Goal: Task Accomplishment & Management: Manage account settings

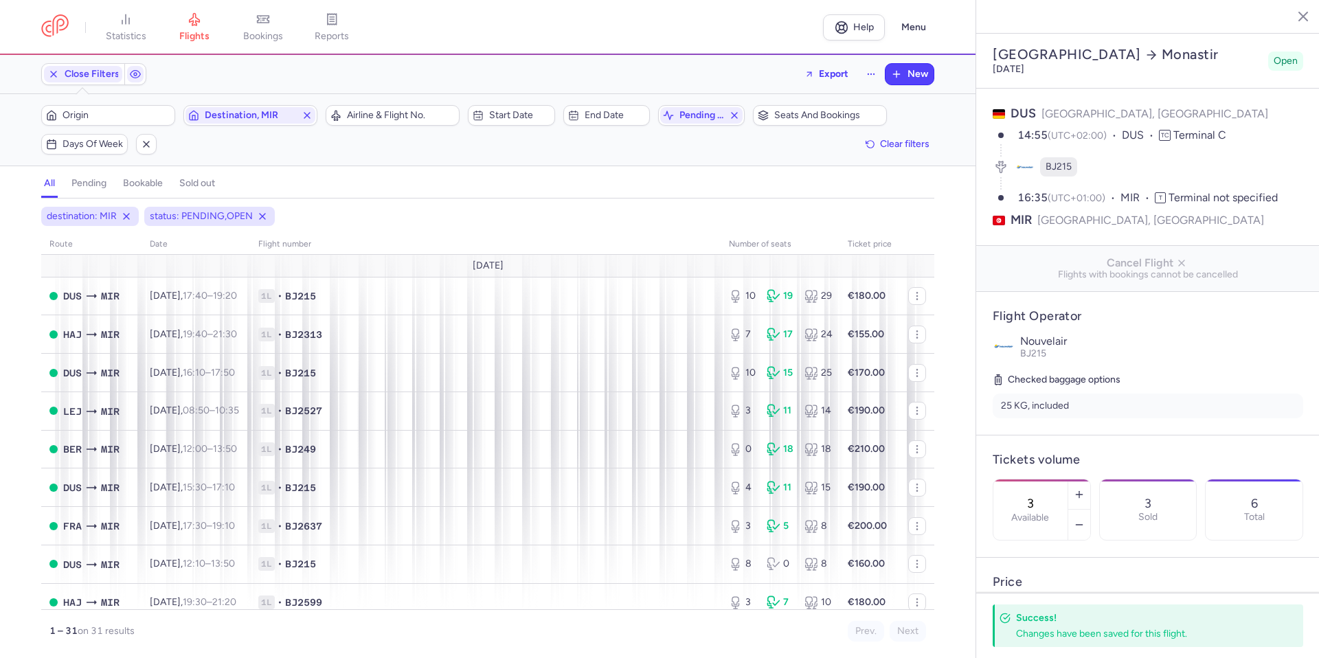
select select "days"
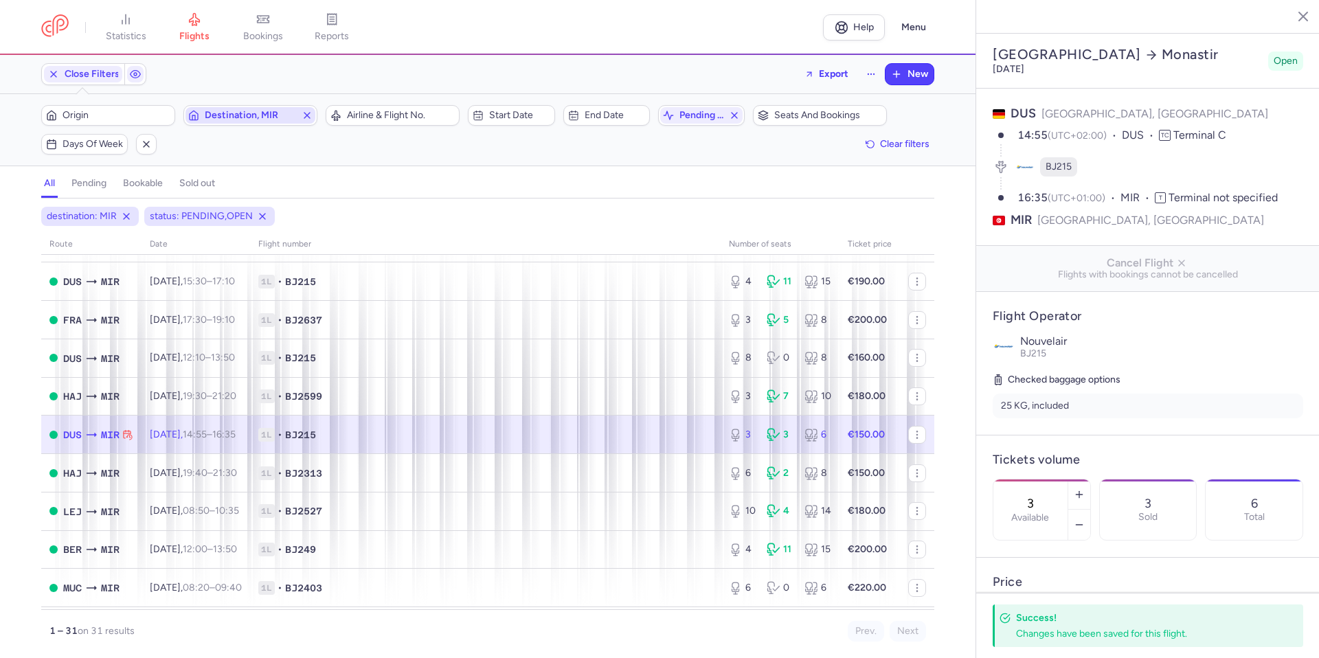
click at [309, 115] on icon "button" at bounding box center [307, 115] width 11 height 11
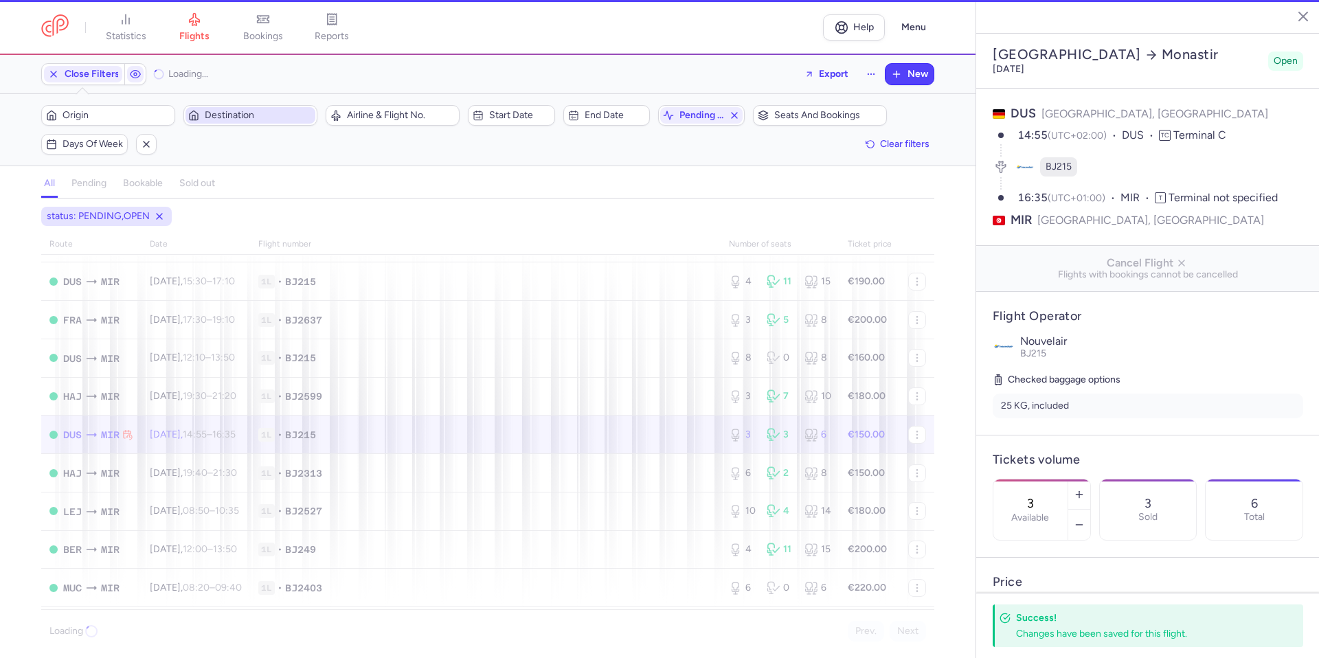
click at [301, 115] on span "Destination" at bounding box center [259, 115] width 108 height 11
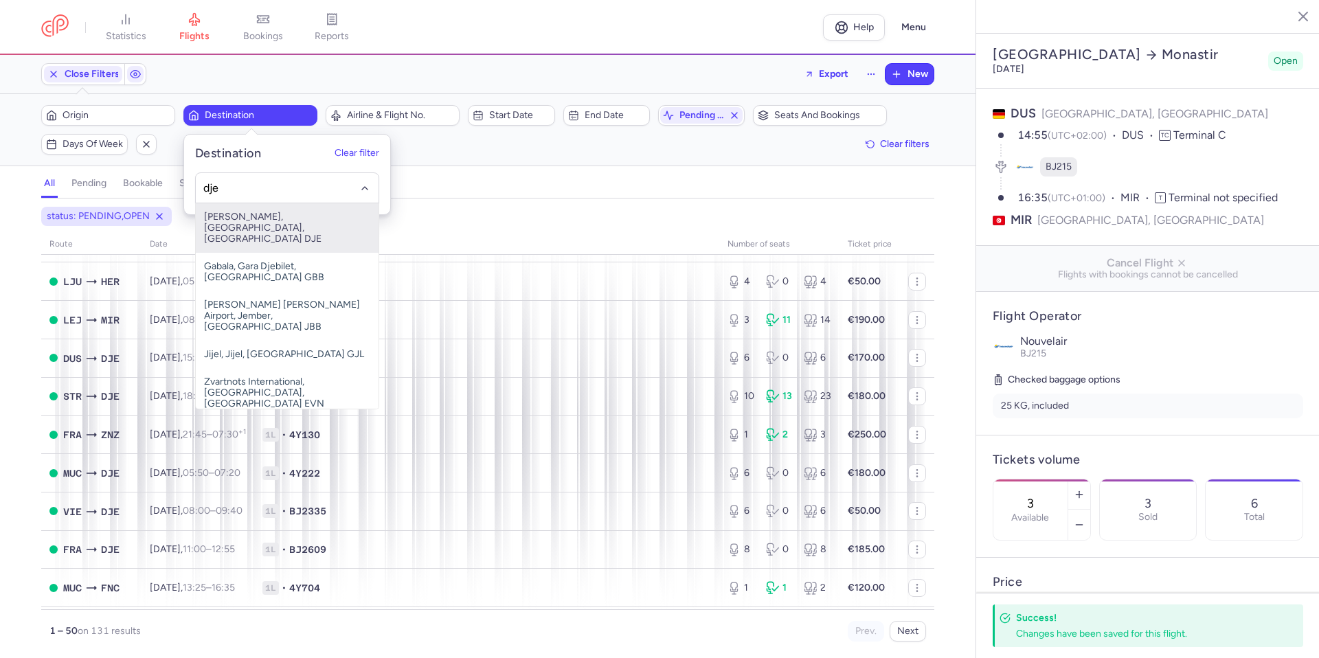
click at [249, 221] on span "[PERSON_NAME], [GEOGRAPHIC_DATA], [GEOGRAPHIC_DATA] DJE" at bounding box center [287, 227] width 183 height 49
type input "dje"
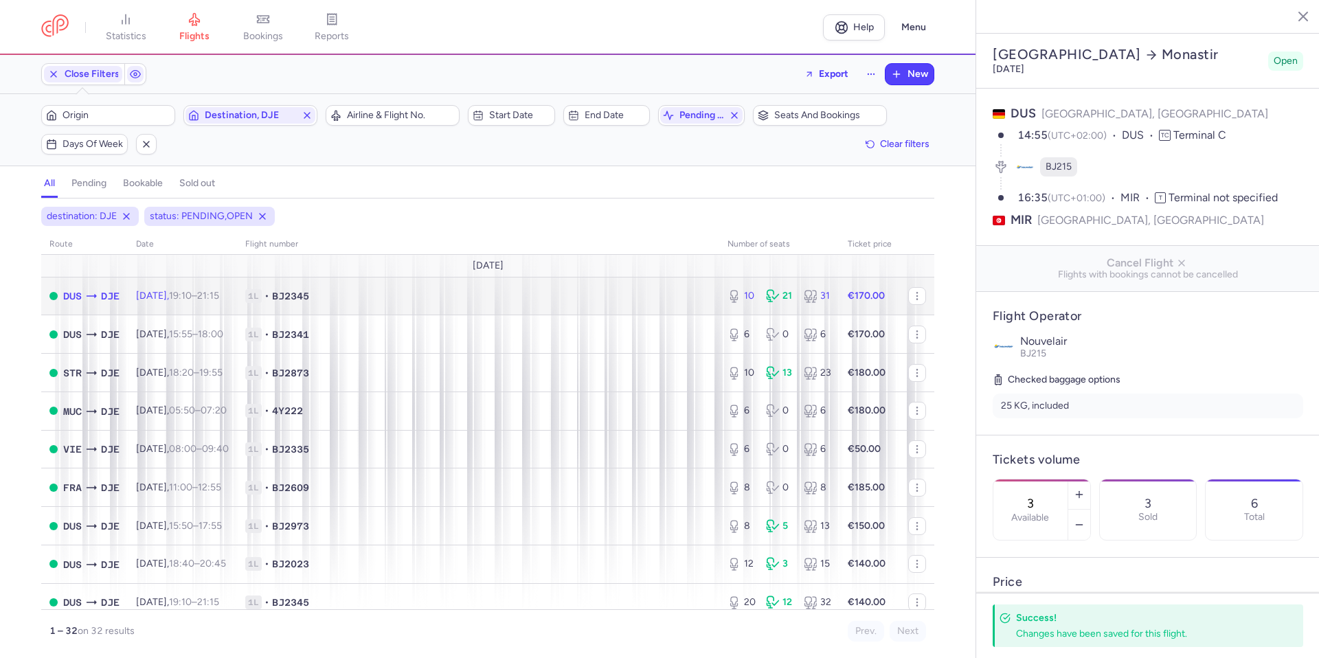
click at [517, 299] on span "1L • BJ2345" at bounding box center [478, 296] width 466 height 14
type input "10"
type input "12"
select select "hours"
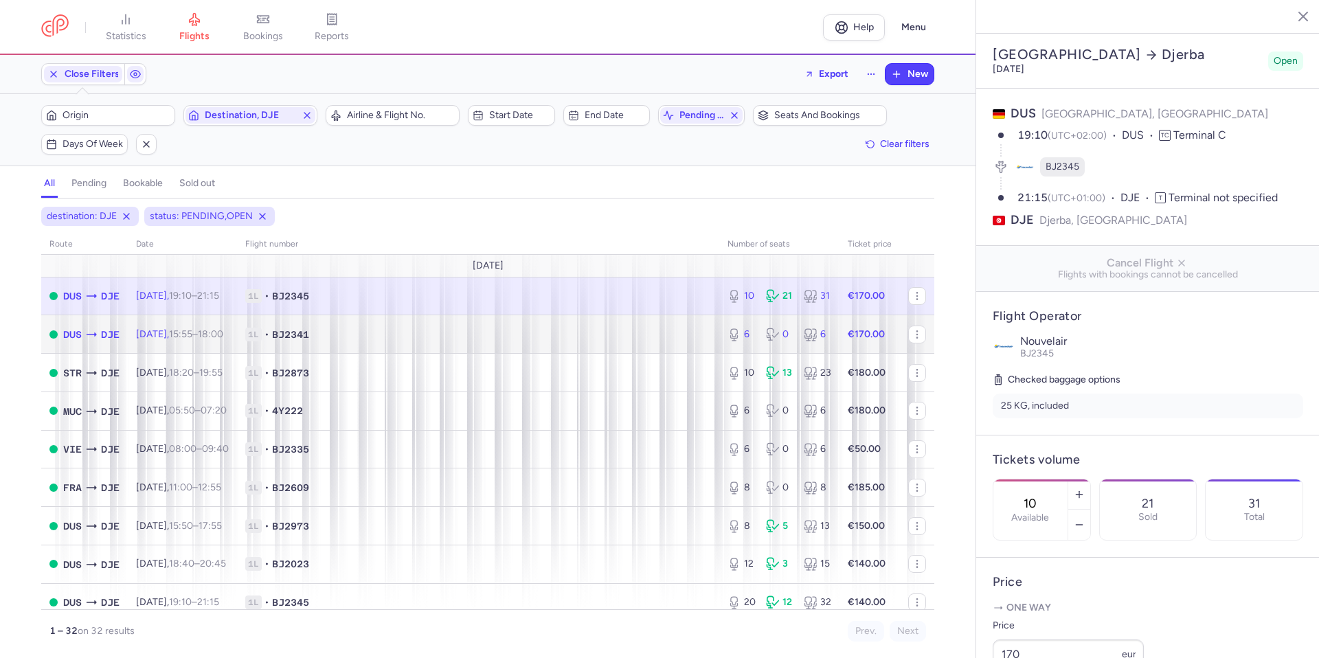
click at [491, 332] on span "1L • BJ2341" at bounding box center [478, 335] width 466 height 14
type input "6"
type input "1"
select select "days"
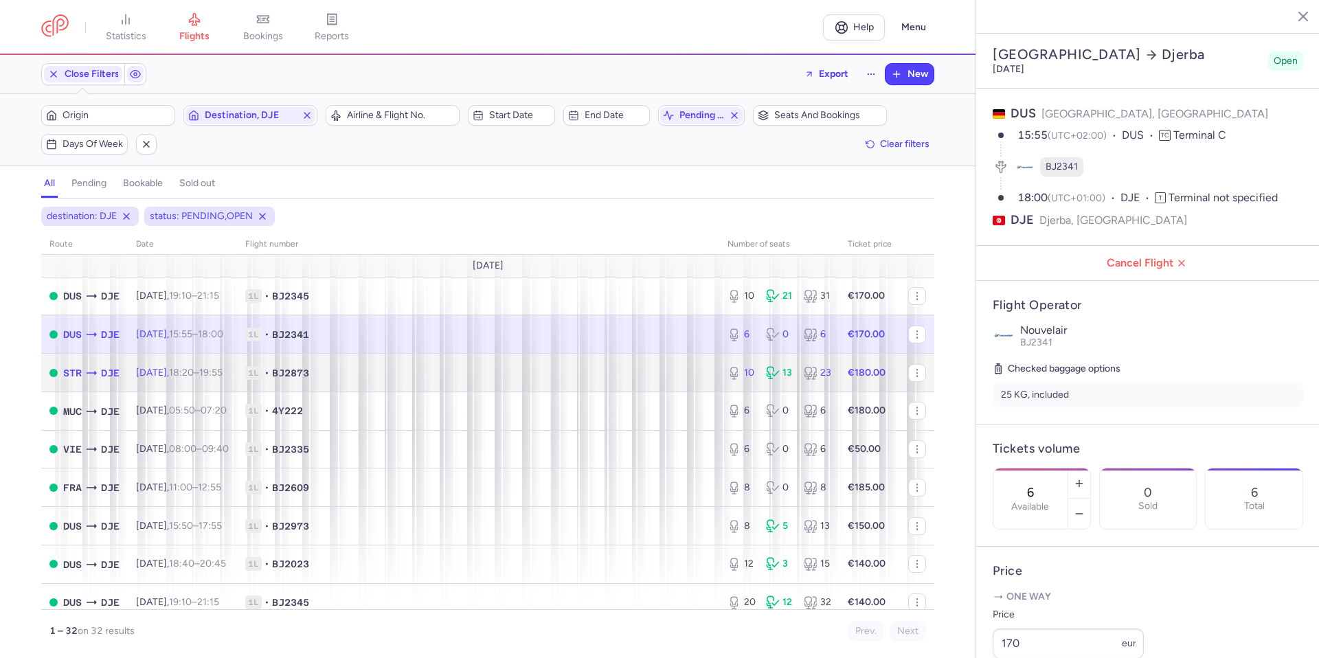
click at [501, 372] on span "1L • BJ2873" at bounding box center [478, 373] width 466 height 14
type input "10"
type input "3"
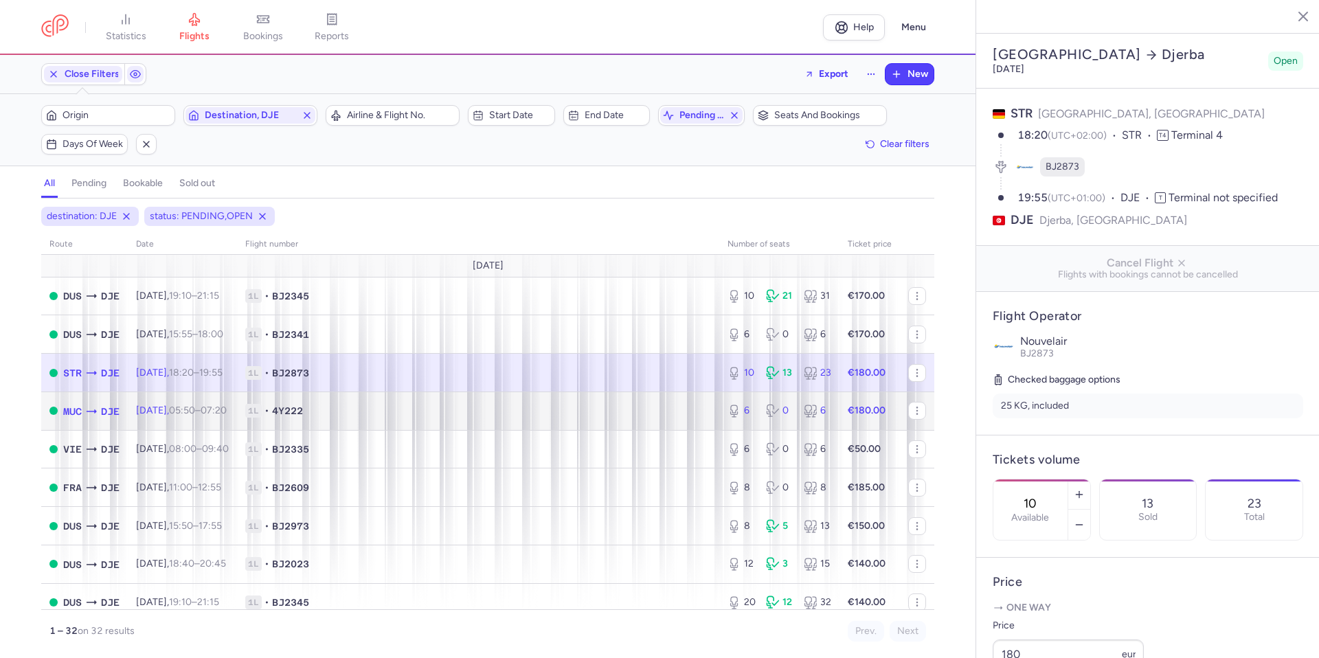
click at [489, 410] on span "1L • 4Y222" at bounding box center [478, 411] width 466 height 14
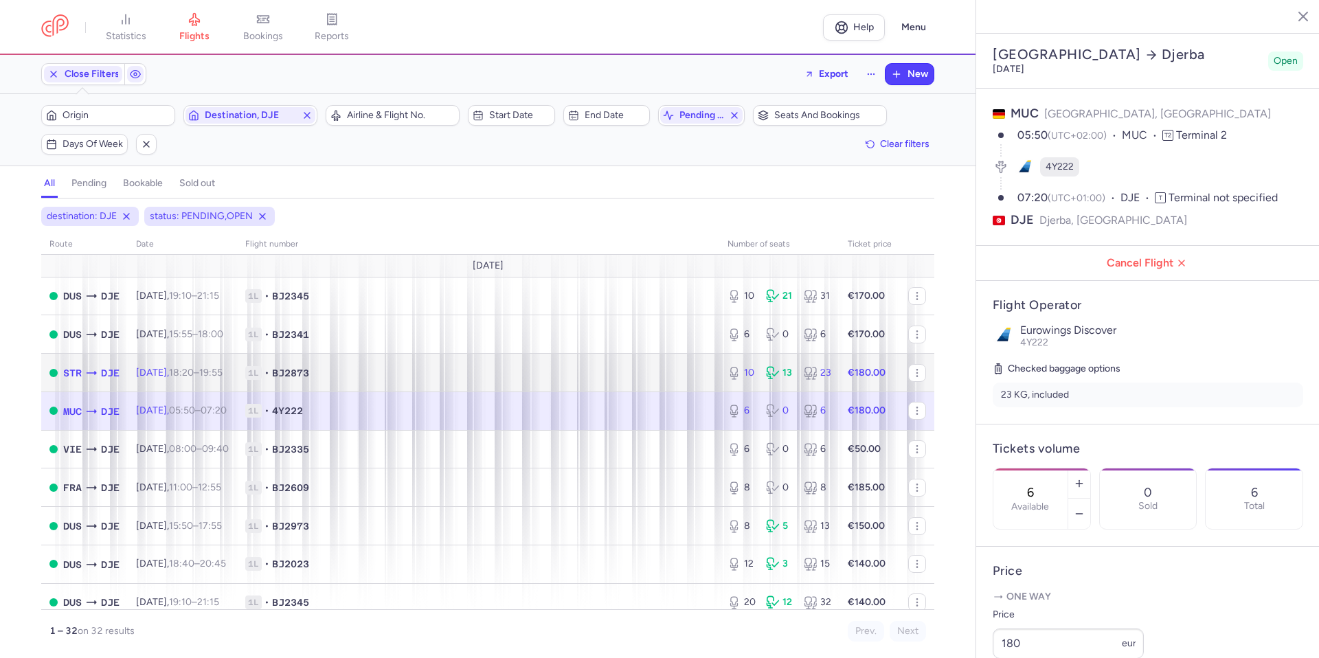
click at [502, 365] on td "1L • BJ2873" at bounding box center [478, 373] width 482 height 38
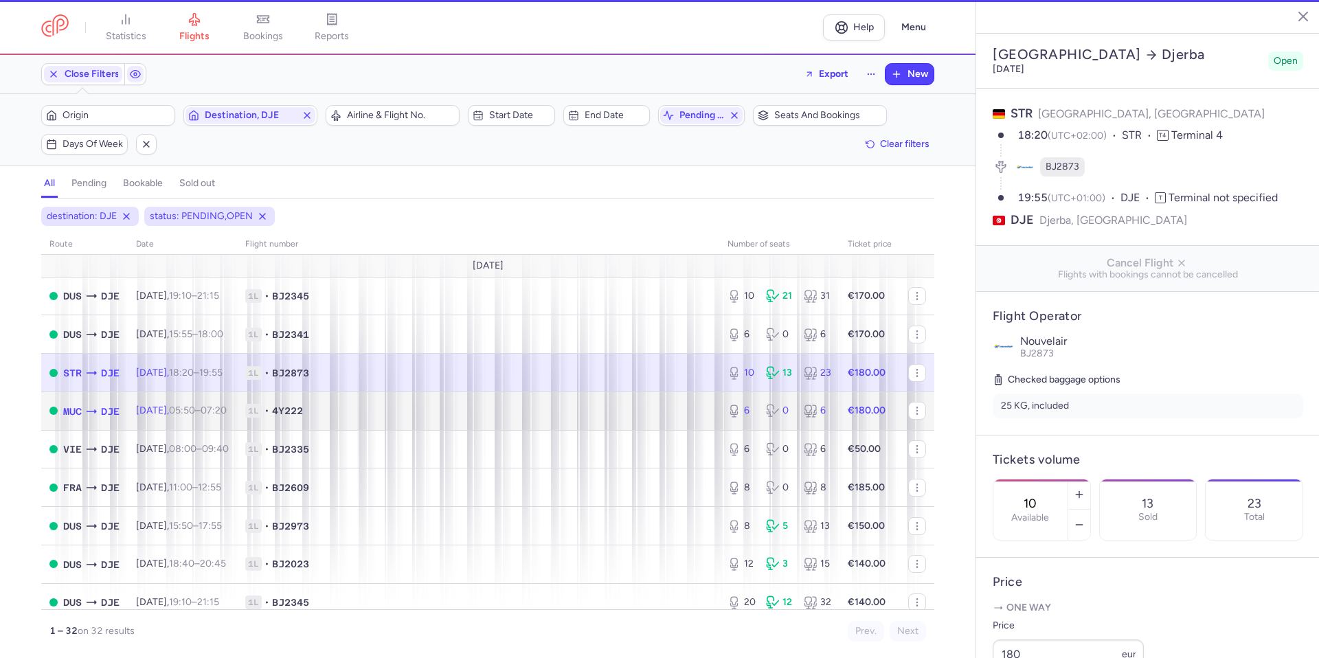
click at [507, 406] on span "1L • 4Y222" at bounding box center [478, 411] width 466 height 14
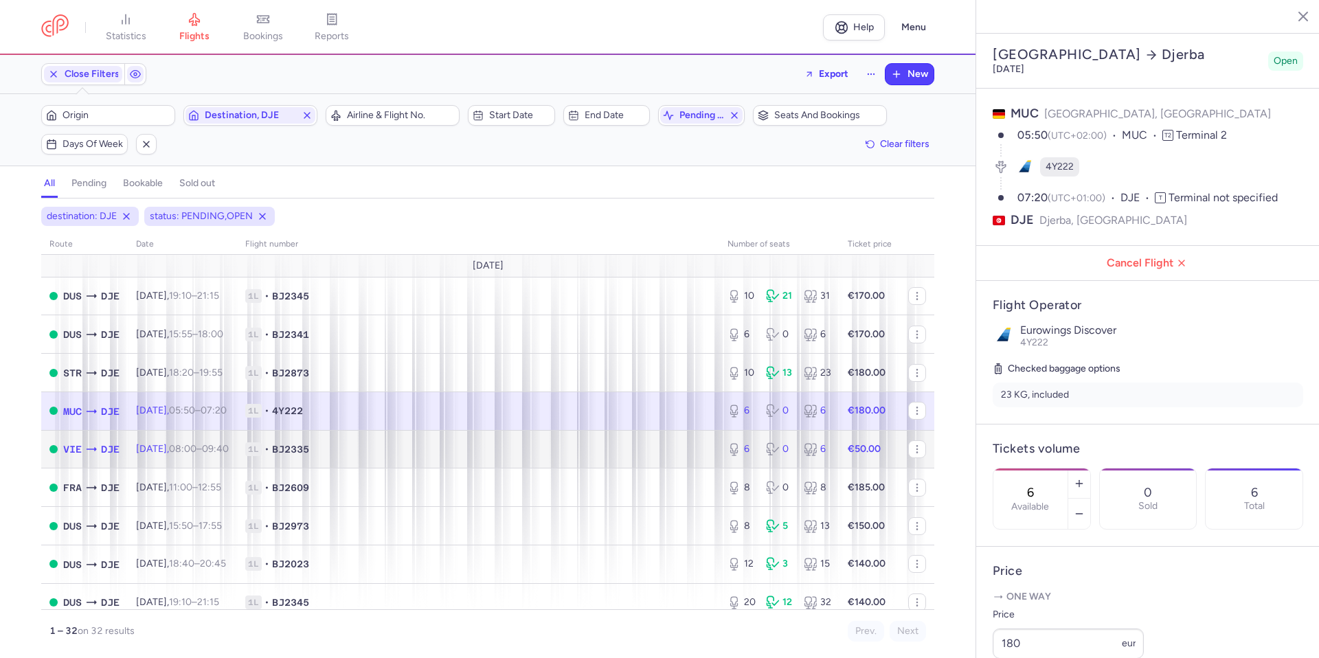
click at [509, 437] on td "1L • BJ2335" at bounding box center [478, 449] width 482 height 38
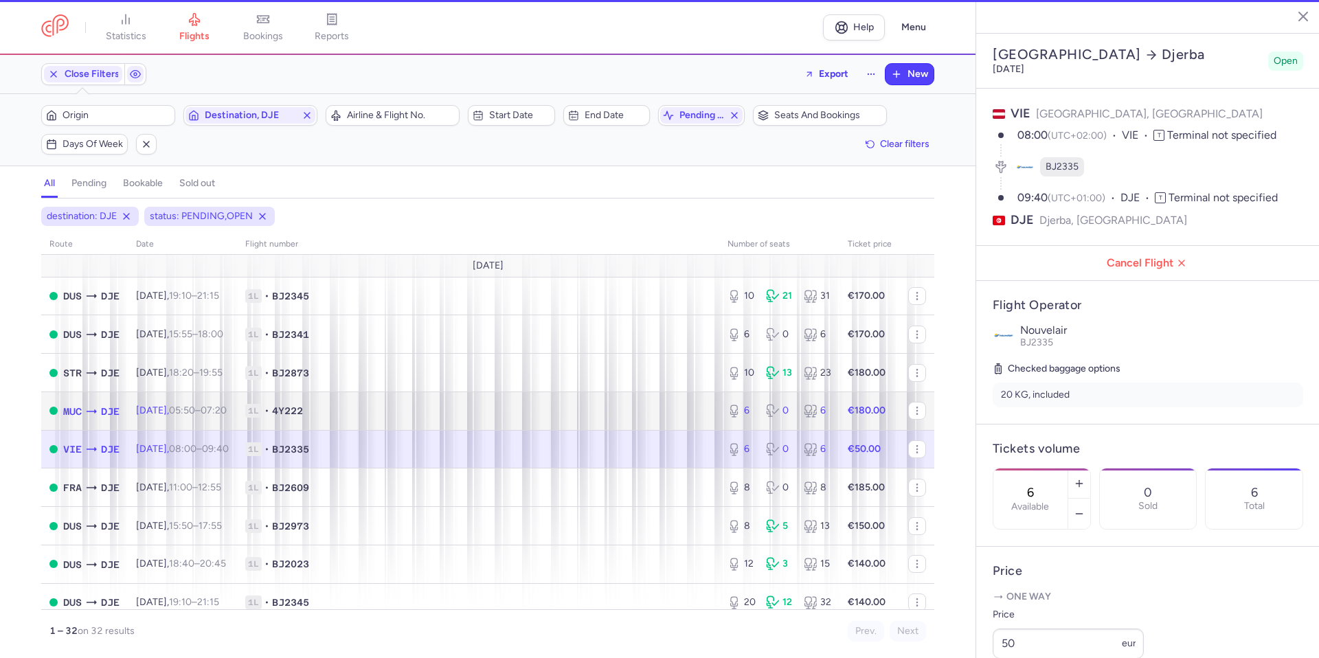
click at [515, 408] on span "1L • 4Y222" at bounding box center [478, 411] width 466 height 14
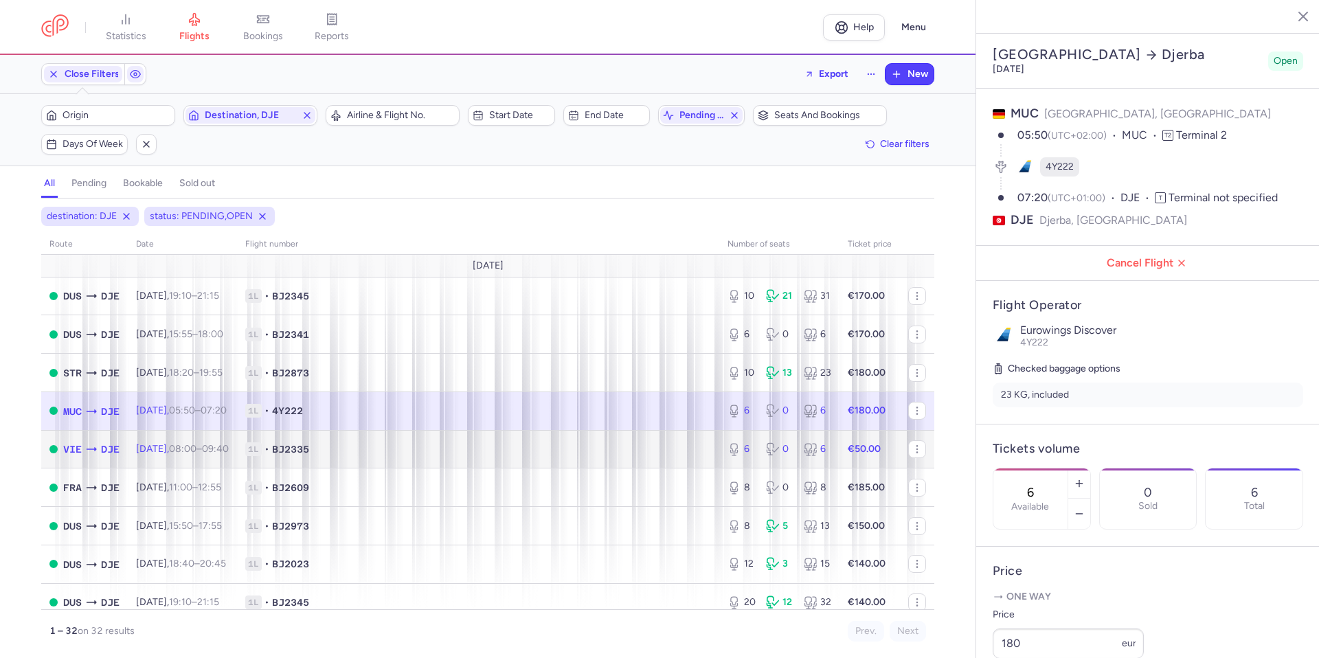
click at [518, 440] on td "1L • BJ2335" at bounding box center [478, 449] width 482 height 38
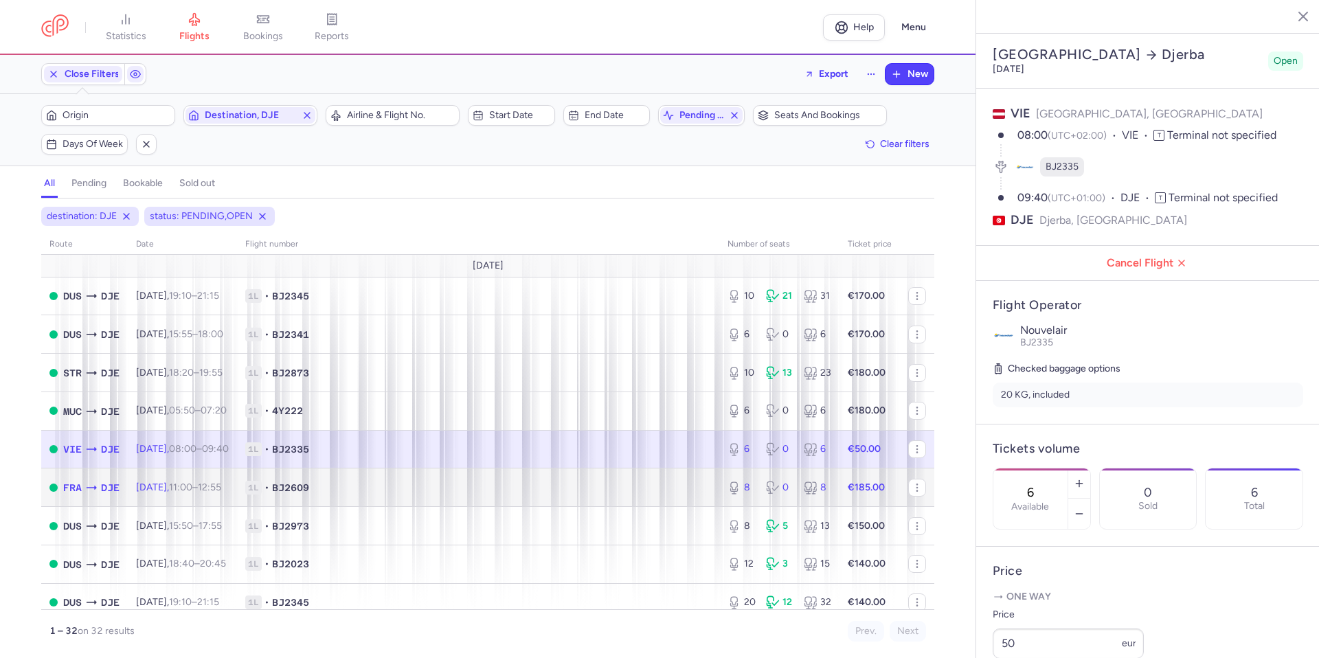
click at [493, 486] on span "1L • BJ2609" at bounding box center [478, 488] width 466 height 14
type input "8"
type input "1"
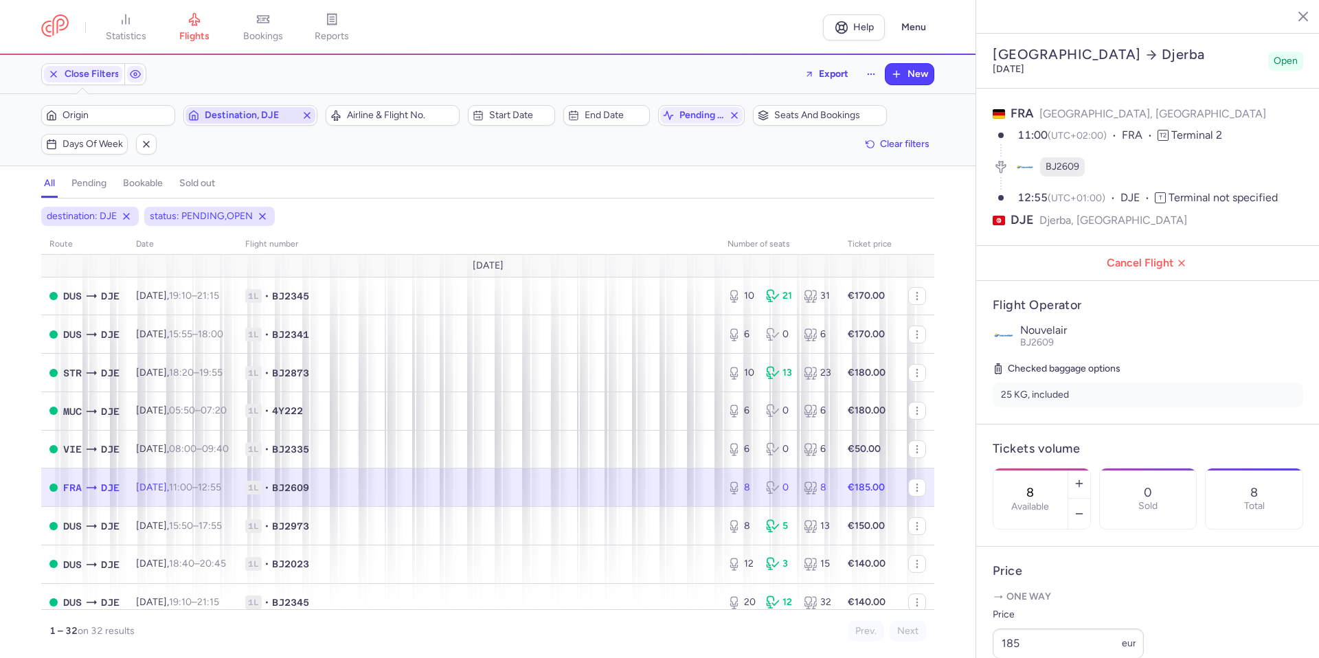
click at [312, 120] on icon "button" at bounding box center [307, 115] width 11 height 11
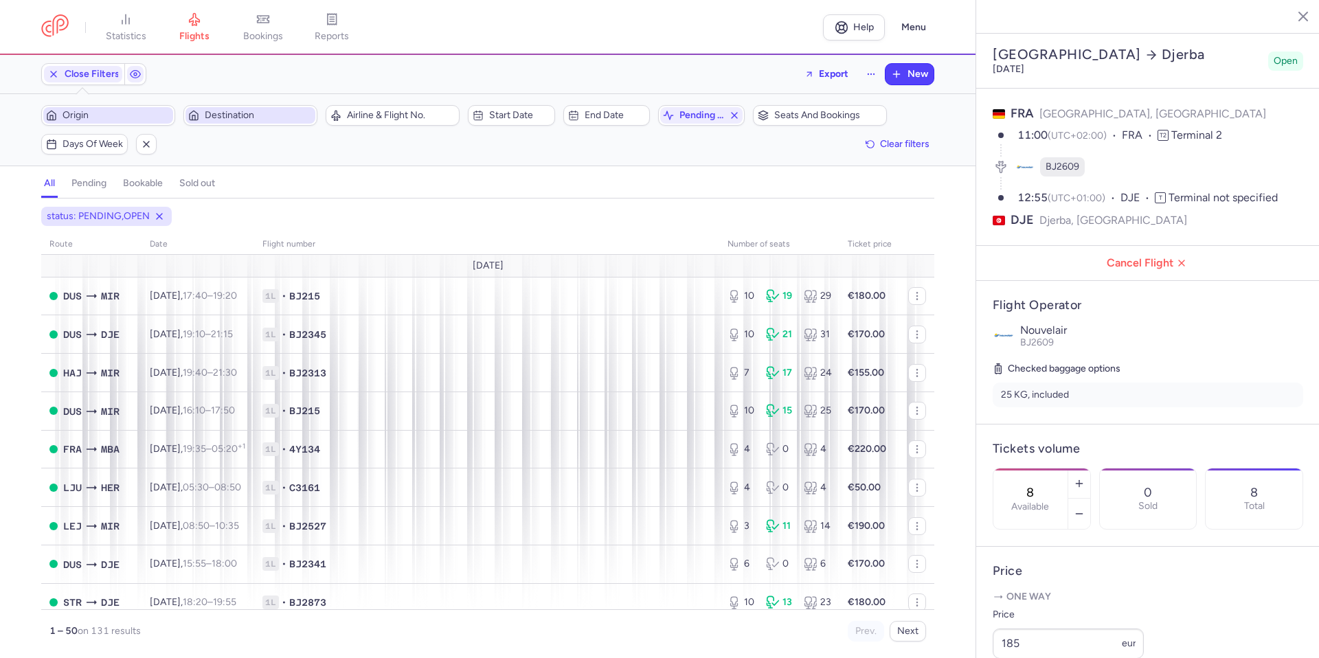
click at [92, 118] on span "Origin" at bounding box center [117, 115] width 108 height 11
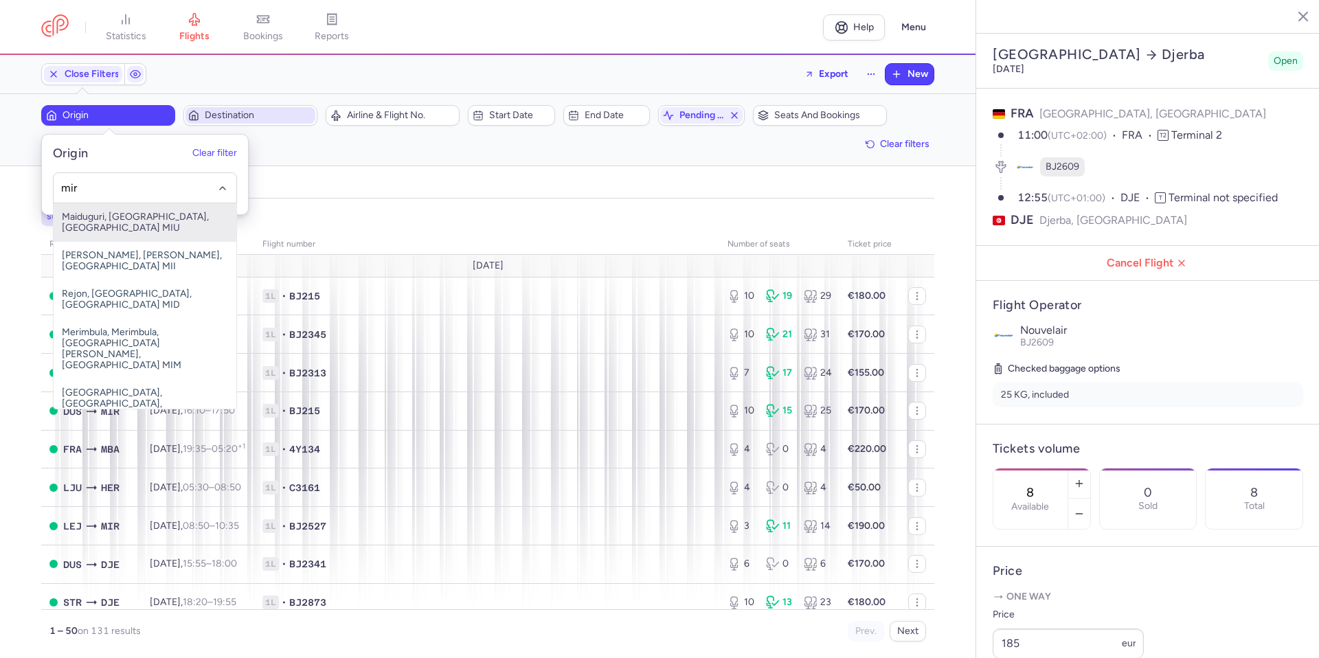
type input "mir"
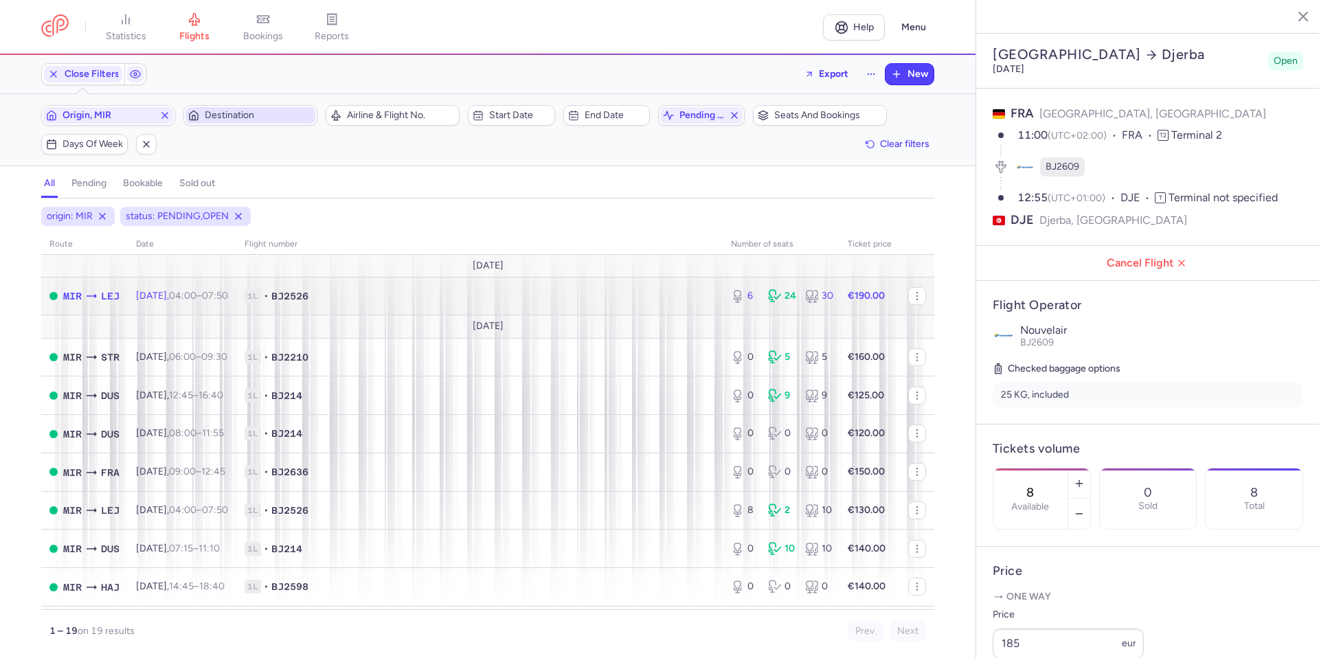
click at [385, 285] on td "1L • BJ2526" at bounding box center [479, 296] width 487 height 38
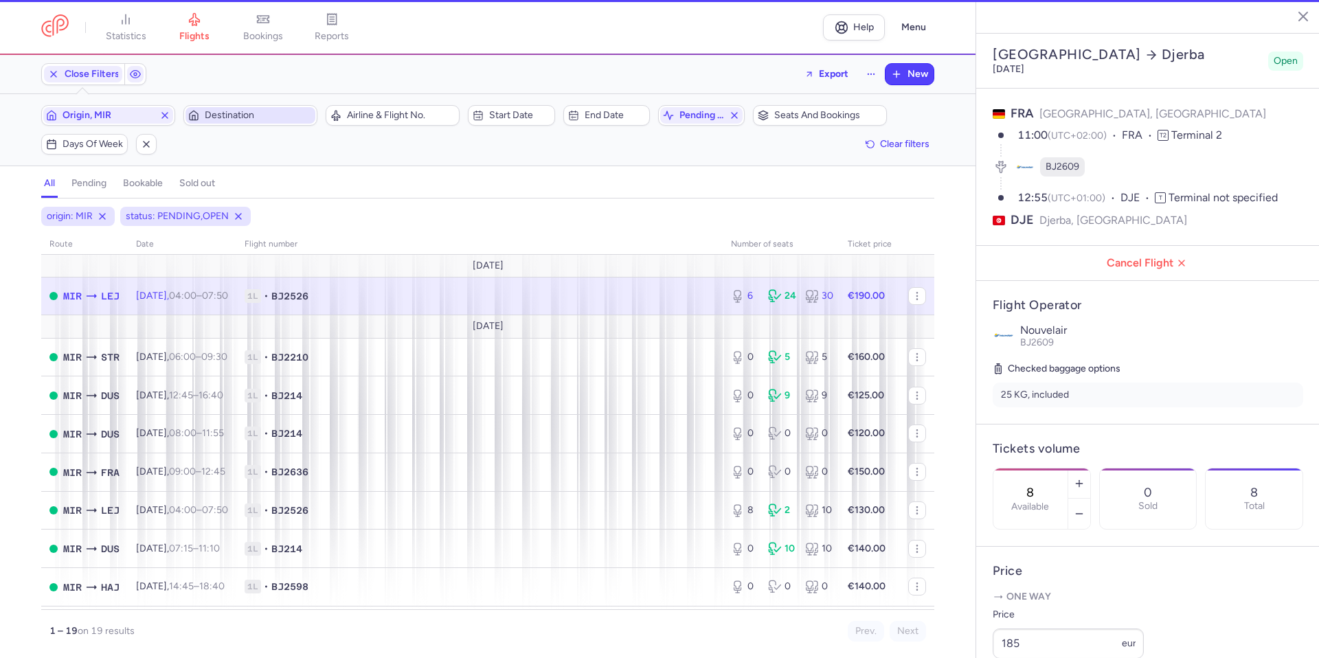
type input "6"
type input "3"
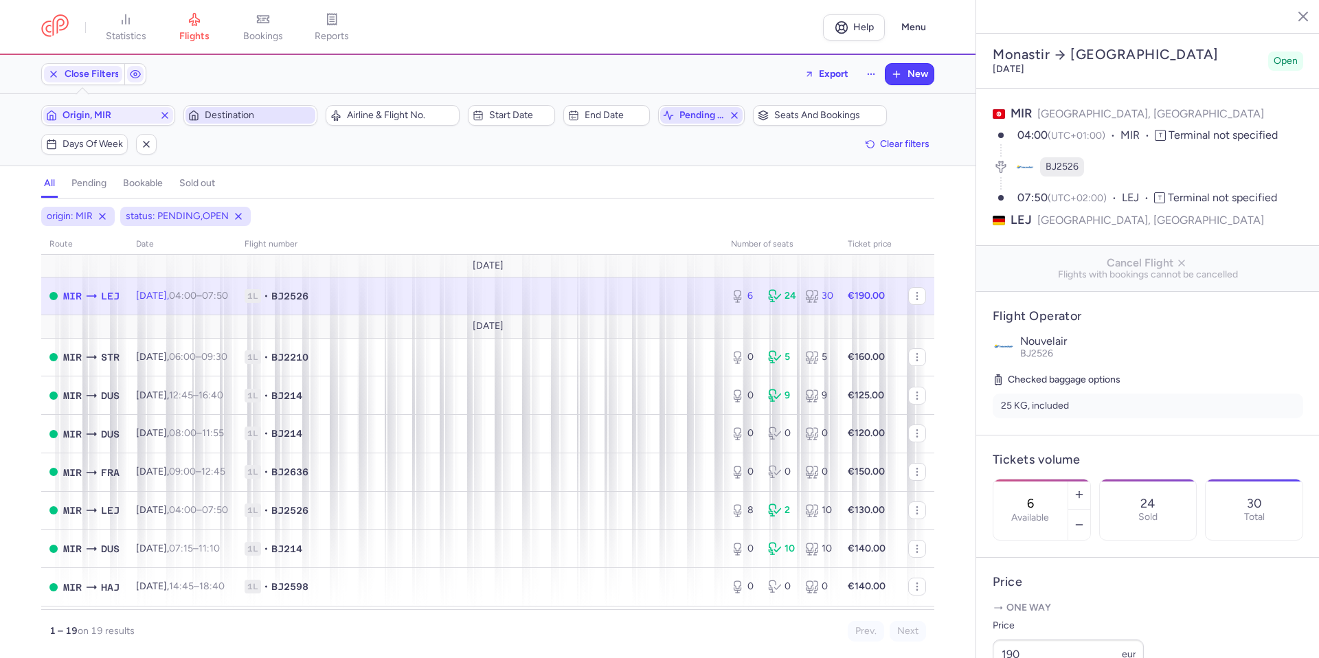
click at [685, 114] on span "pending (+1)" at bounding box center [702, 115] width 44 height 11
click at [738, 113] on icon "button" at bounding box center [734, 115] width 11 height 11
checkbox input "false"
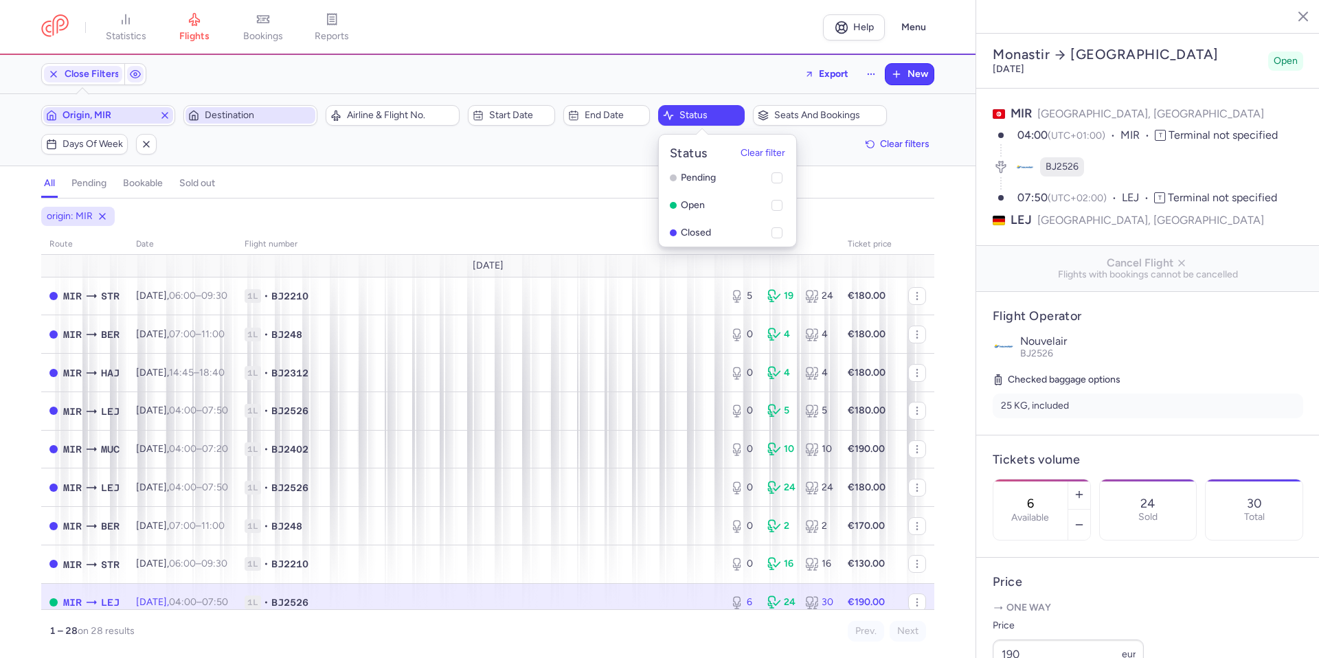
click at [165, 113] on icon "button" at bounding box center [164, 115] width 11 height 11
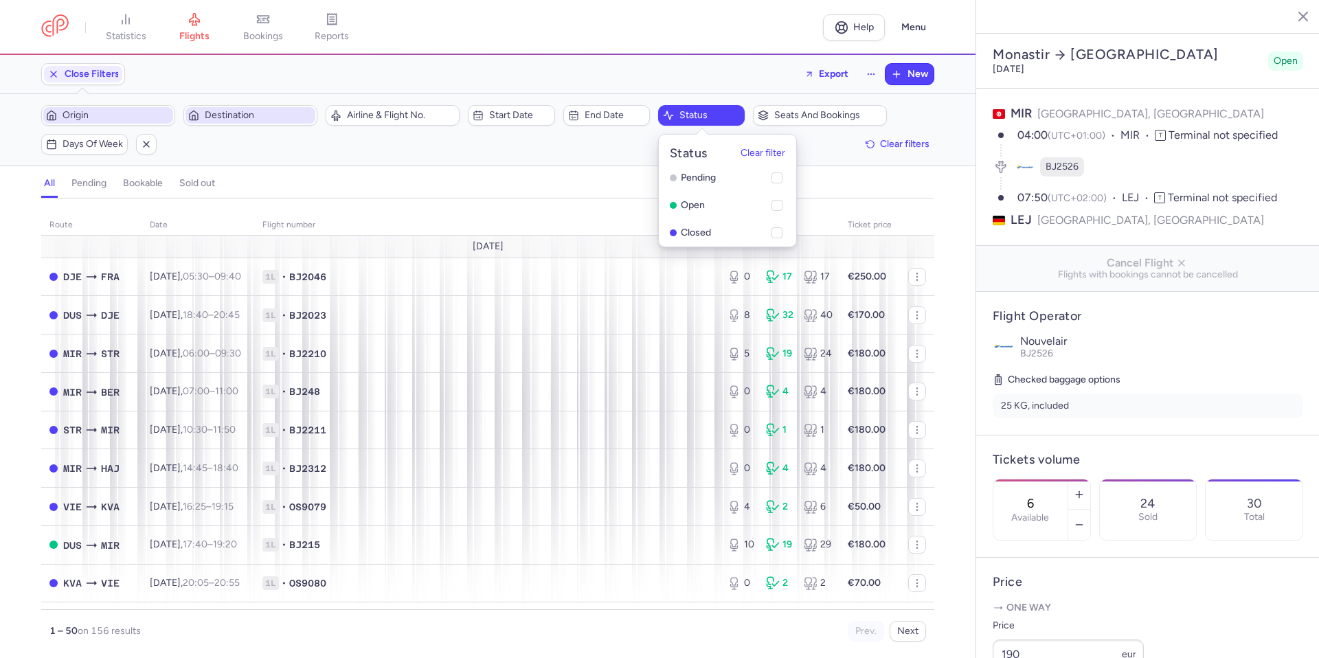
click at [226, 117] on span "Destination" at bounding box center [259, 115] width 108 height 11
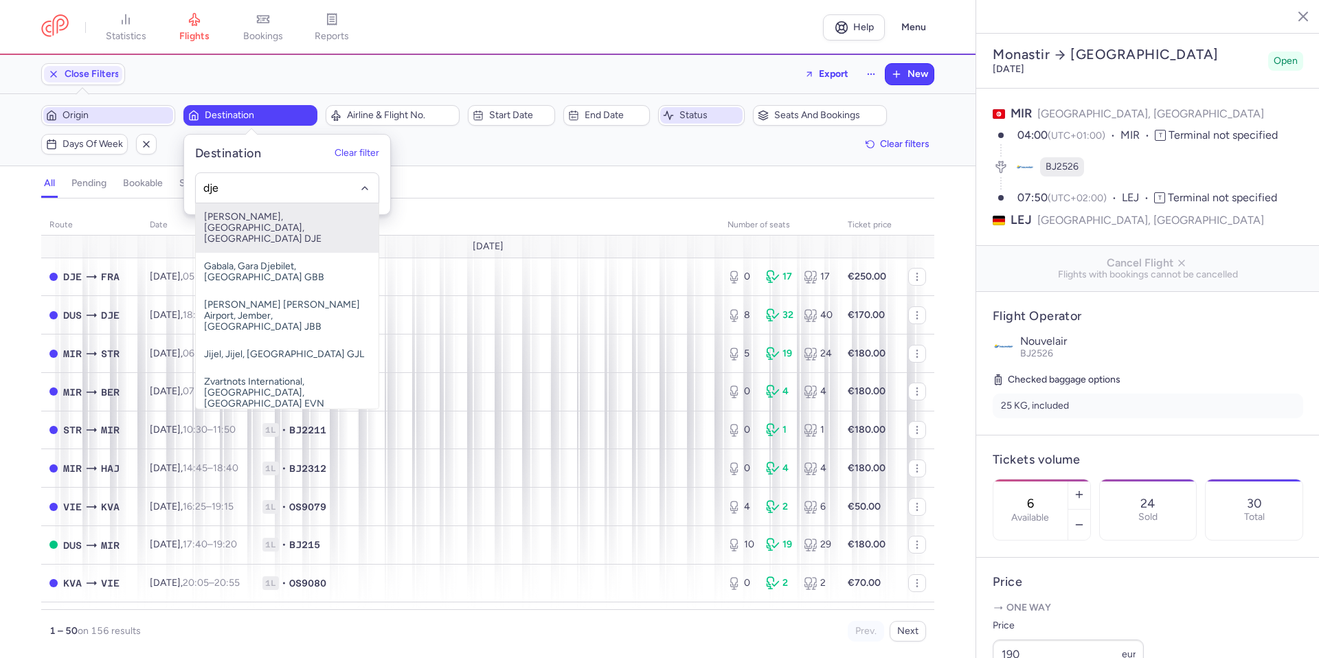
type input "dje"
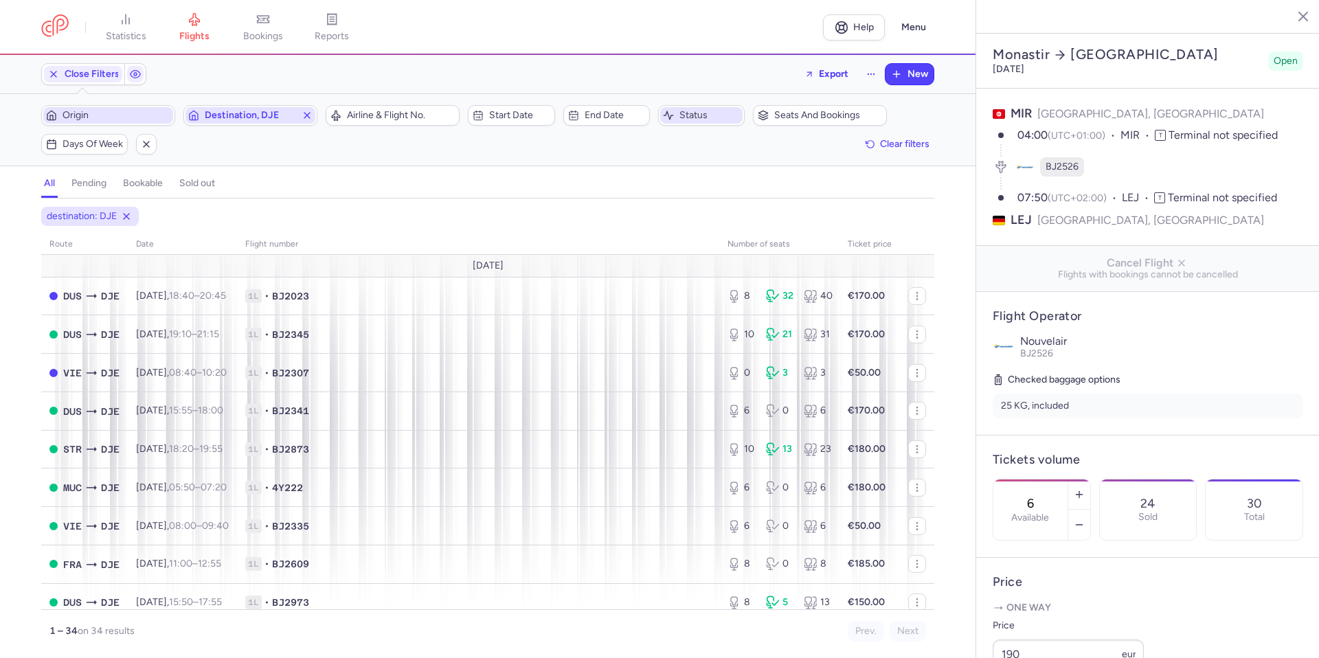
click at [311, 117] on icon "button" at bounding box center [307, 115] width 11 height 11
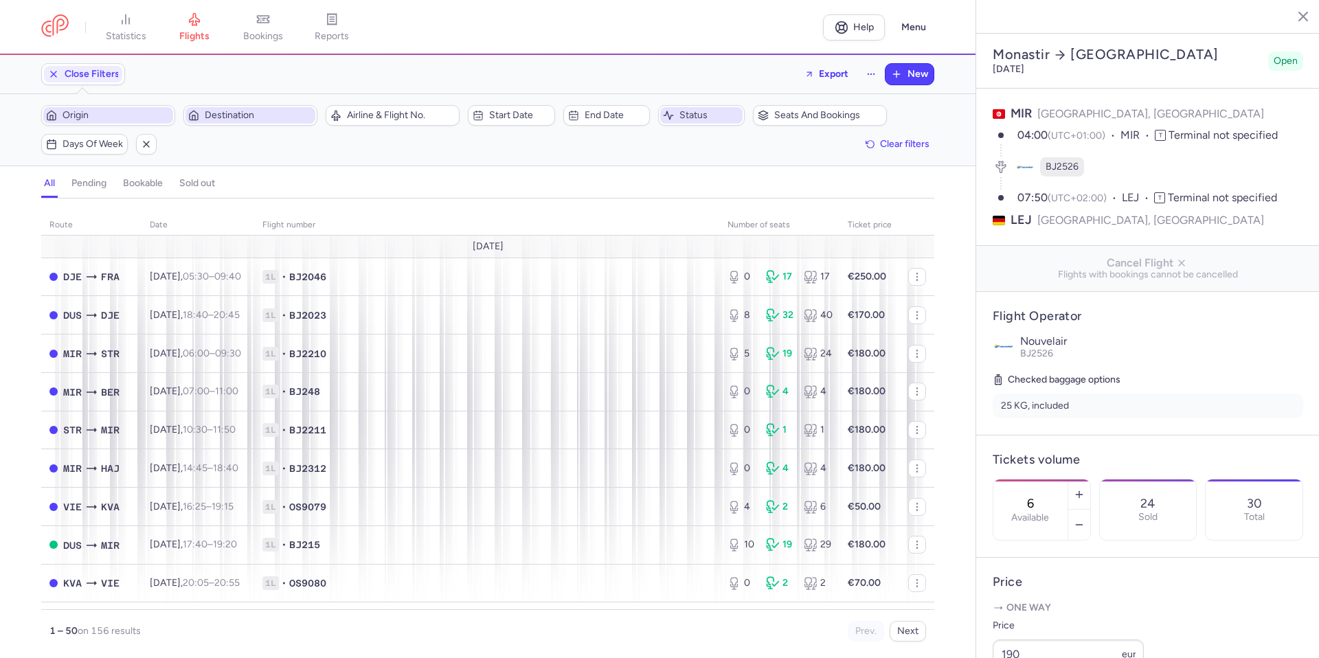
click at [79, 114] on span "Origin" at bounding box center [117, 115] width 108 height 11
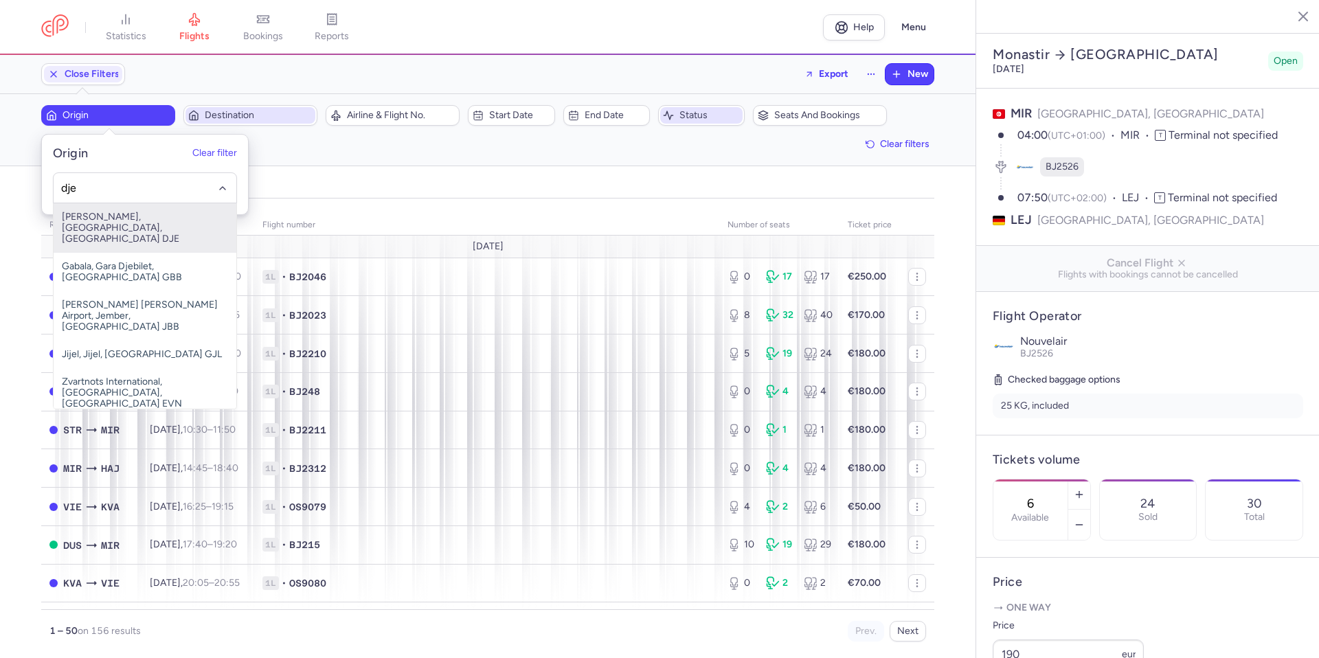
type input "dje"
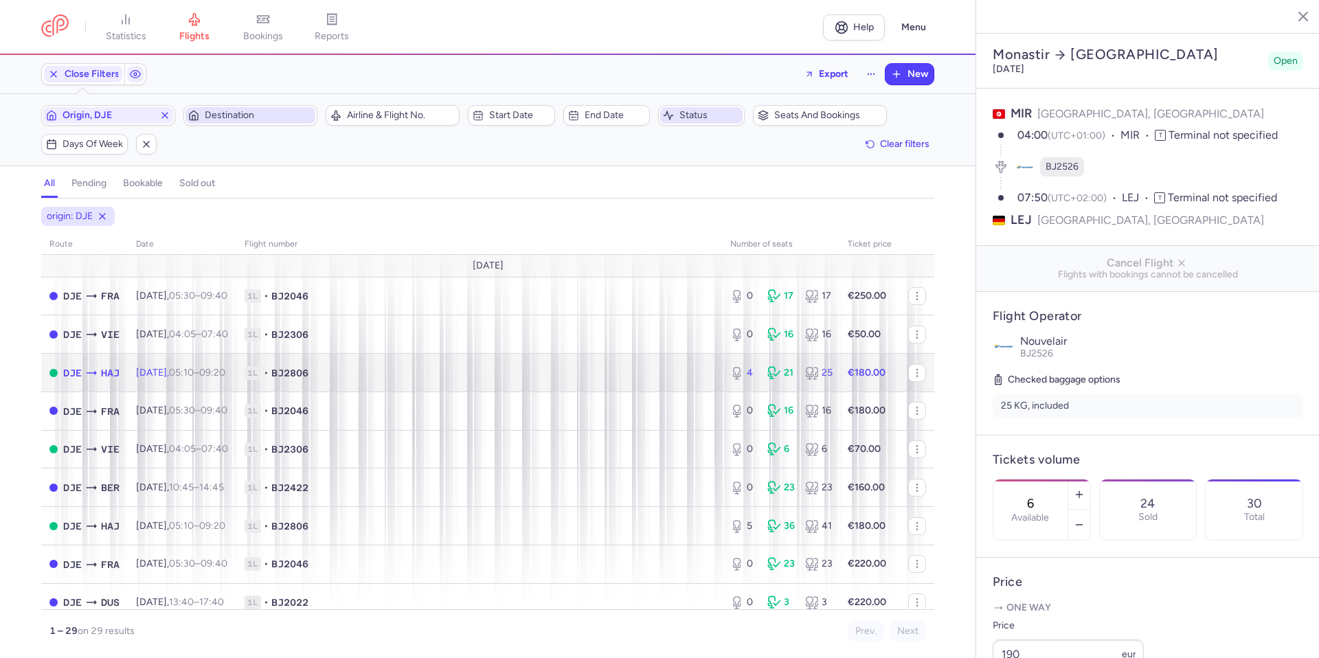
click at [543, 370] on span "1L • BJ2806" at bounding box center [479, 373] width 469 height 14
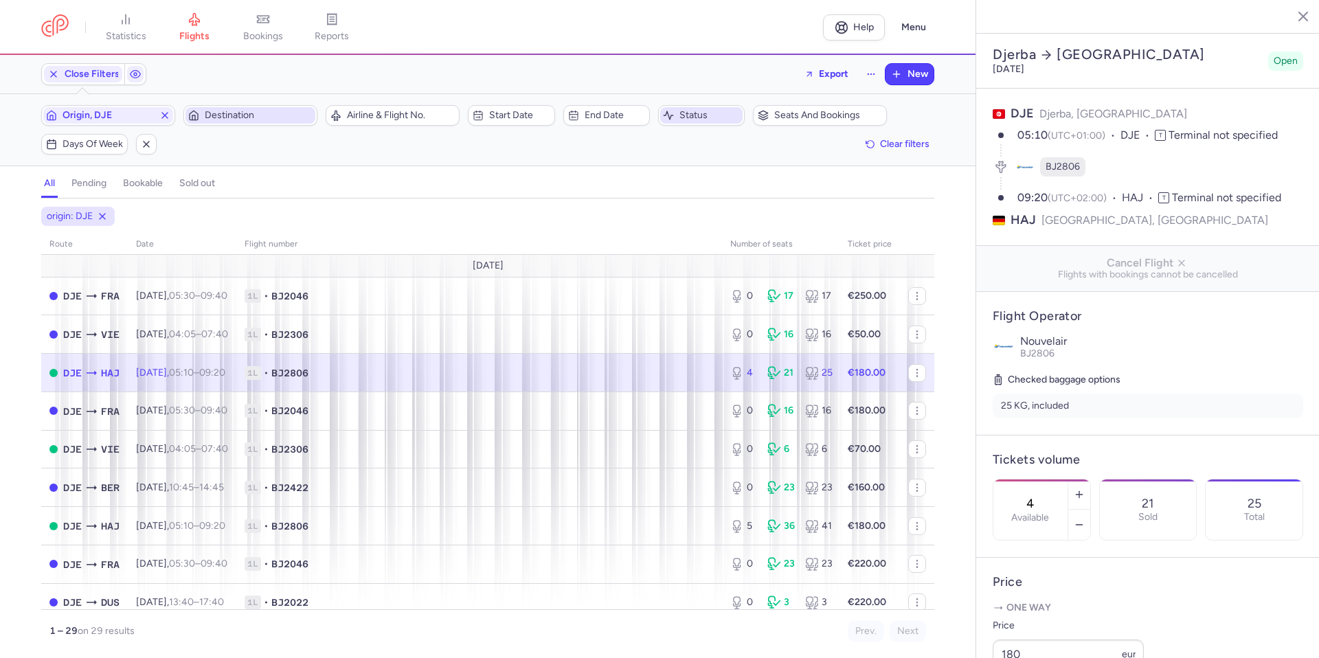
click at [543, 370] on span "1L • BJ2806" at bounding box center [479, 373] width 469 height 14
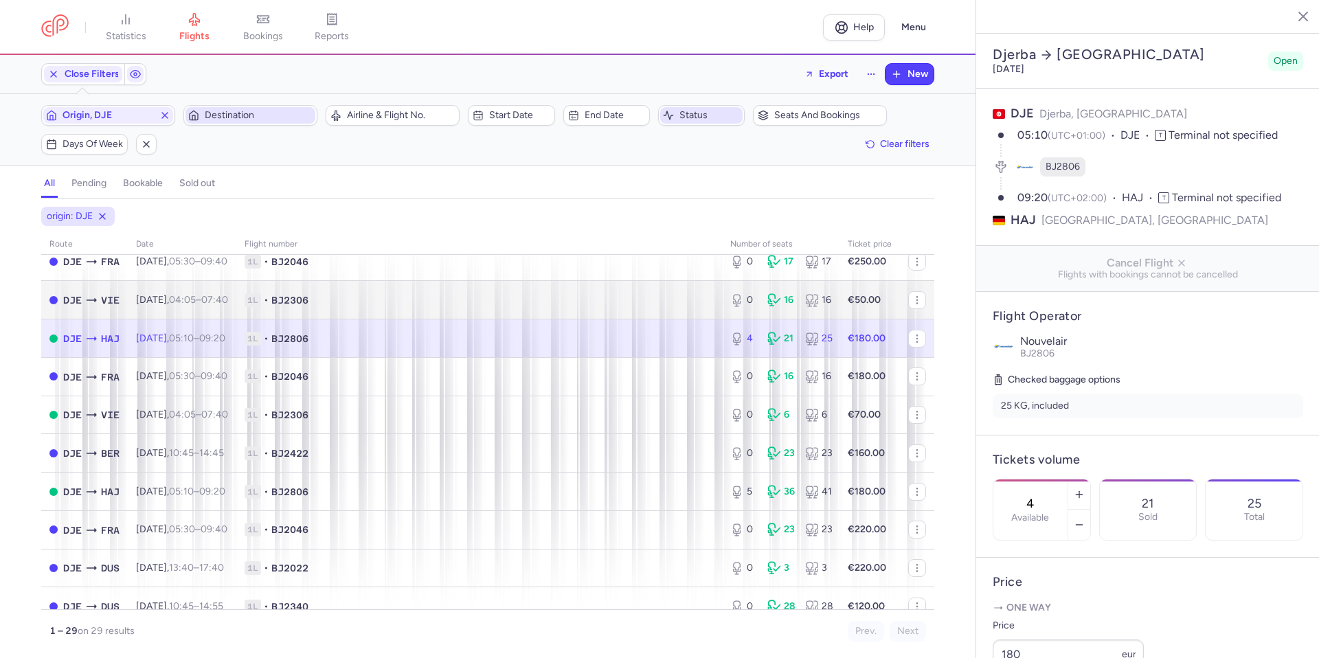
scroll to position [69, 0]
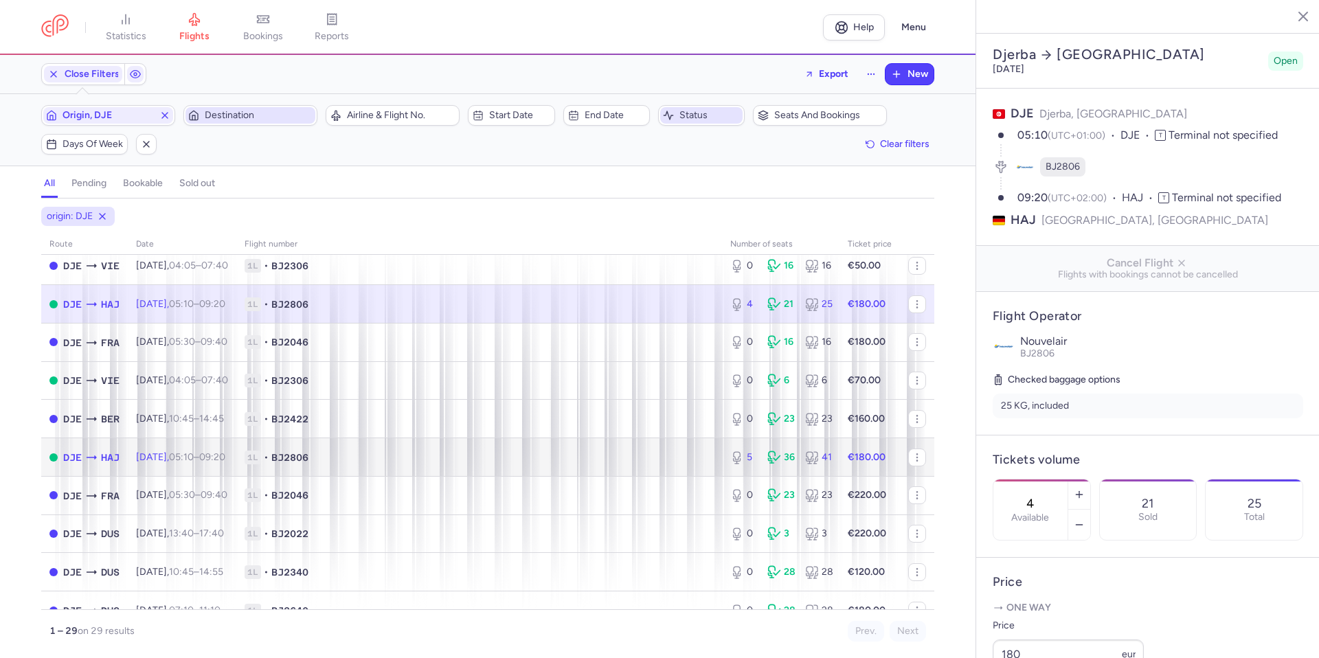
click at [359, 451] on span "1L • BJ2806" at bounding box center [479, 458] width 469 height 14
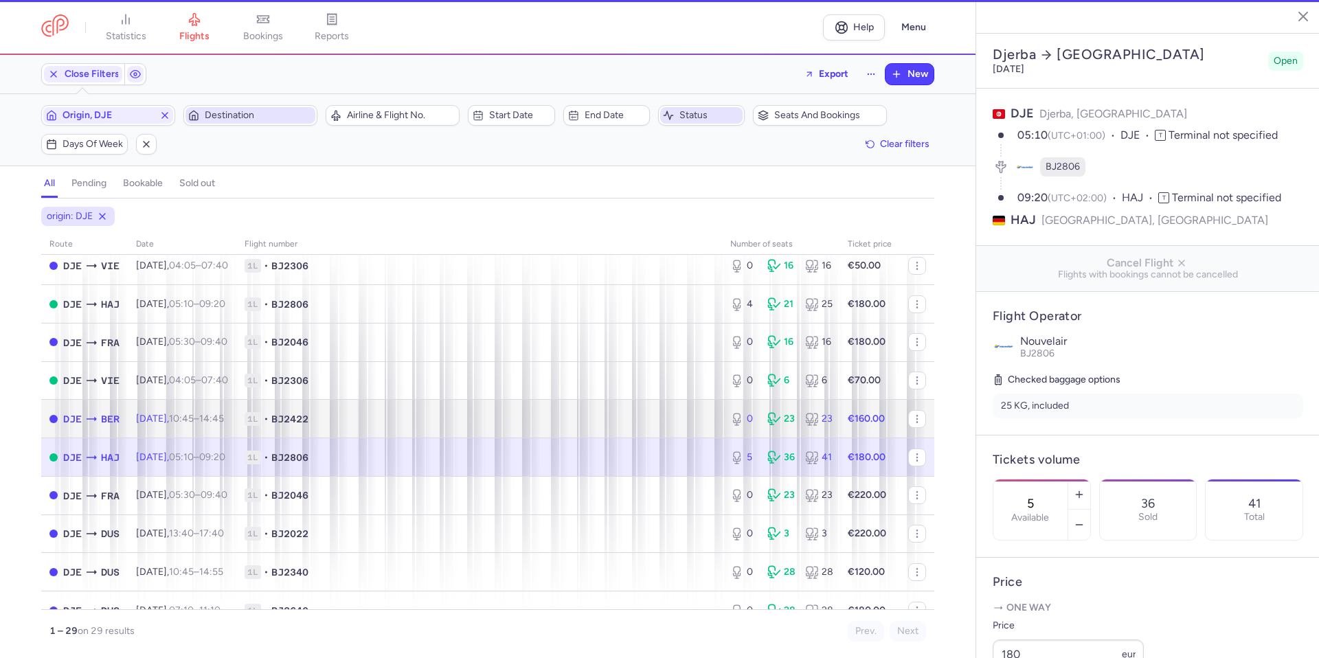
click at [359, 423] on span "1L • BJ2422" at bounding box center [479, 419] width 469 height 14
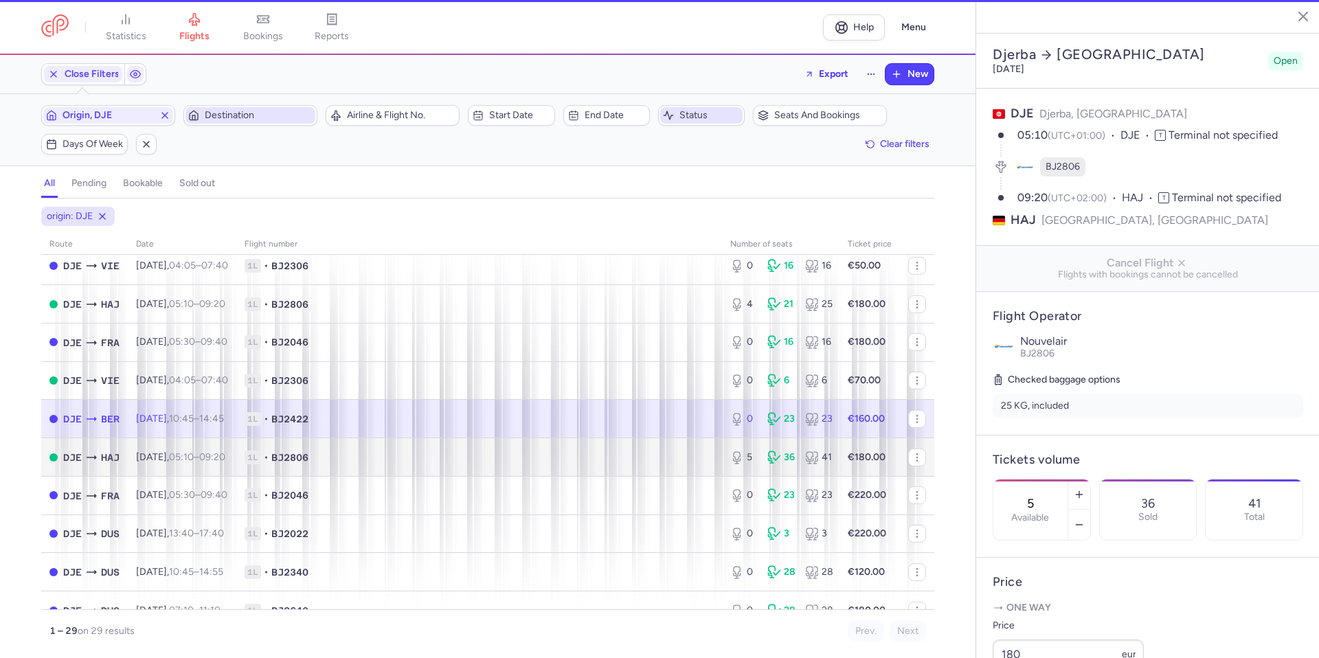
type input "0"
type input "29"
click at [357, 454] on span "1L • BJ2806" at bounding box center [479, 458] width 469 height 14
type input "5"
type input "3"
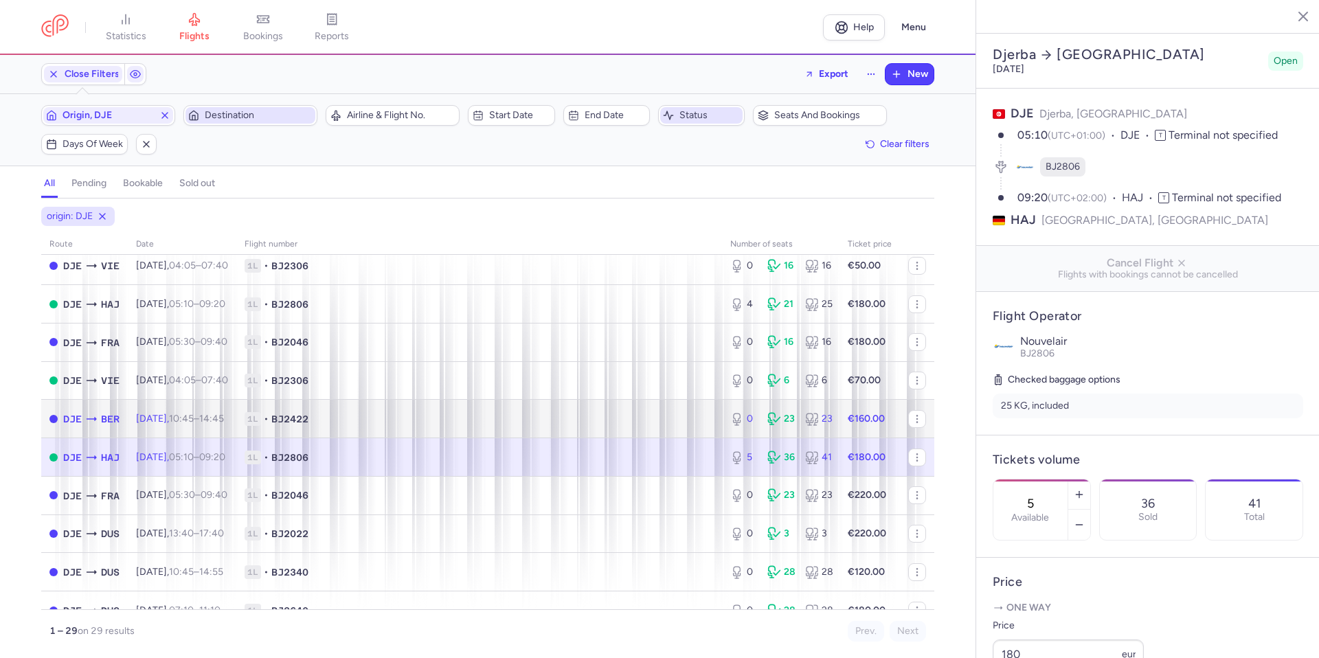
click at [355, 419] on span "1L • BJ2422" at bounding box center [479, 419] width 469 height 14
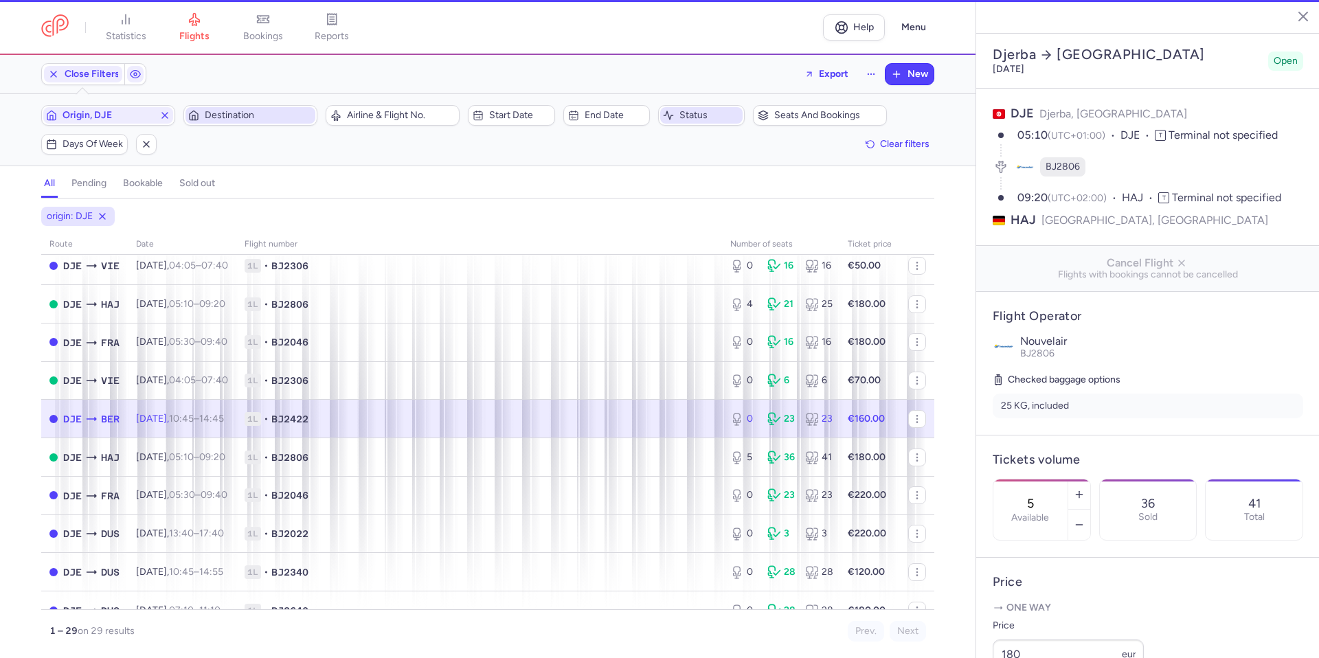
type input "0"
type input "29"
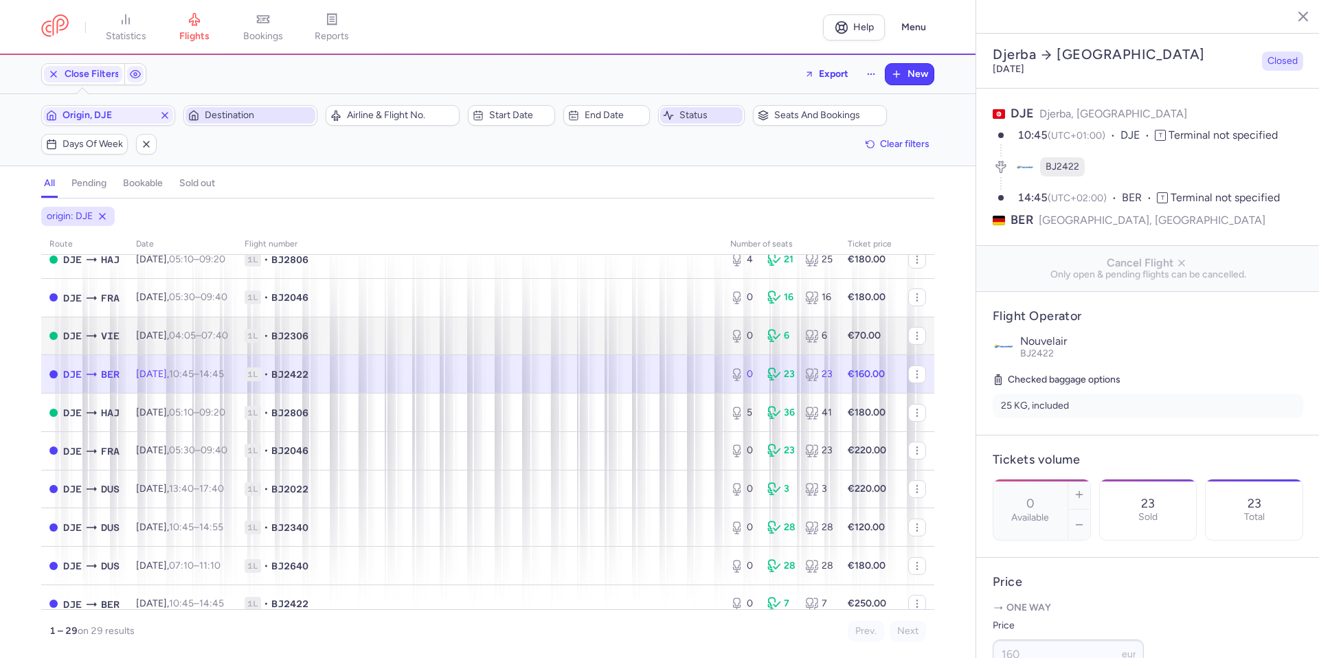
scroll to position [137, 0]
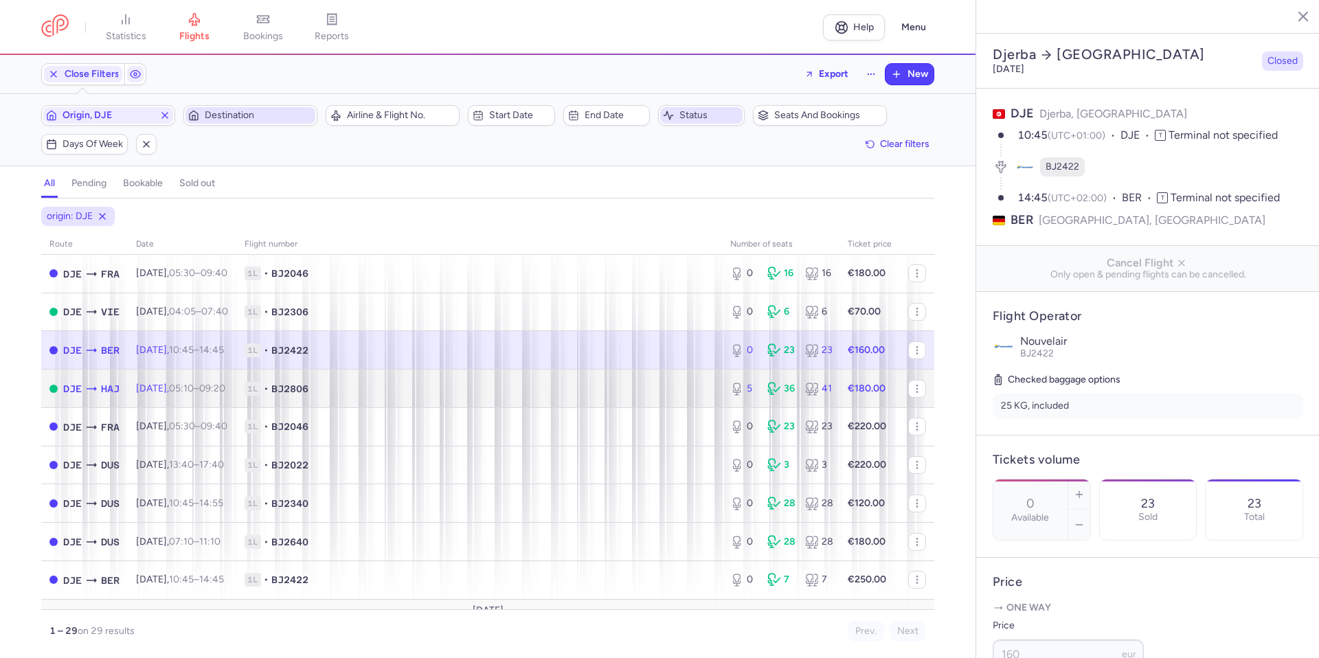
click at [532, 386] on span "1L • BJ2806" at bounding box center [479, 389] width 469 height 14
type input "5"
type input "3"
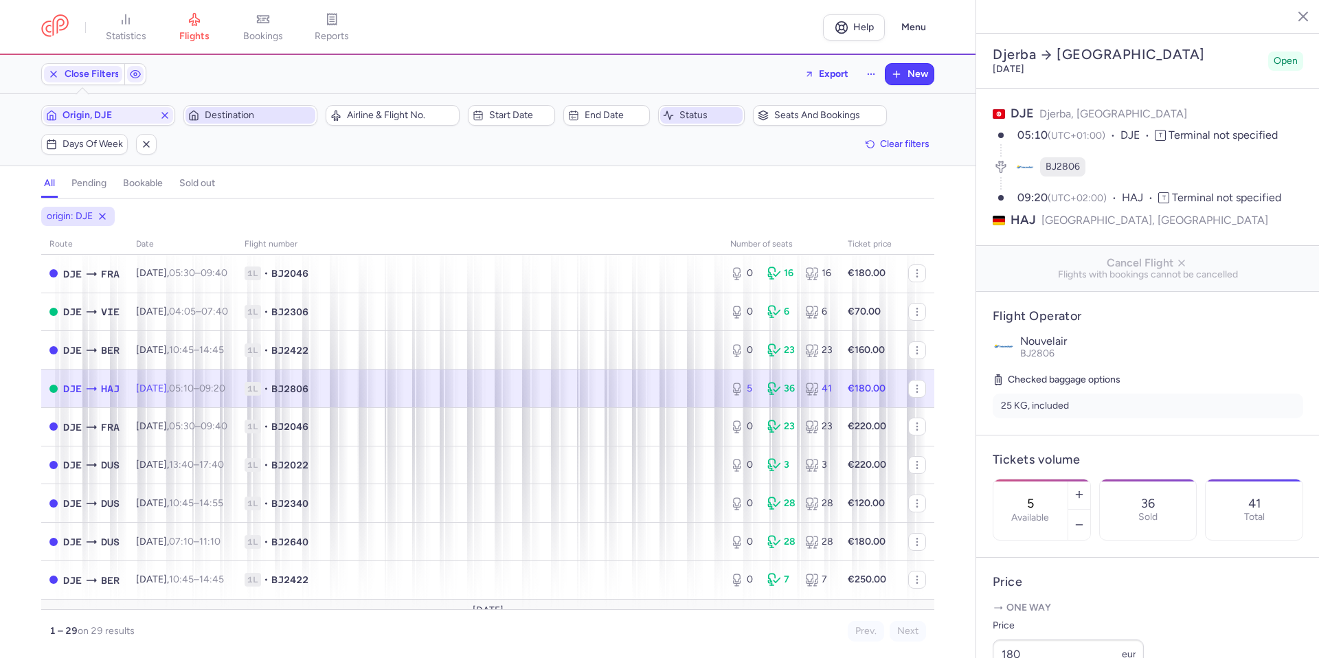
click at [532, 386] on span "1L • BJ2806" at bounding box center [479, 389] width 469 height 14
click at [1085, 520] on icon "button" at bounding box center [1079, 525] width 11 height 11
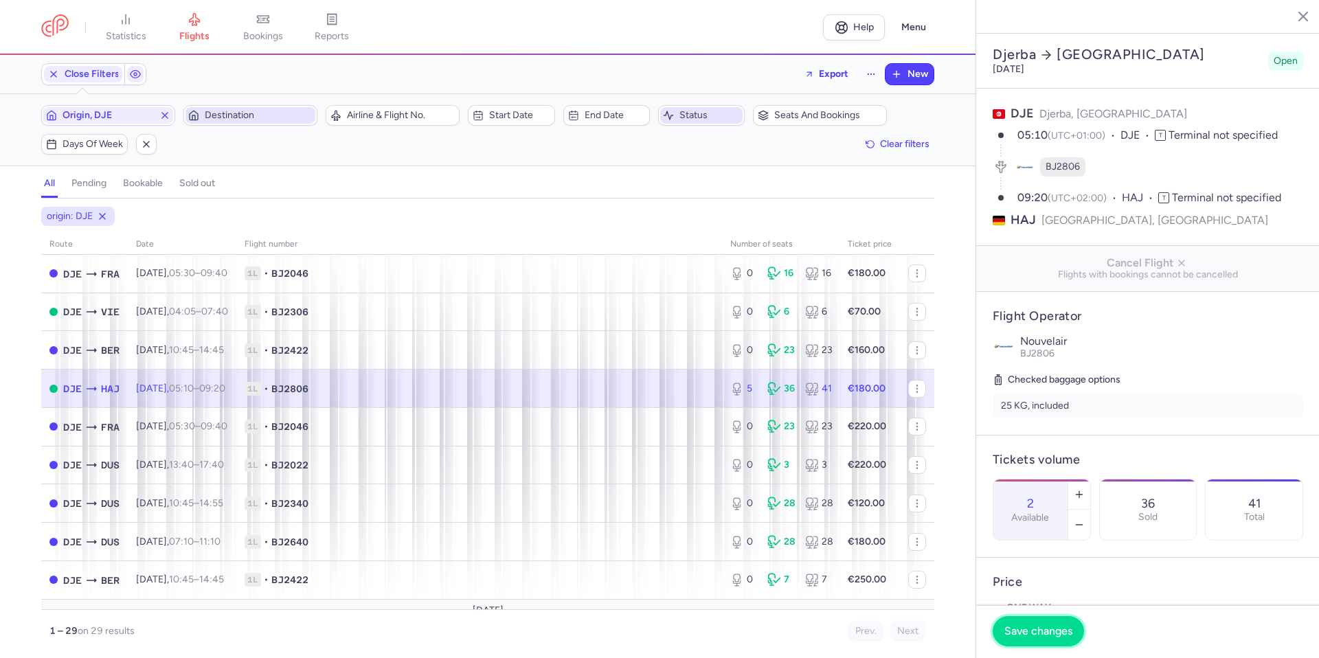
click at [1045, 636] on span "Save changes" at bounding box center [1039, 631] width 68 height 12
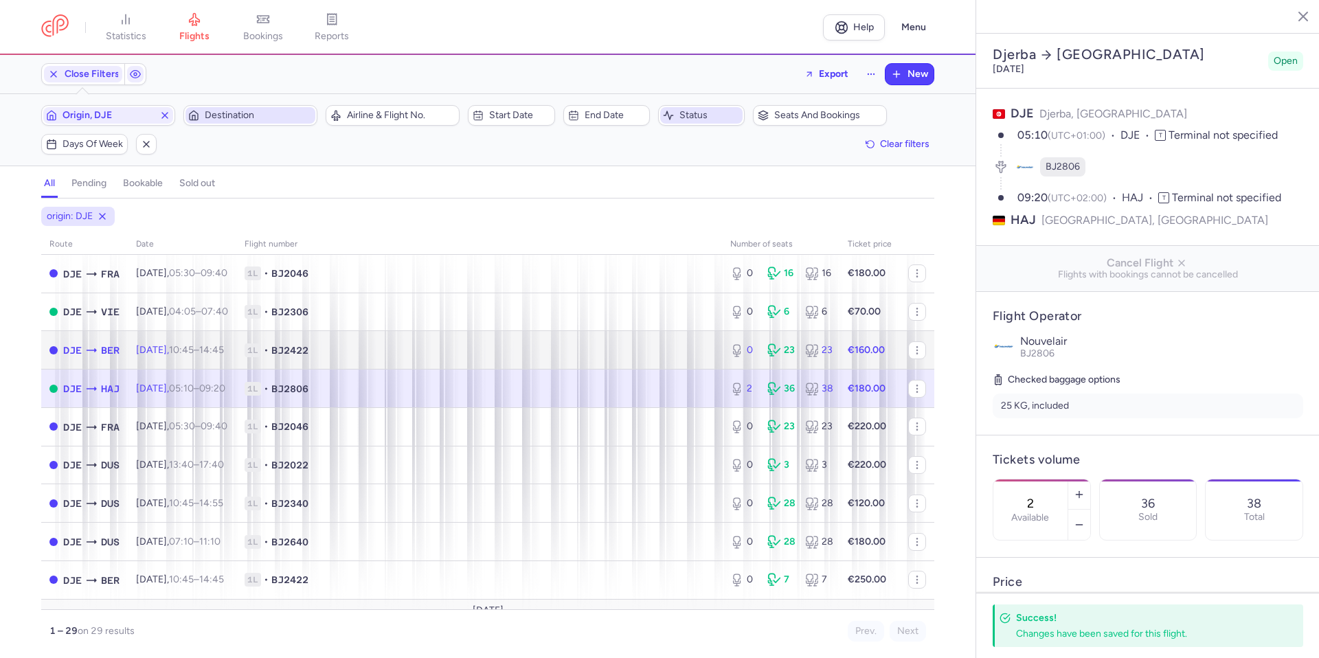
click at [558, 355] on span "1L • BJ2422" at bounding box center [479, 351] width 469 height 14
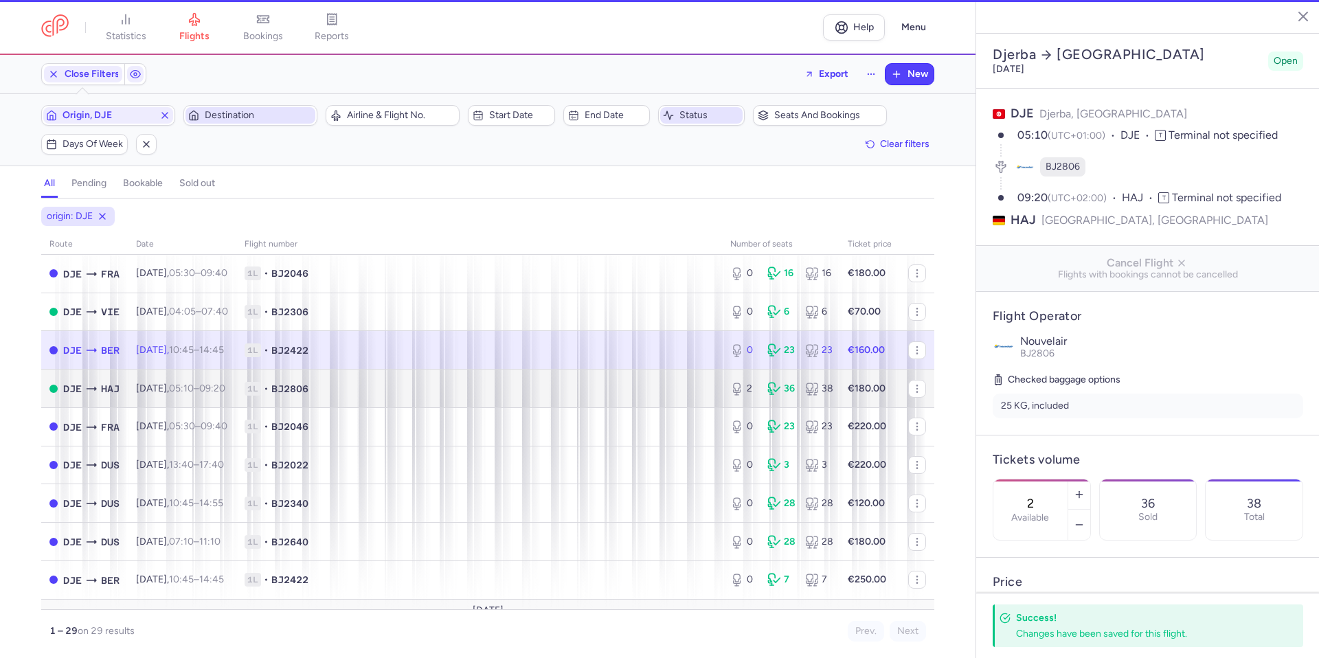
type input "0"
type input "29"
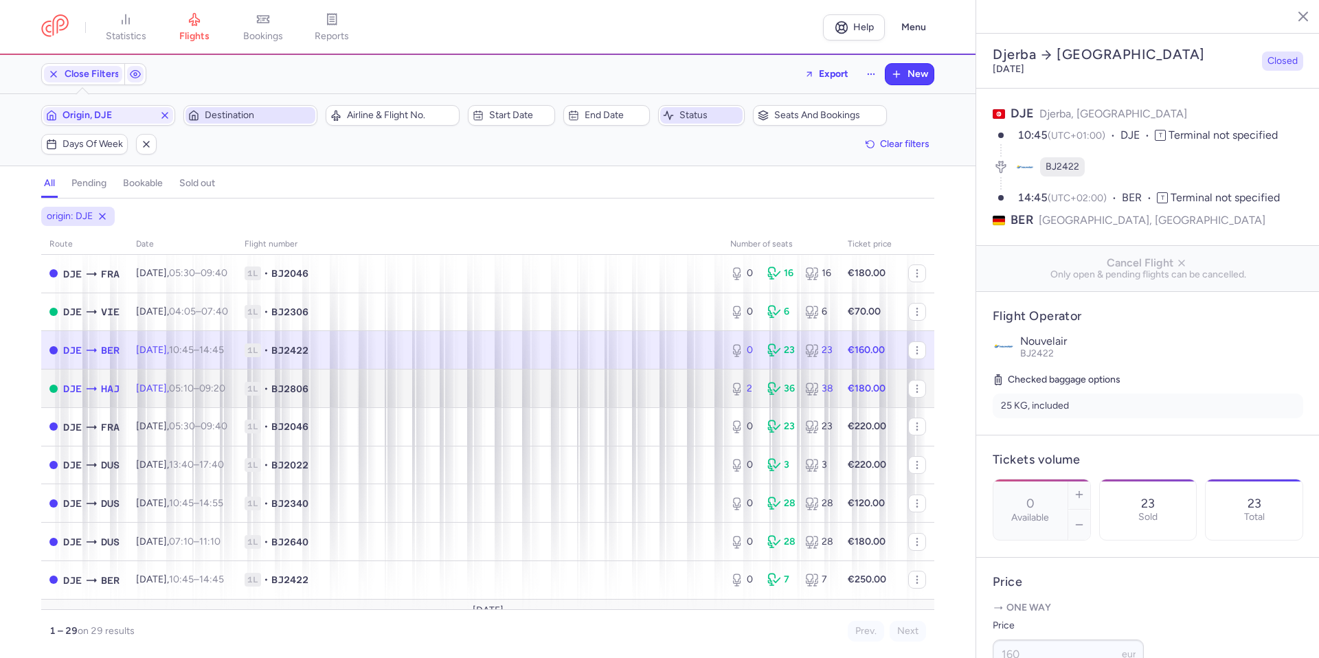
click at [570, 382] on span "1L • BJ2806" at bounding box center [479, 389] width 469 height 14
type input "2"
type input "3"
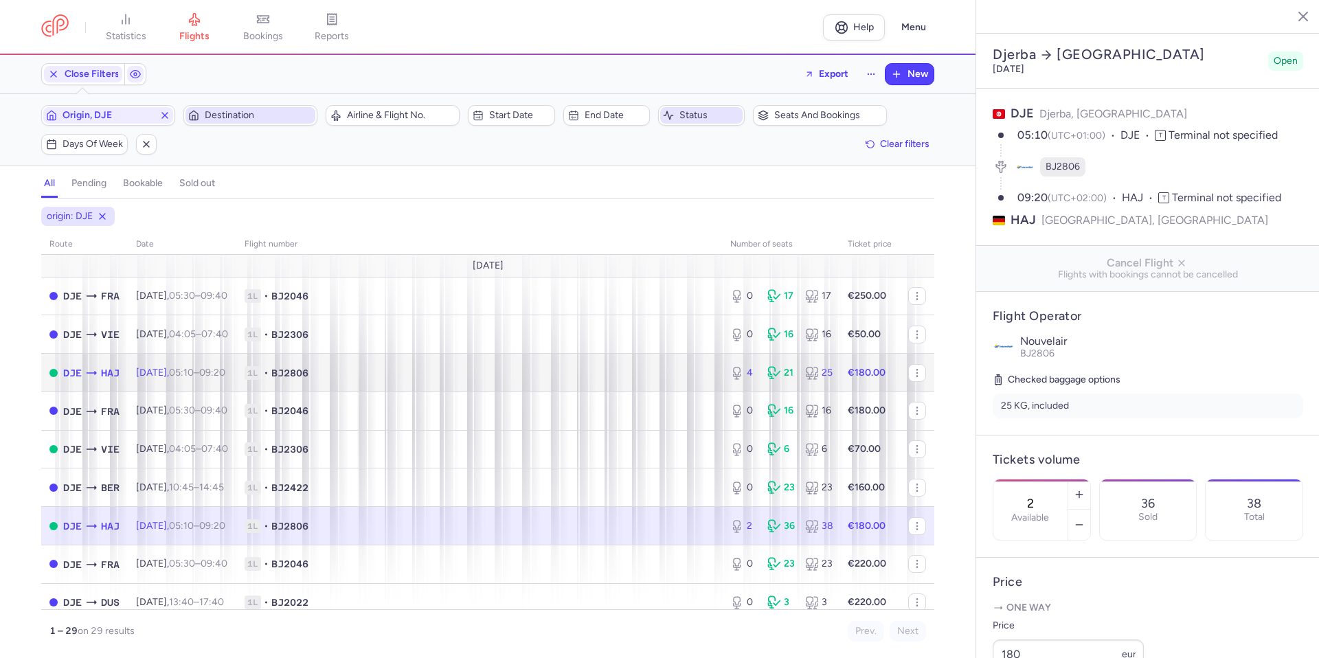
click at [597, 368] on span "1L • BJ2806" at bounding box center [479, 373] width 469 height 14
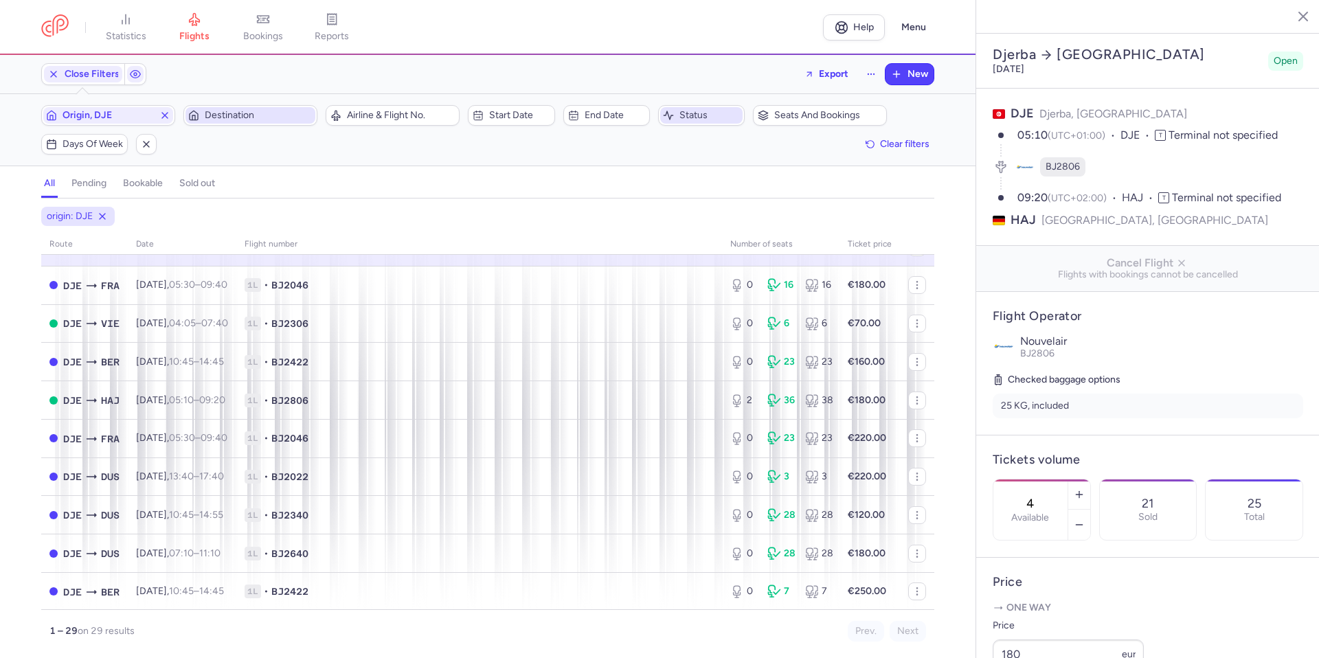
scroll to position [137, 0]
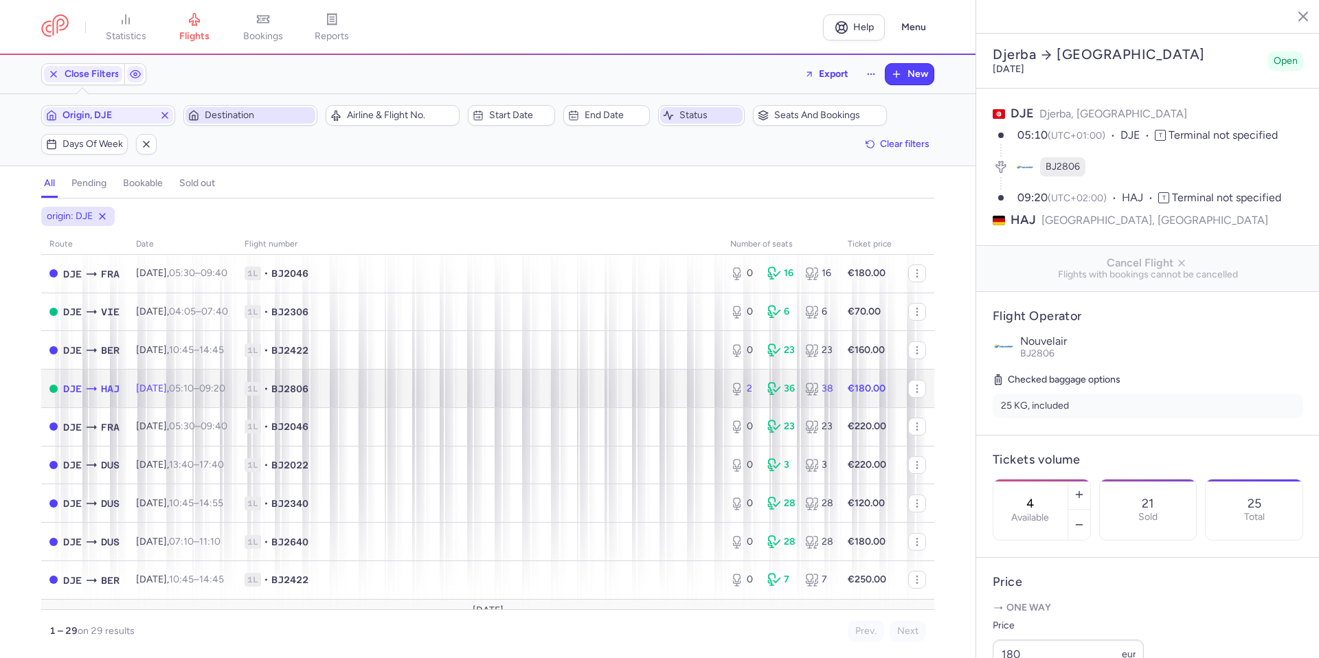
click at [605, 386] on span "1L • BJ2806" at bounding box center [479, 389] width 469 height 14
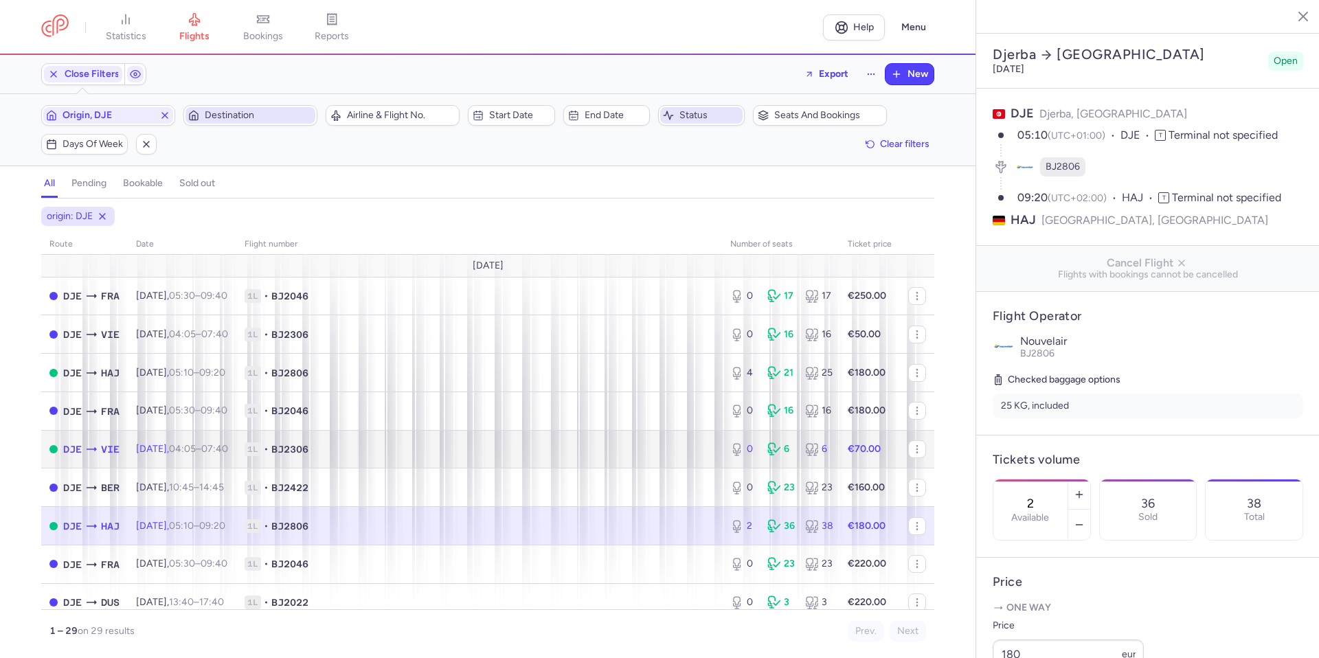
click at [681, 448] on span "1L • BJ2306" at bounding box center [479, 450] width 469 height 14
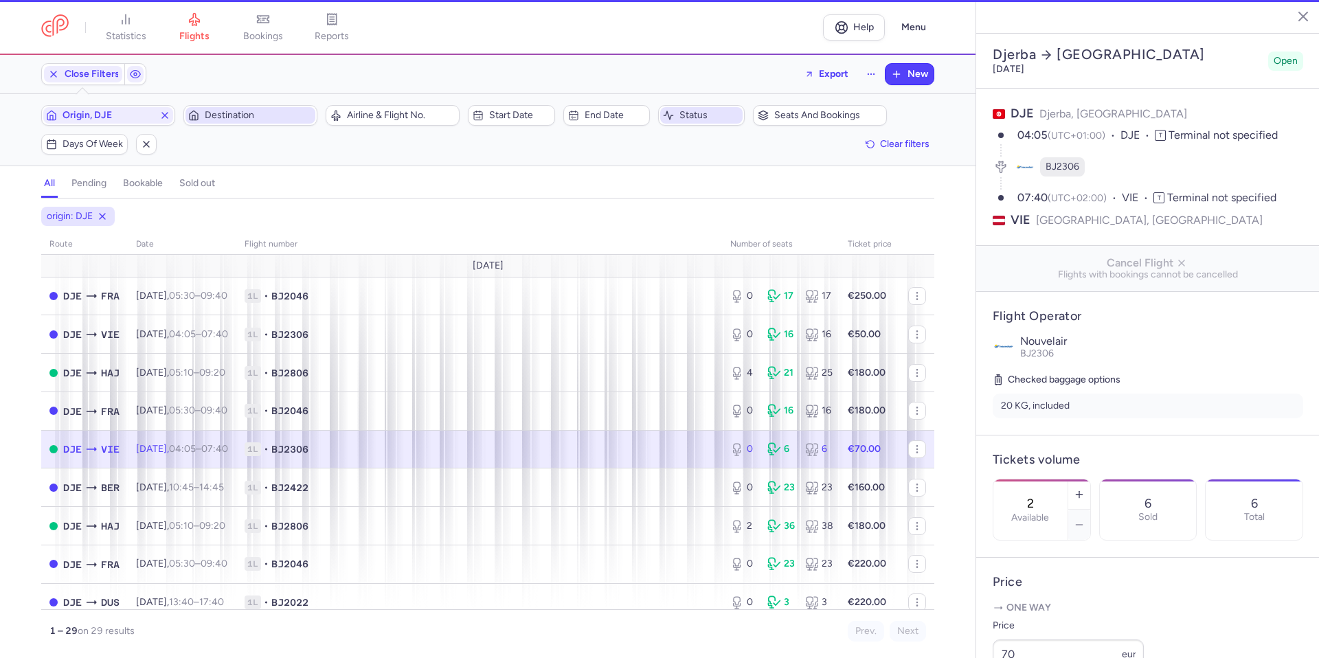
type input "0"
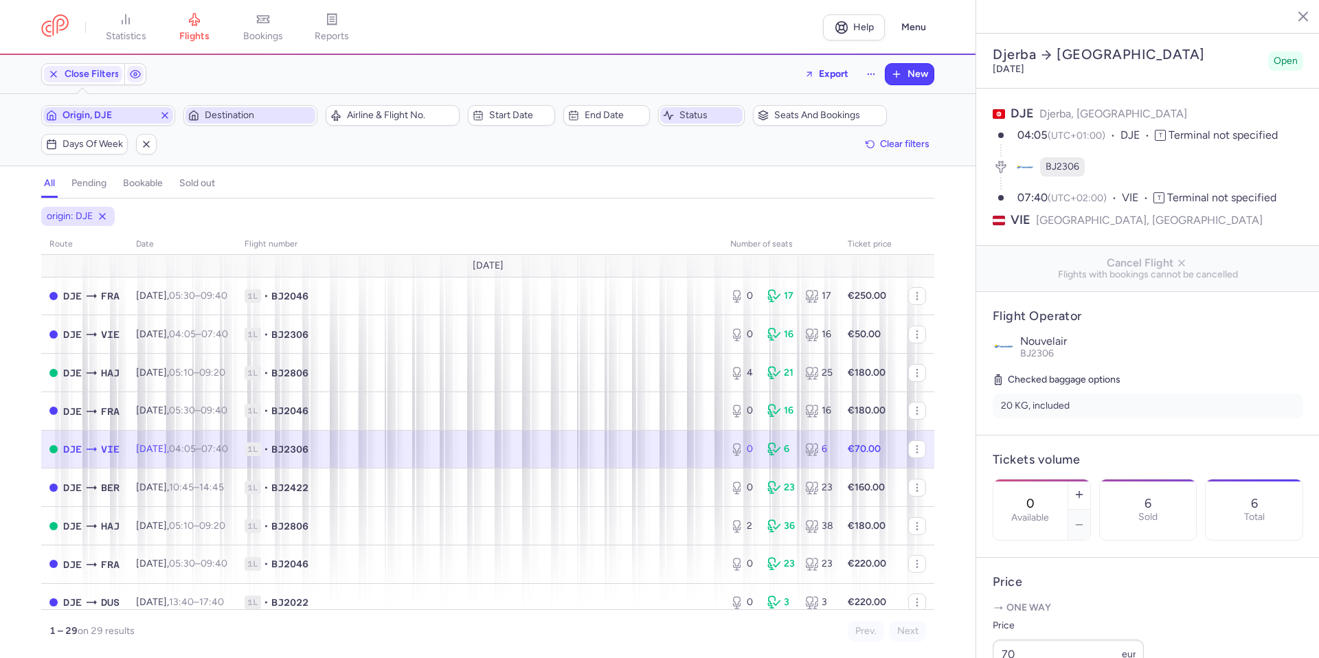
click at [170, 115] on icon "button" at bounding box center [164, 115] width 11 height 11
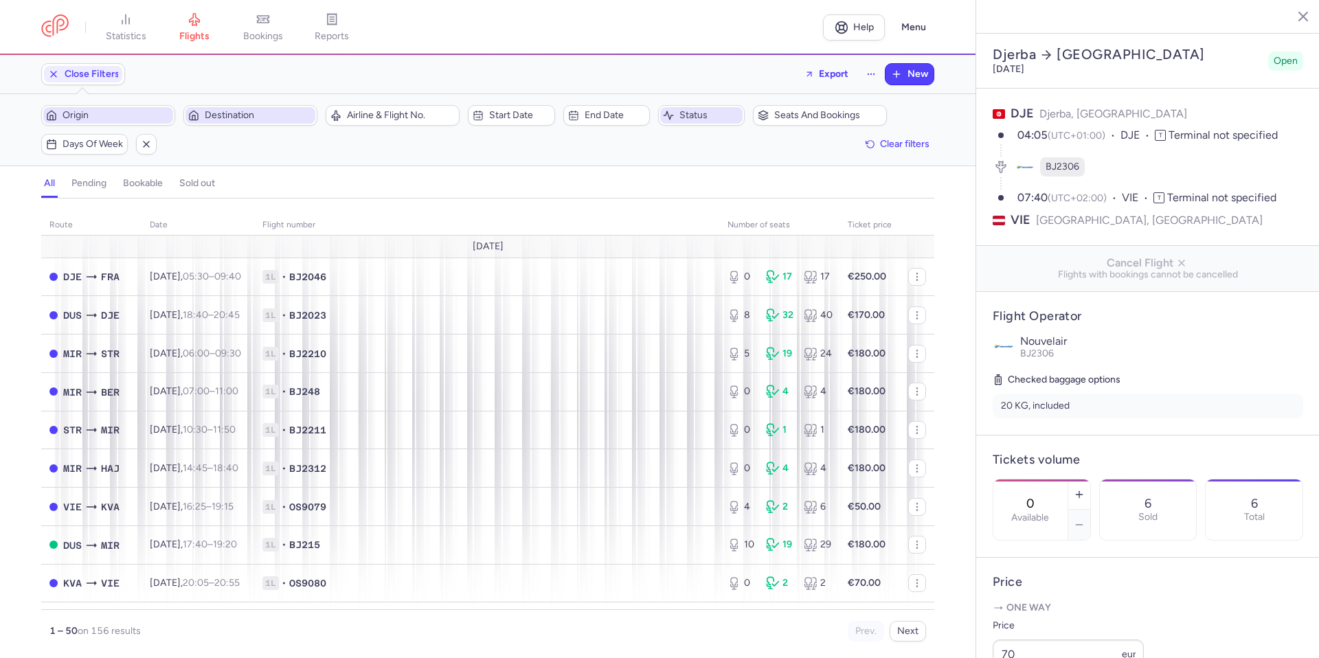
click at [268, 122] on span "Destination" at bounding box center [251, 115] width 130 height 16
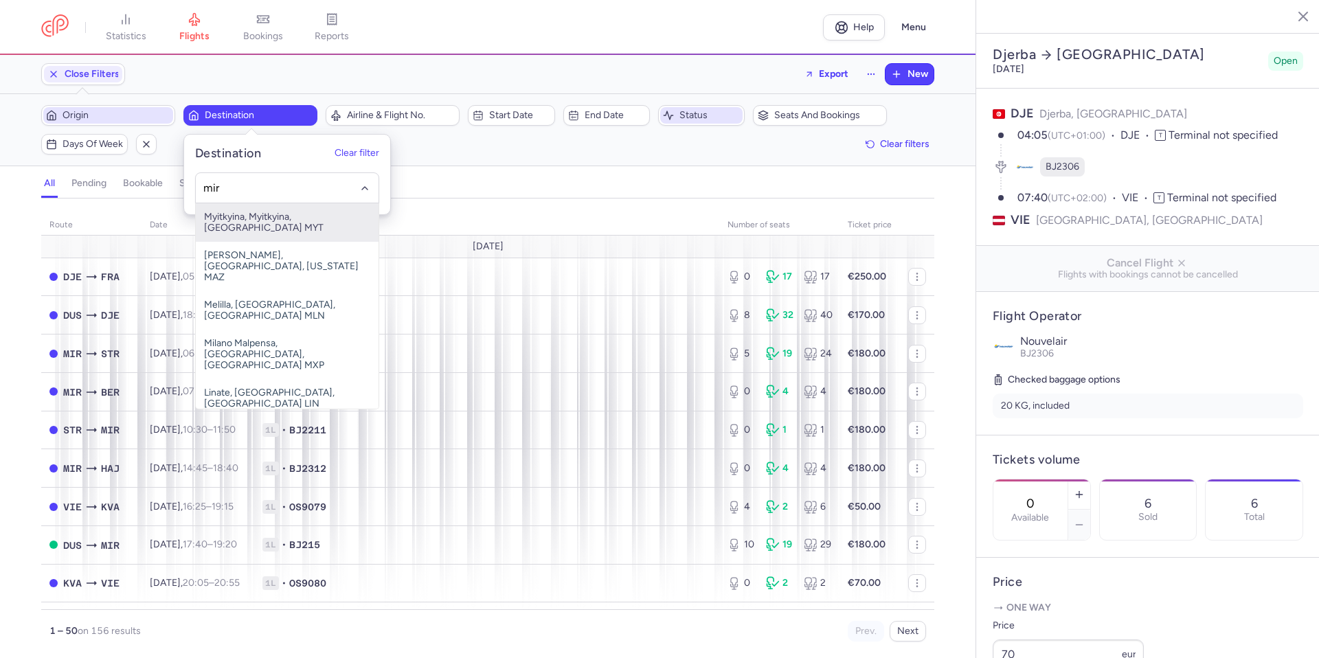
type input "mir"
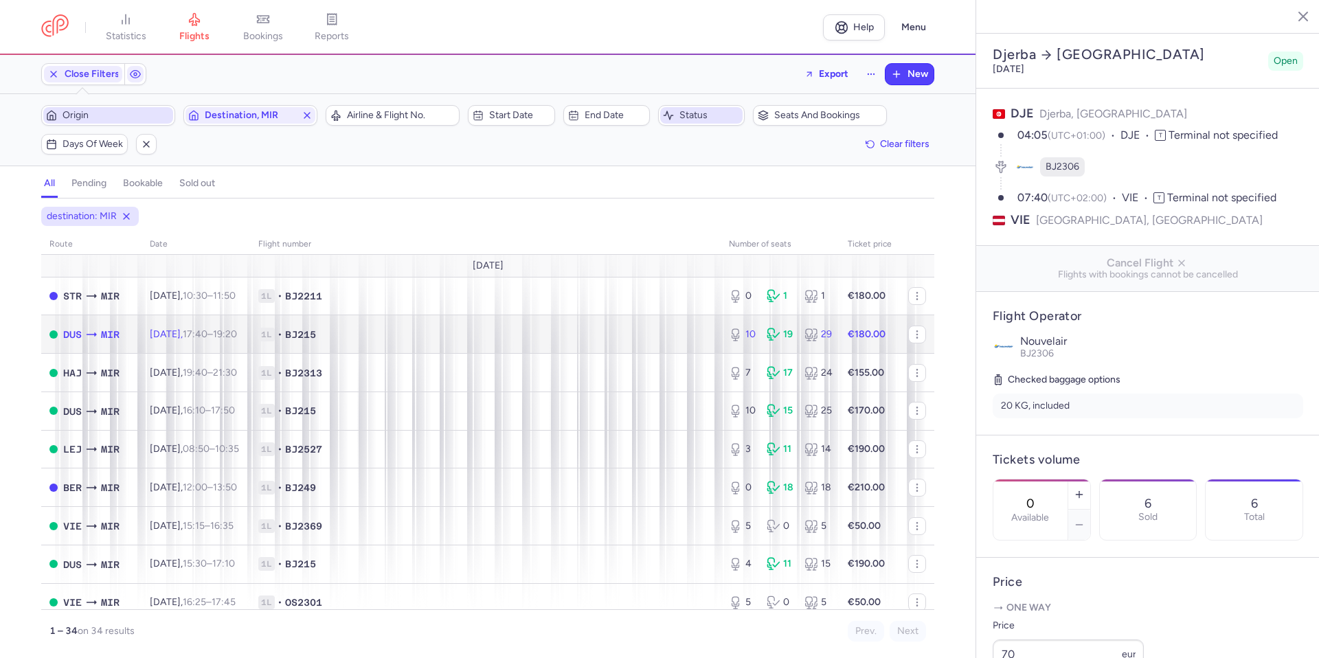
click at [476, 339] on span "1L • BJ215" at bounding box center [485, 335] width 454 height 14
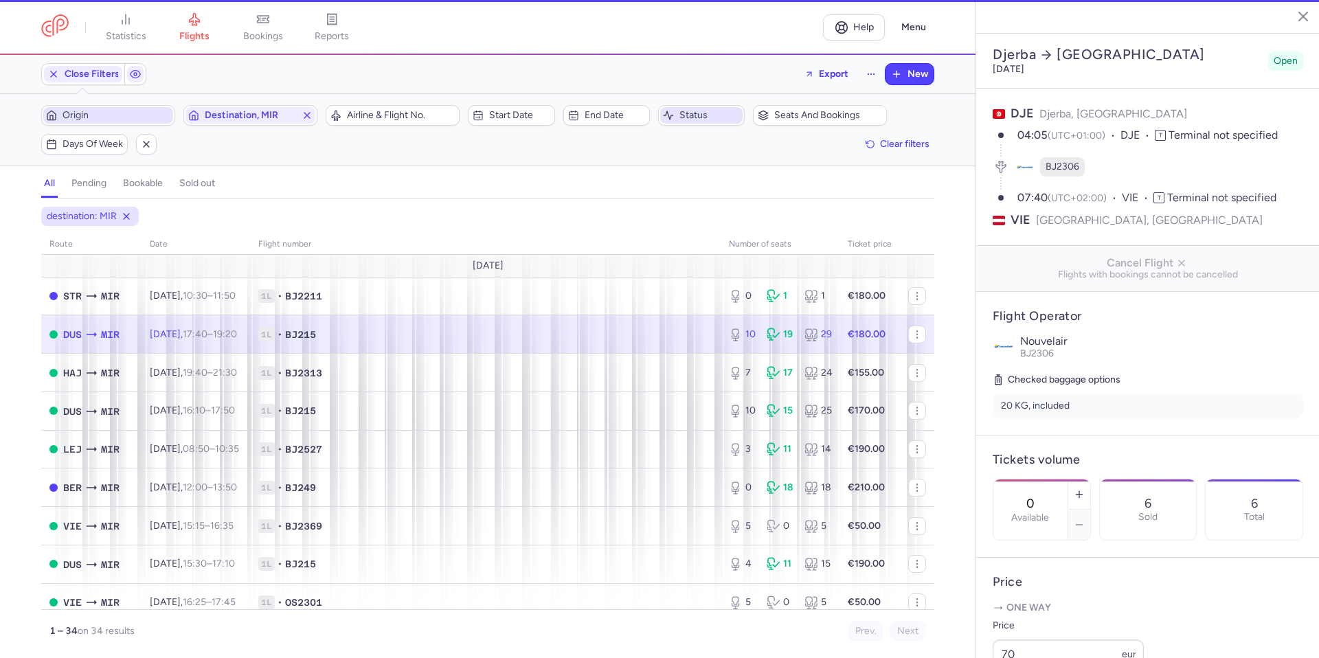
type input "10"
type input "11"
select select "hours"
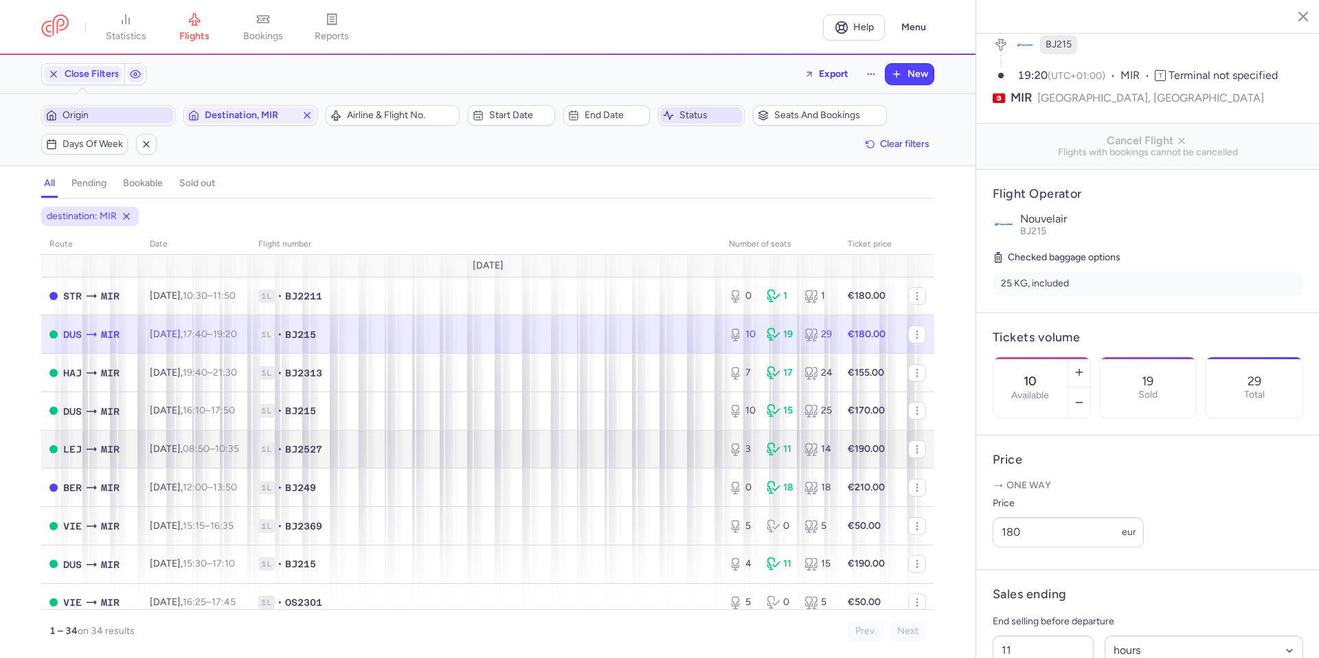
scroll to position [69, 0]
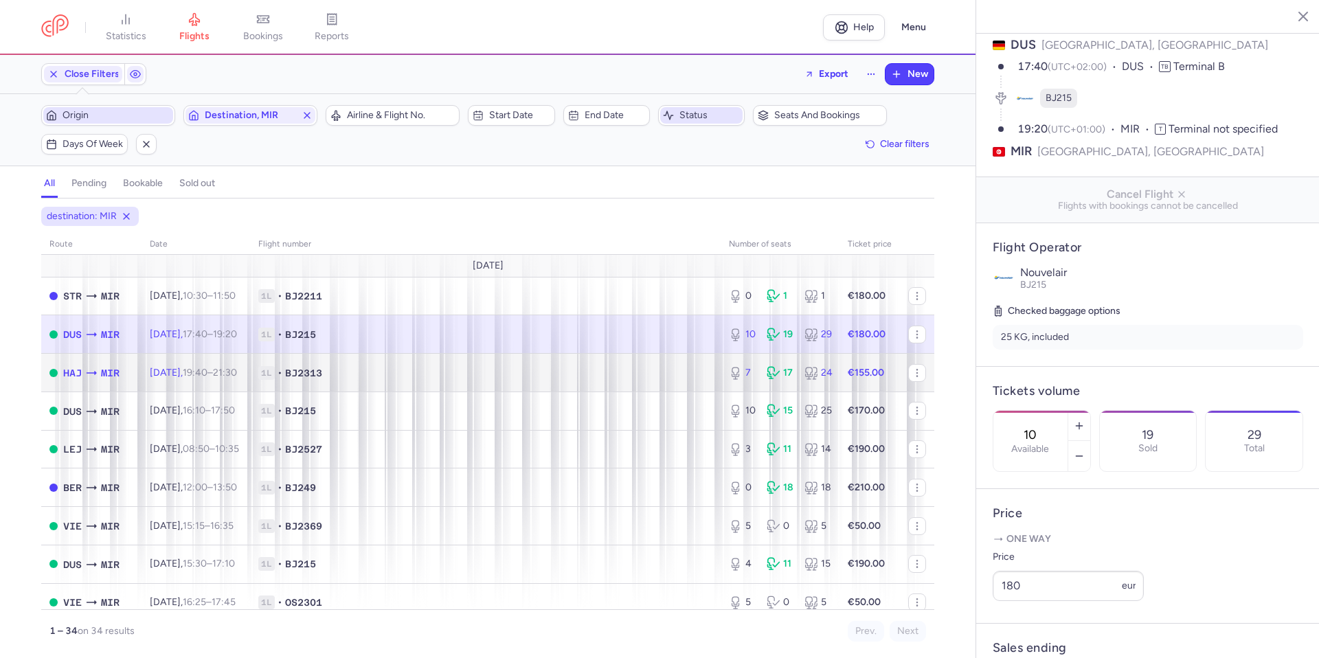
click at [591, 381] on td "1L • BJ2313" at bounding box center [485, 373] width 471 height 38
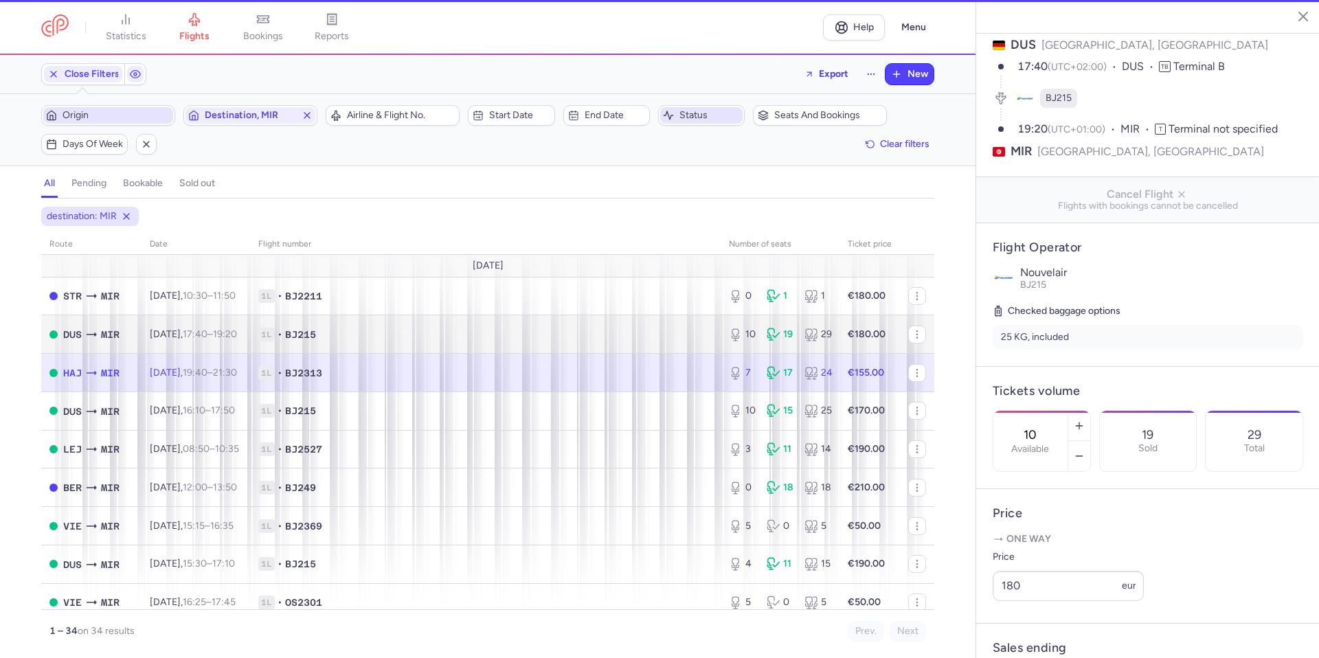
type input "7"
type input "12"
click at [601, 337] on span "1L • BJ215" at bounding box center [485, 335] width 454 height 14
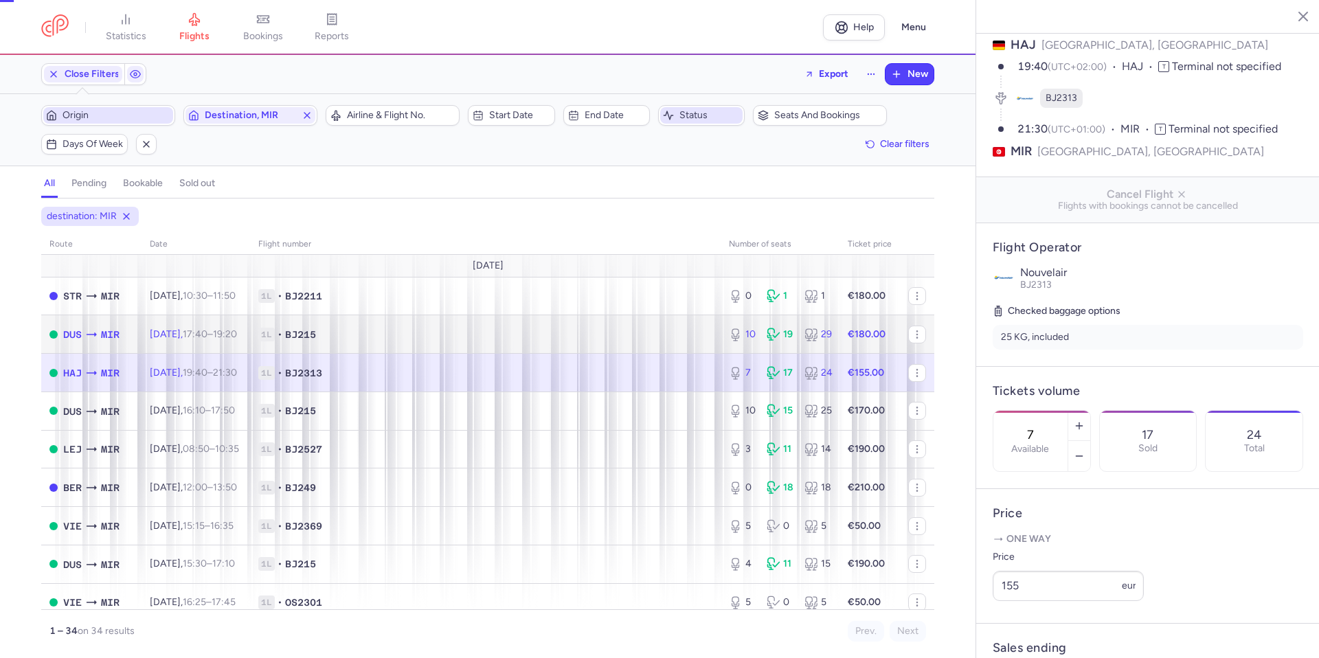
type input "10"
type input "11"
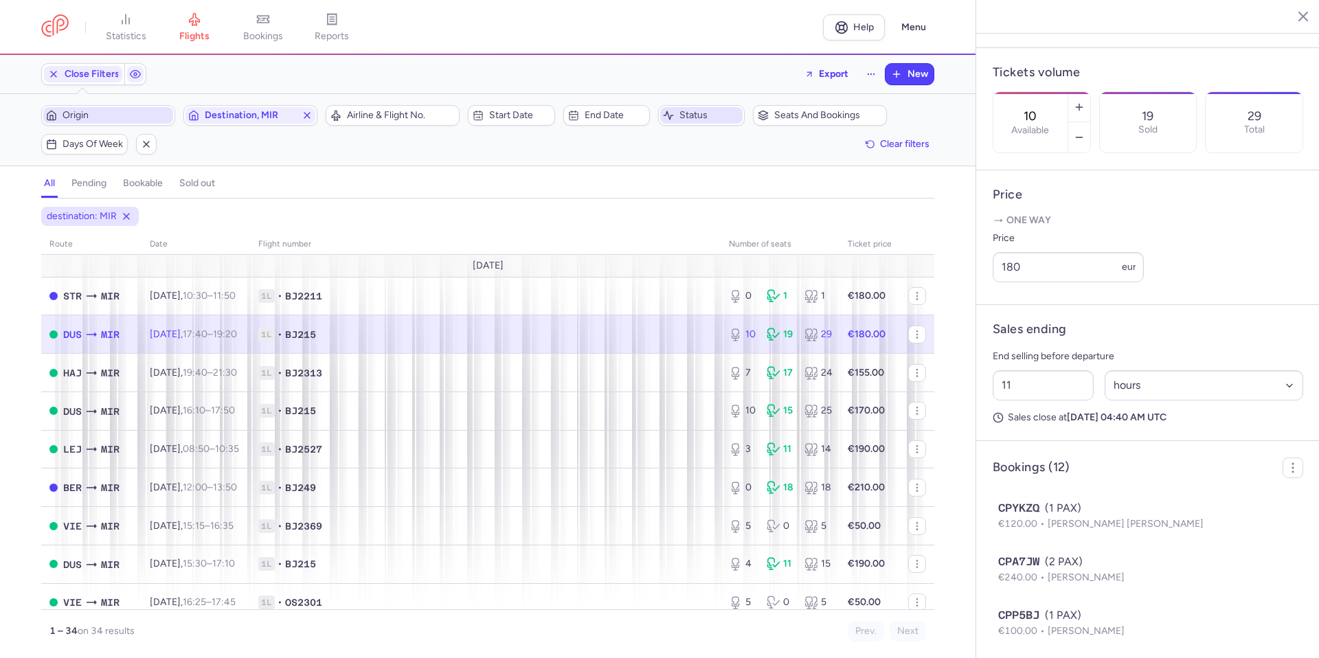
scroll to position [412, 0]
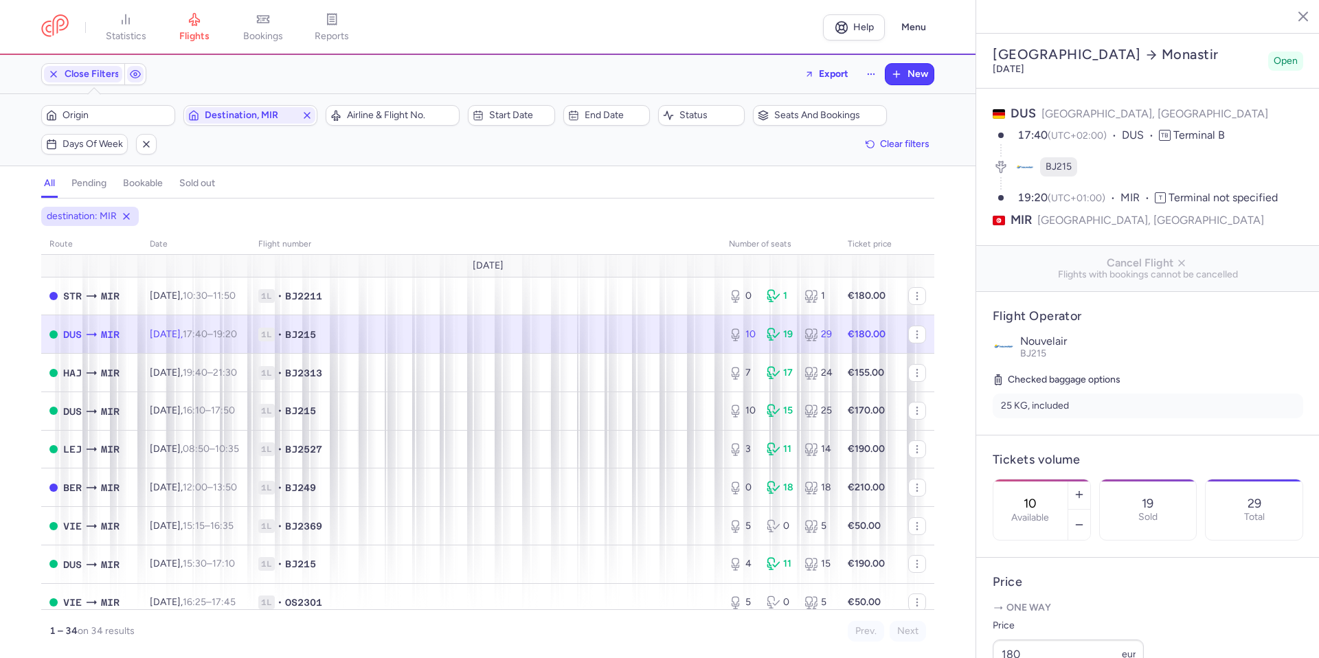
select select "hours"
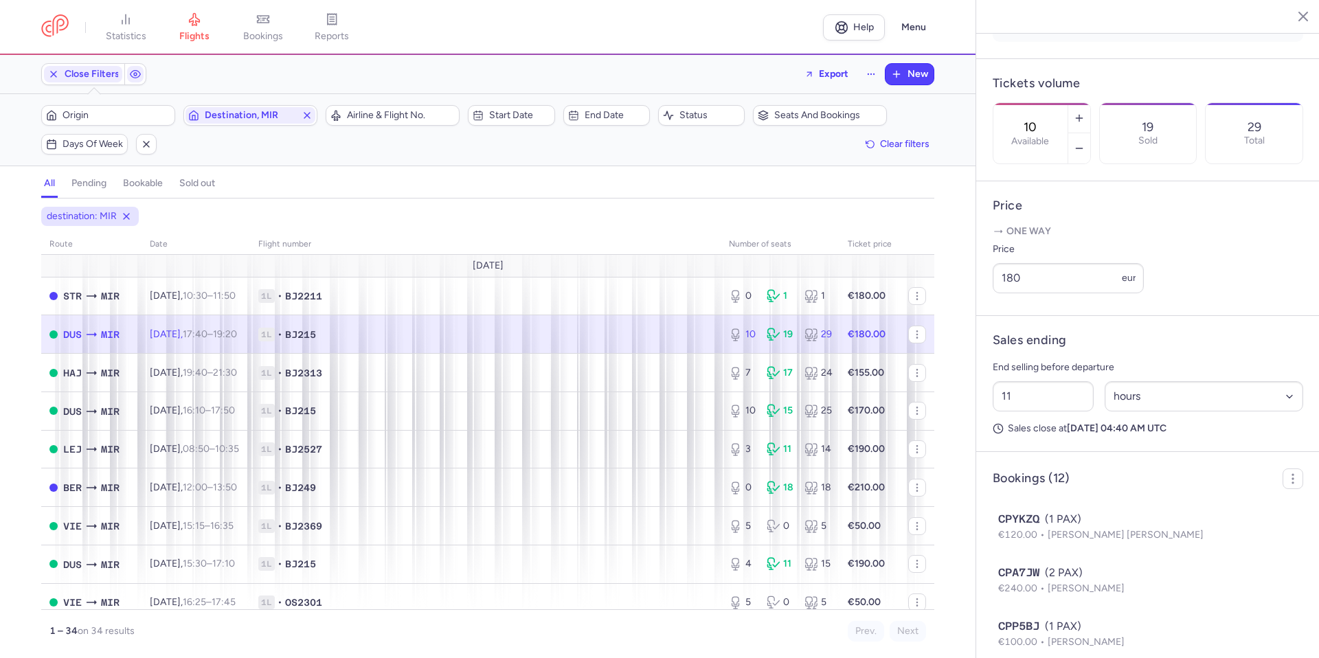
scroll to position [412, 0]
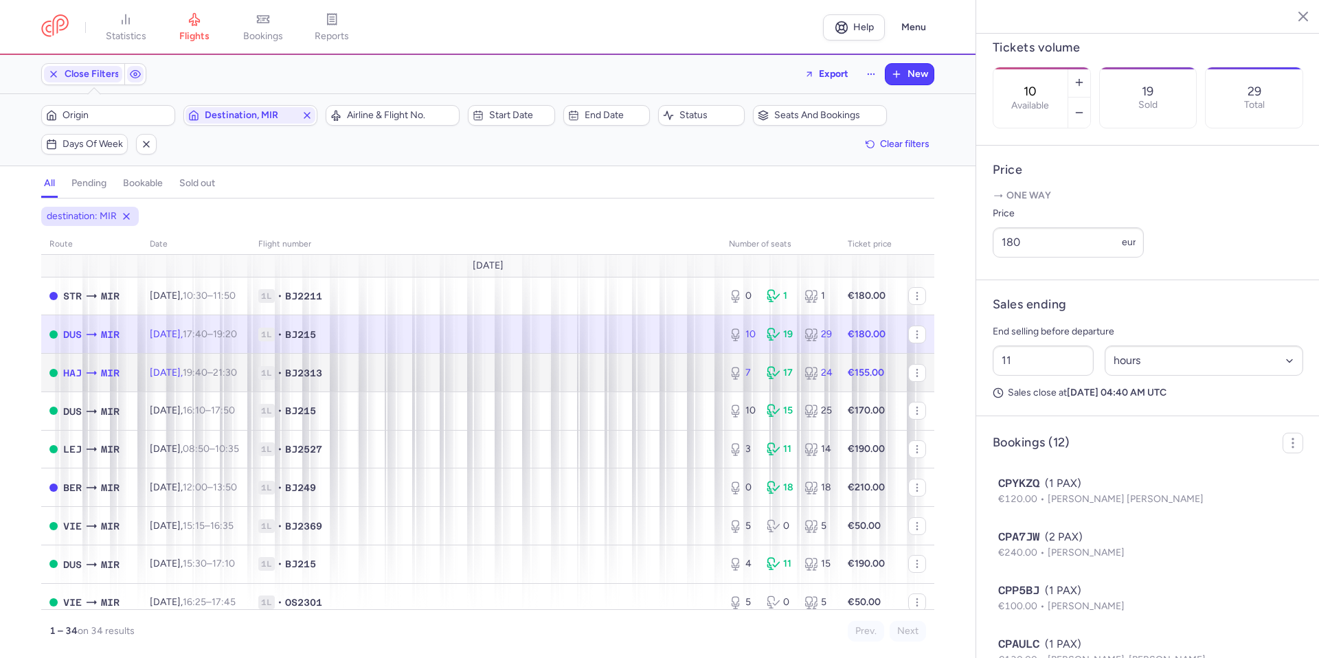
click at [596, 372] on span "1L • BJ2313" at bounding box center [485, 373] width 454 height 14
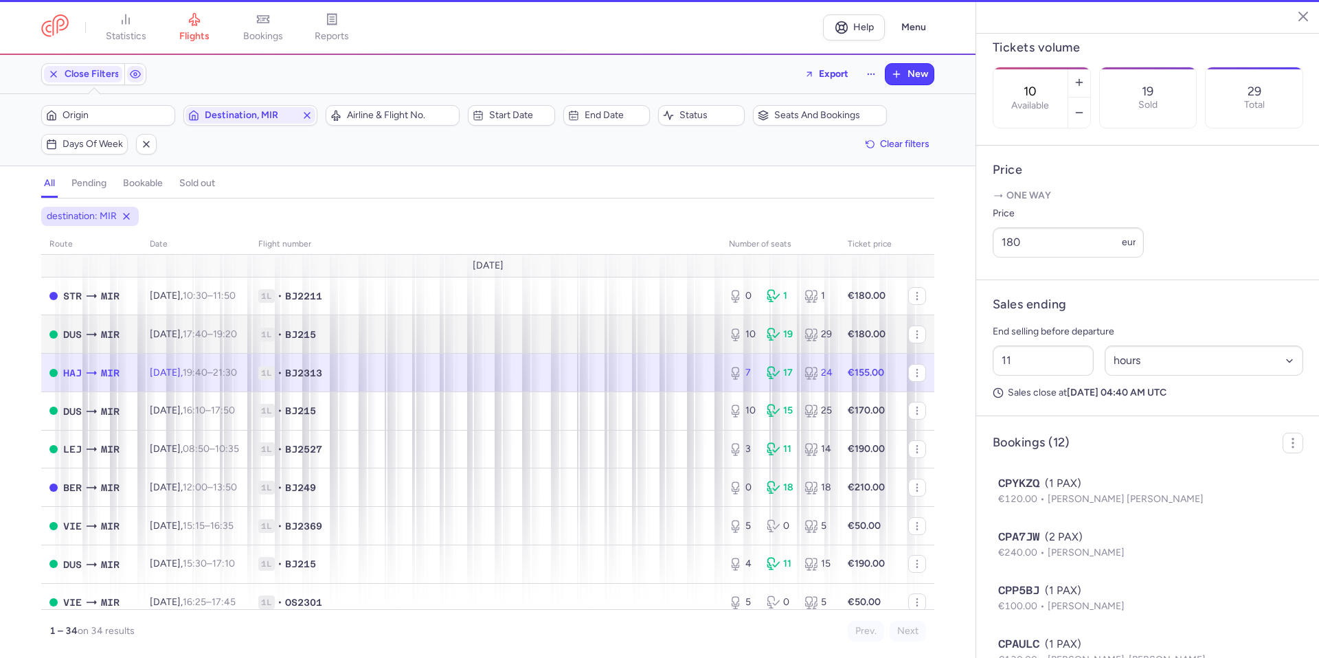
type input "7"
type input "12"
click at [592, 329] on span "1L • BJ215" at bounding box center [485, 335] width 454 height 14
type input "10"
type input "11"
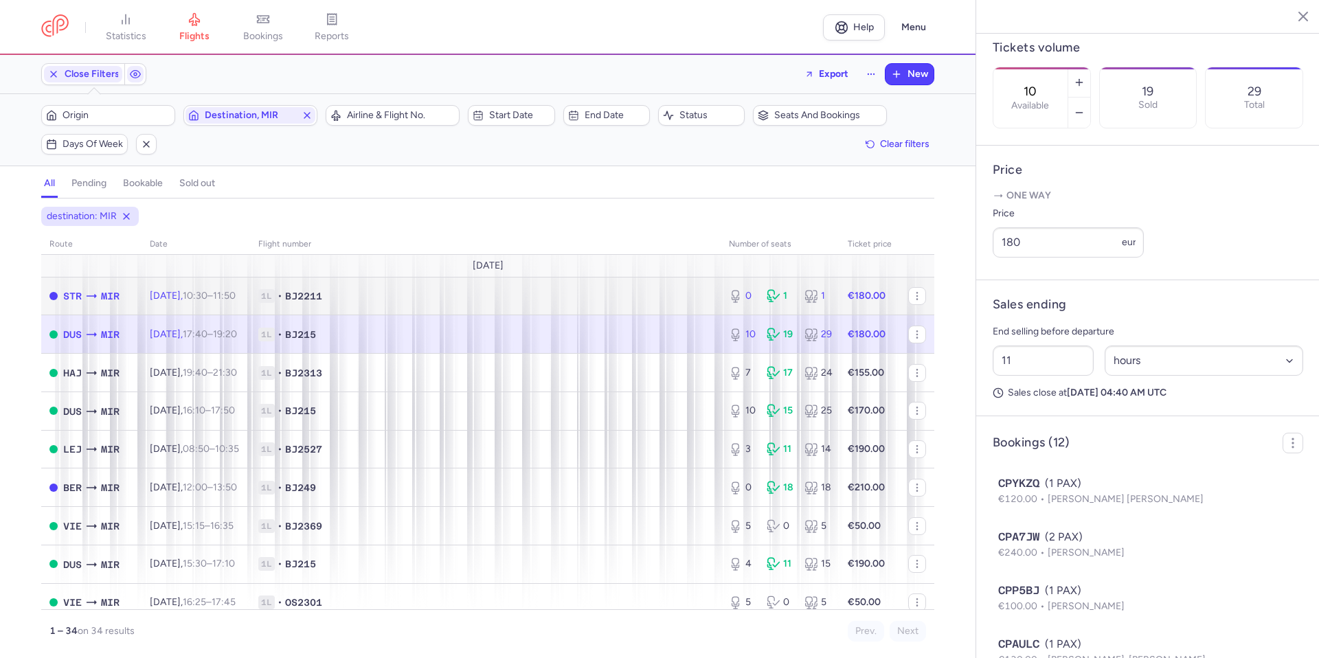
click at [548, 293] on span "1L • BJ2211" at bounding box center [485, 296] width 454 height 14
type input "0"
type input "8"
select select "days"
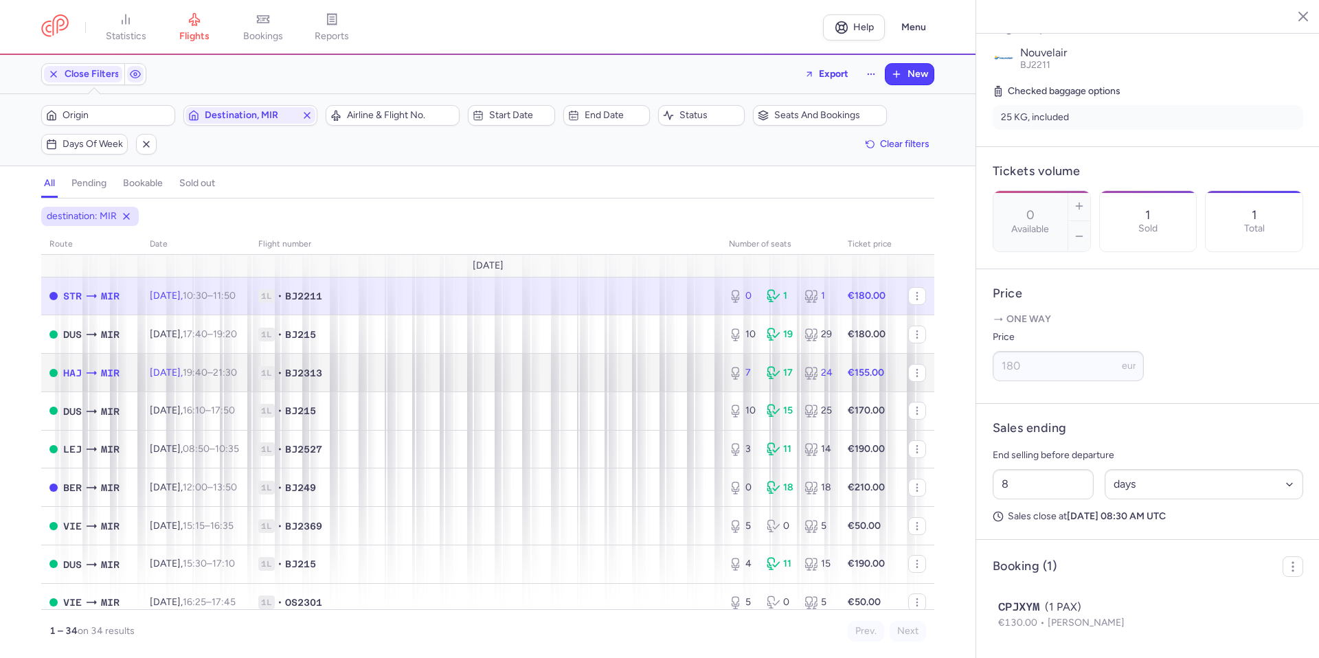
click at [520, 365] on td "1L • BJ2313" at bounding box center [485, 373] width 471 height 38
type input "7"
type input "12"
select select "hours"
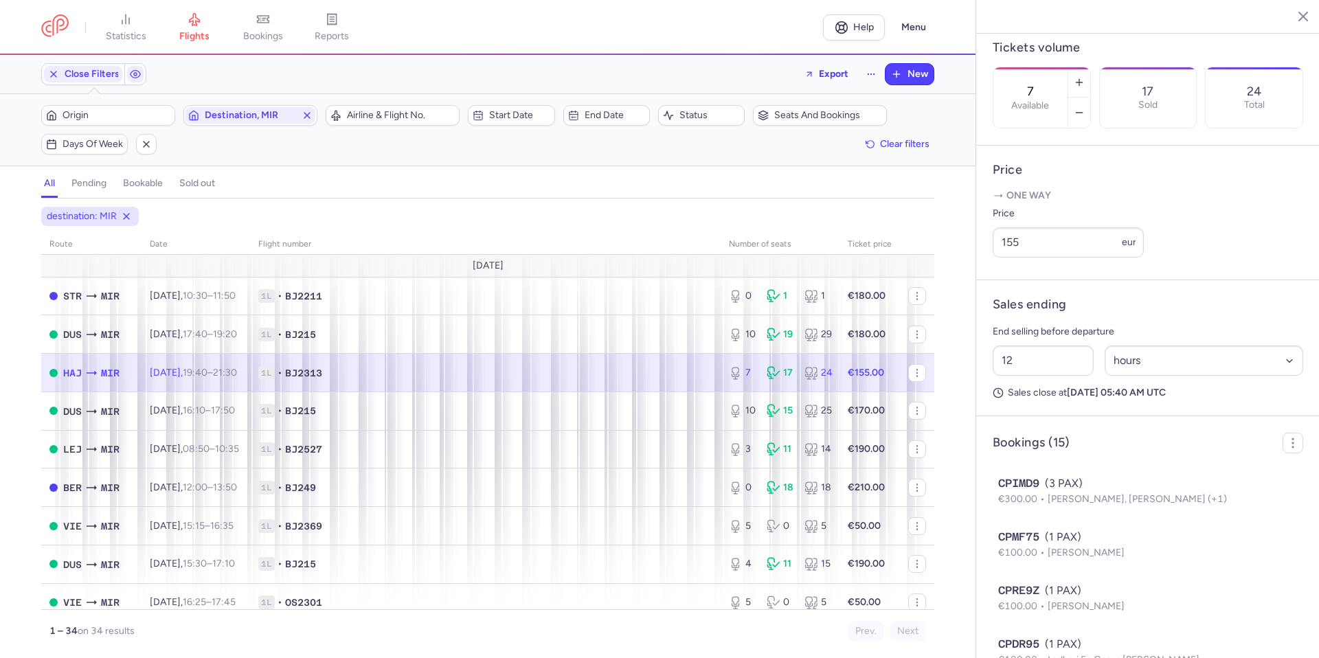
scroll to position [69, 0]
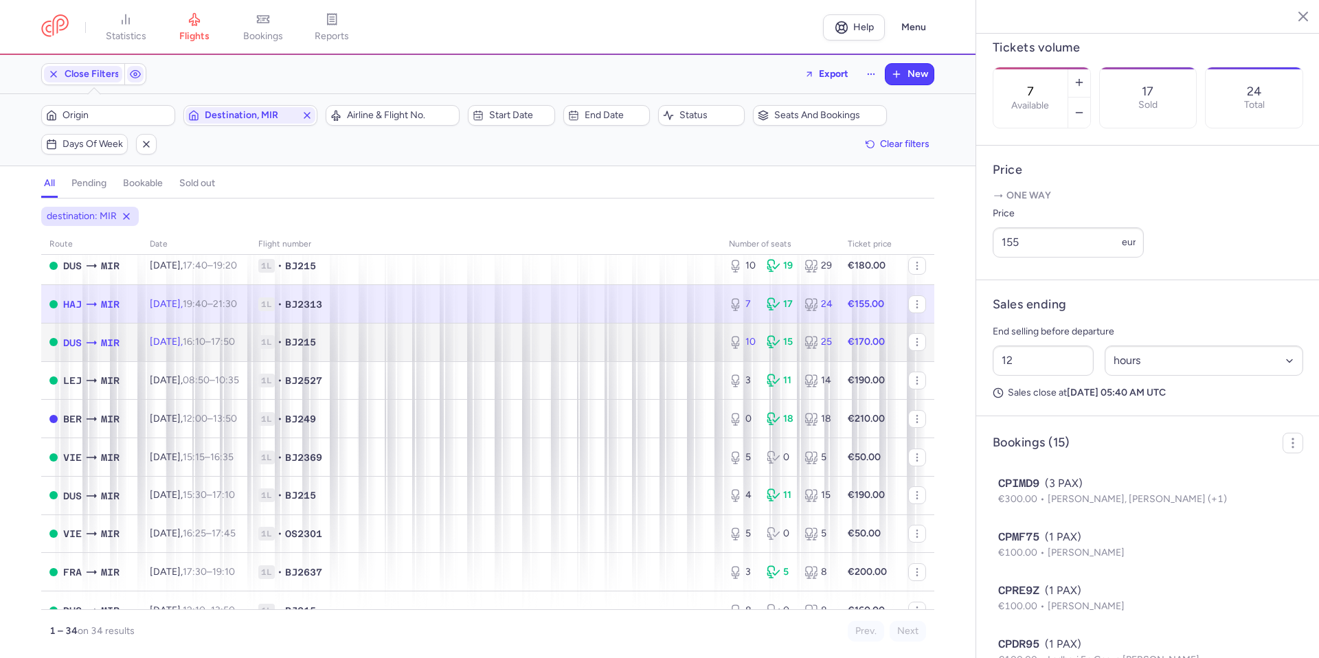
click at [561, 340] on span "1L • BJ215" at bounding box center [485, 342] width 454 height 14
type input "10"
type input "1"
select select "days"
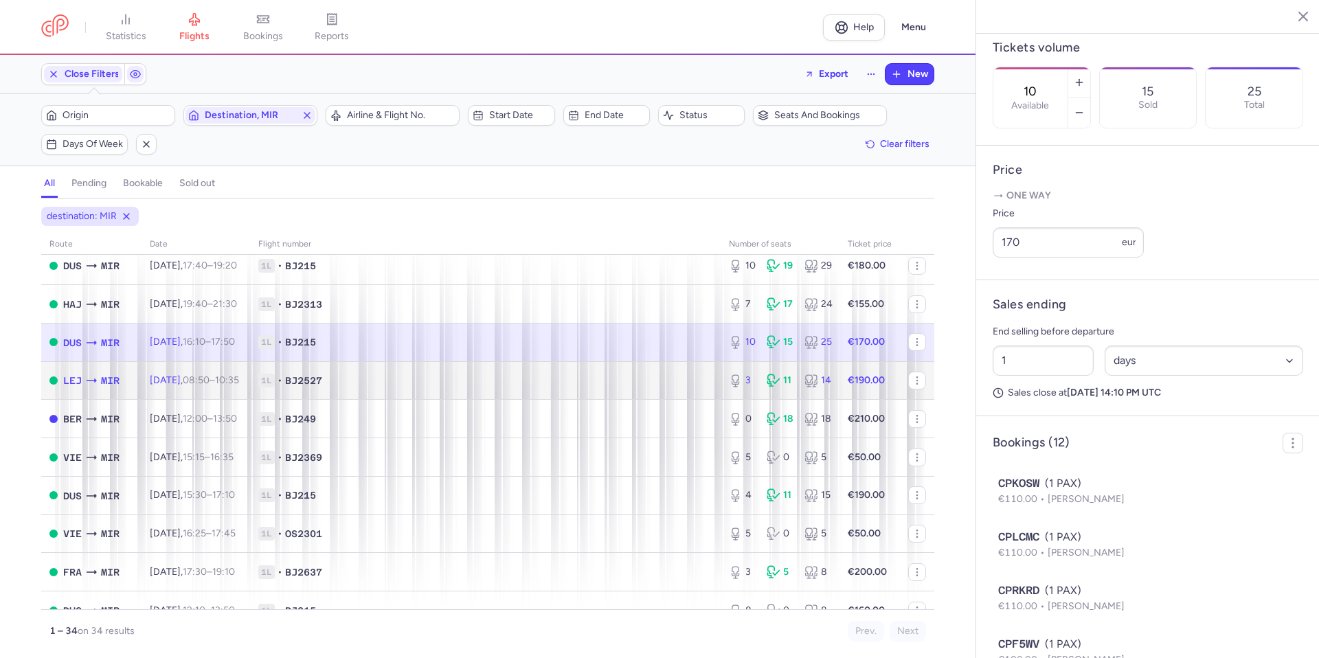
drag, startPoint x: 537, startPoint y: 377, endPoint x: 548, endPoint y: 346, distance: 33.7
click at [537, 378] on span "1L • BJ2527" at bounding box center [485, 381] width 454 height 14
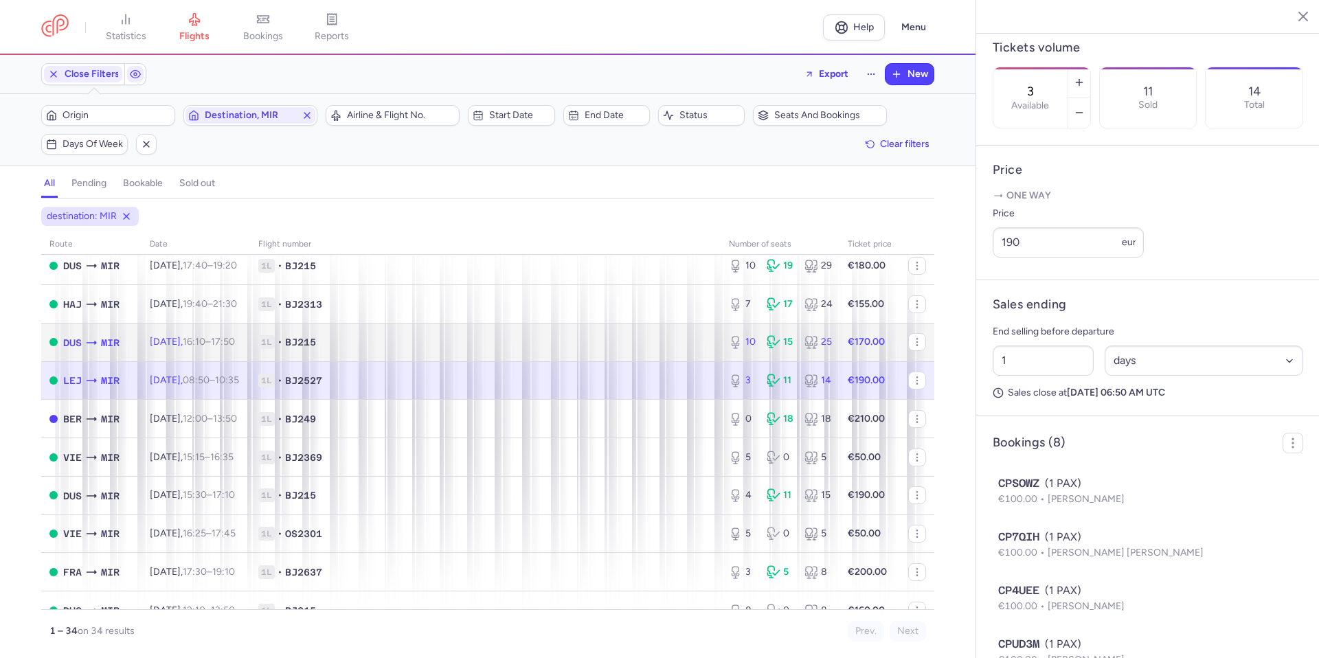
click at [550, 335] on td "1L • BJ215" at bounding box center [485, 342] width 471 height 38
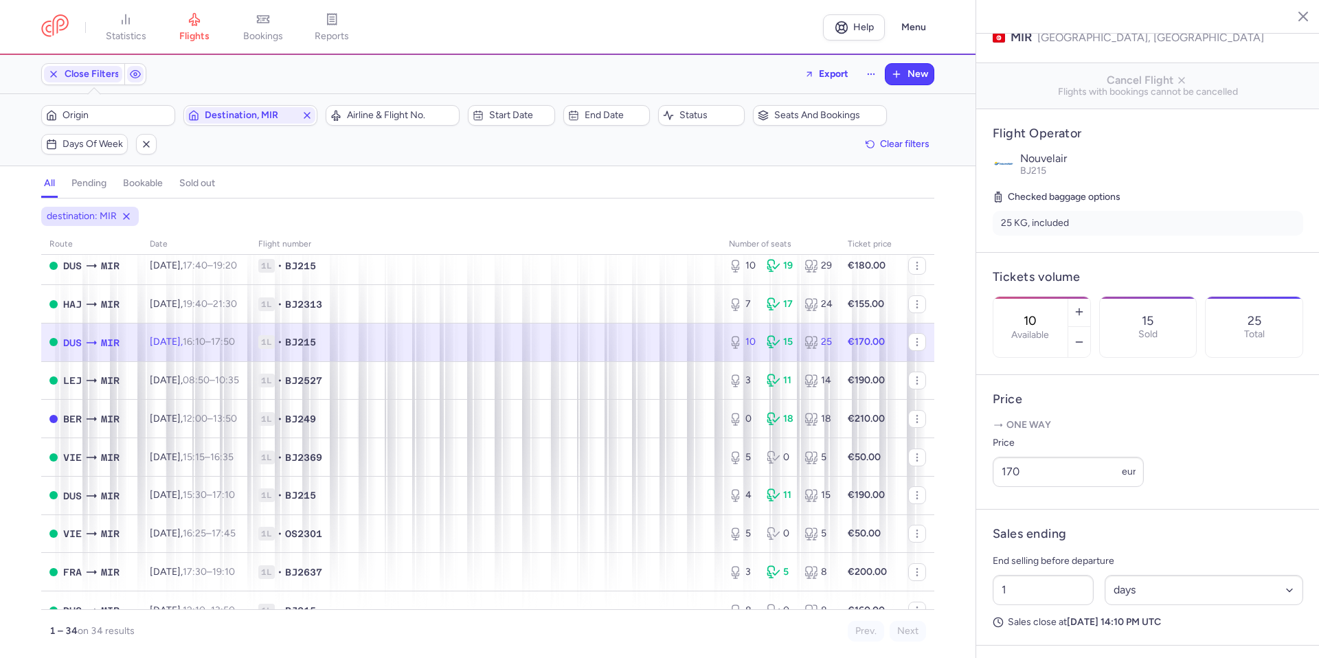
scroll to position [137, 0]
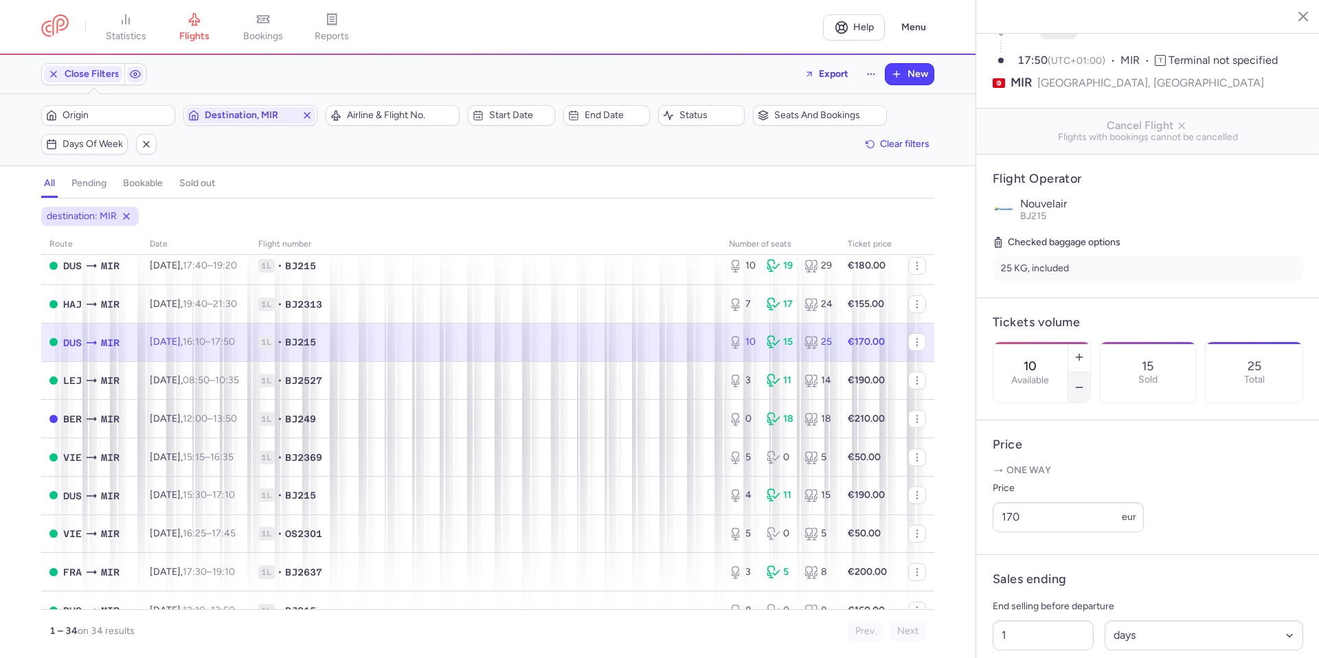
click at [1091, 372] on button "button" at bounding box center [1080, 387] width 22 height 30
click at [1046, 635] on span "Save changes" at bounding box center [1039, 631] width 68 height 12
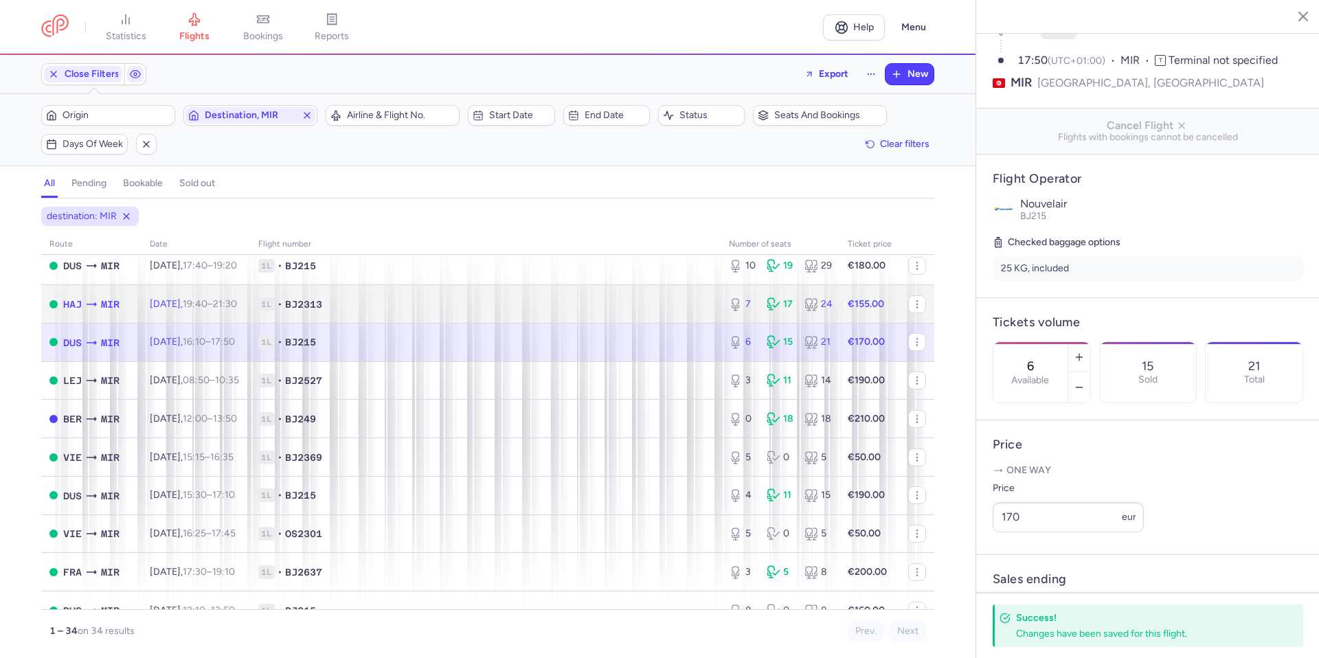
click at [684, 307] on span "1L • BJ2313" at bounding box center [485, 305] width 454 height 14
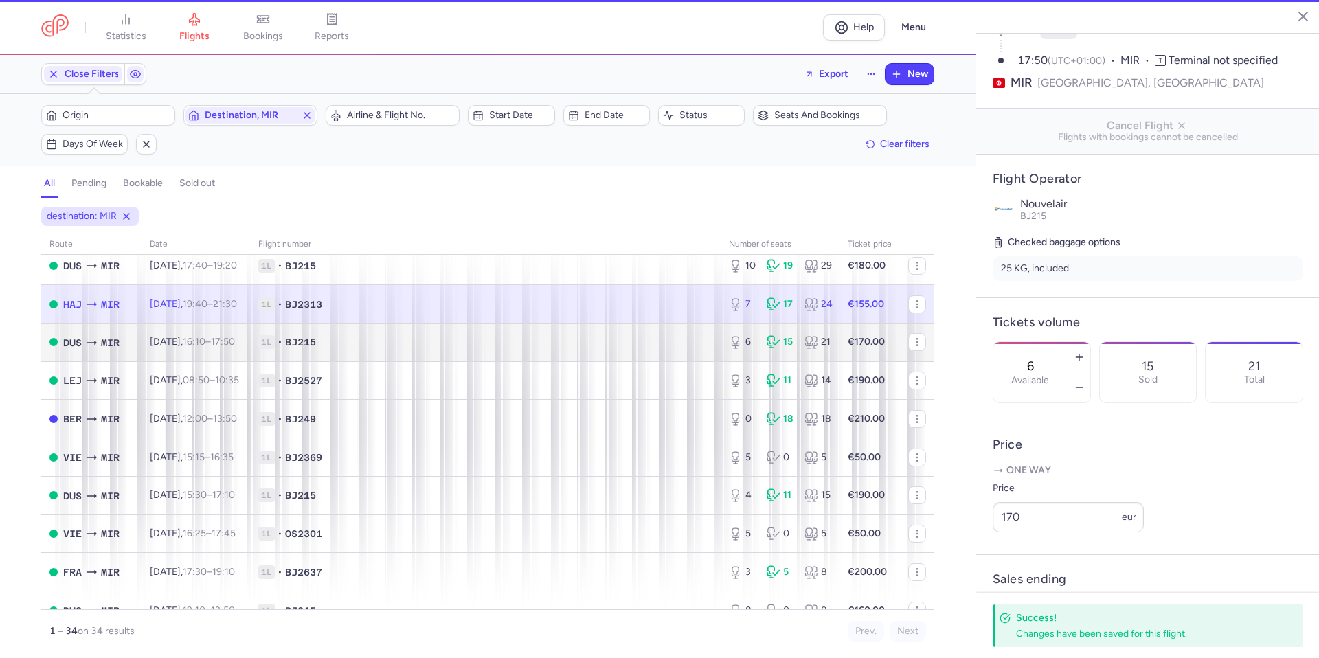
type input "7"
type input "12"
select select "hours"
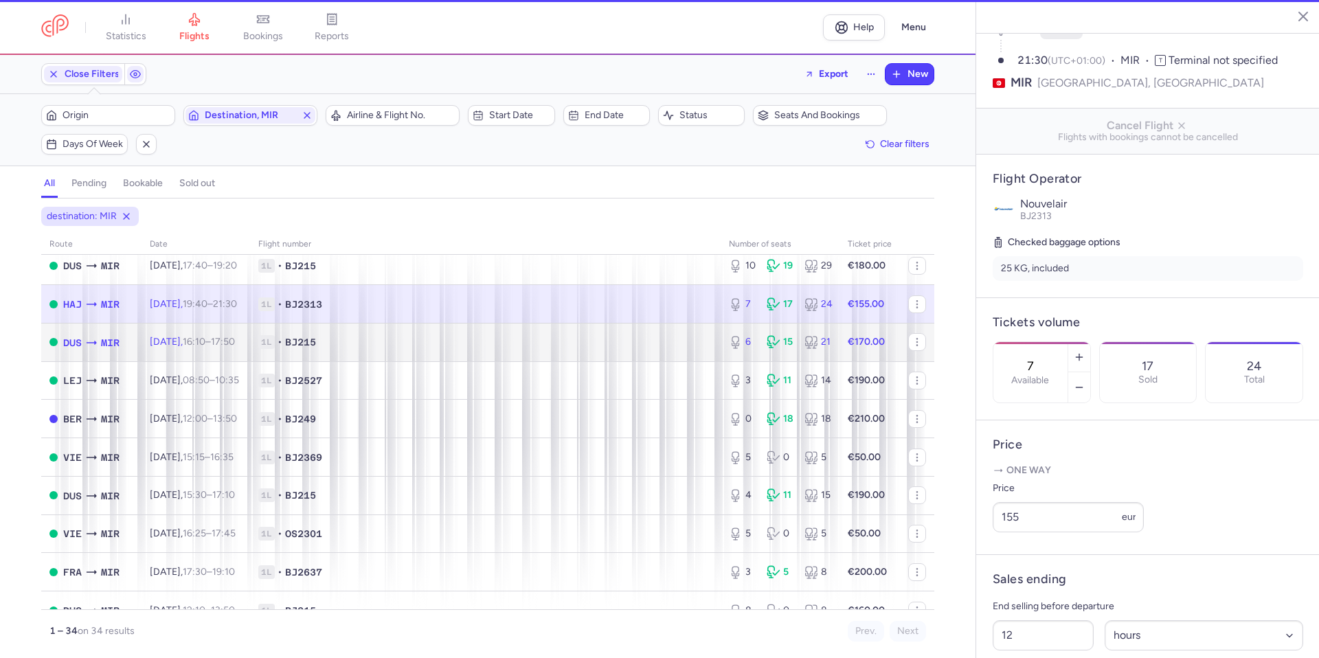
click at [658, 334] on td "1L • BJ215" at bounding box center [485, 342] width 471 height 38
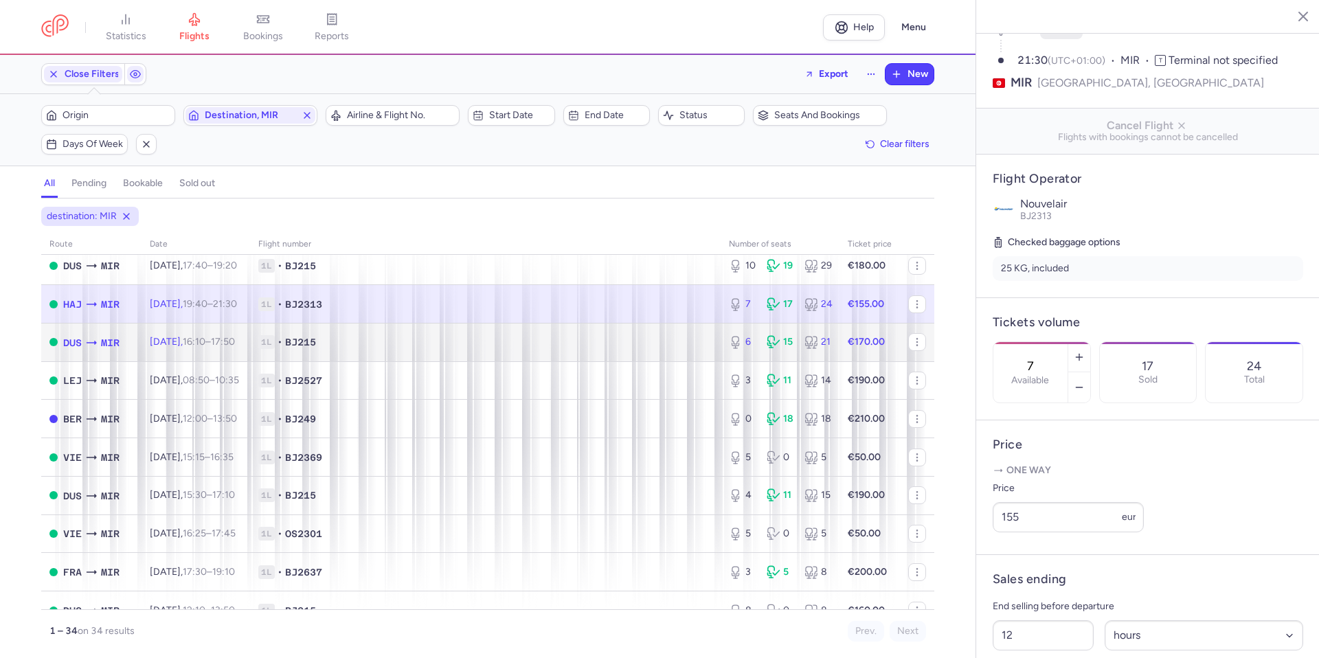
type input "6"
type input "1"
select select "days"
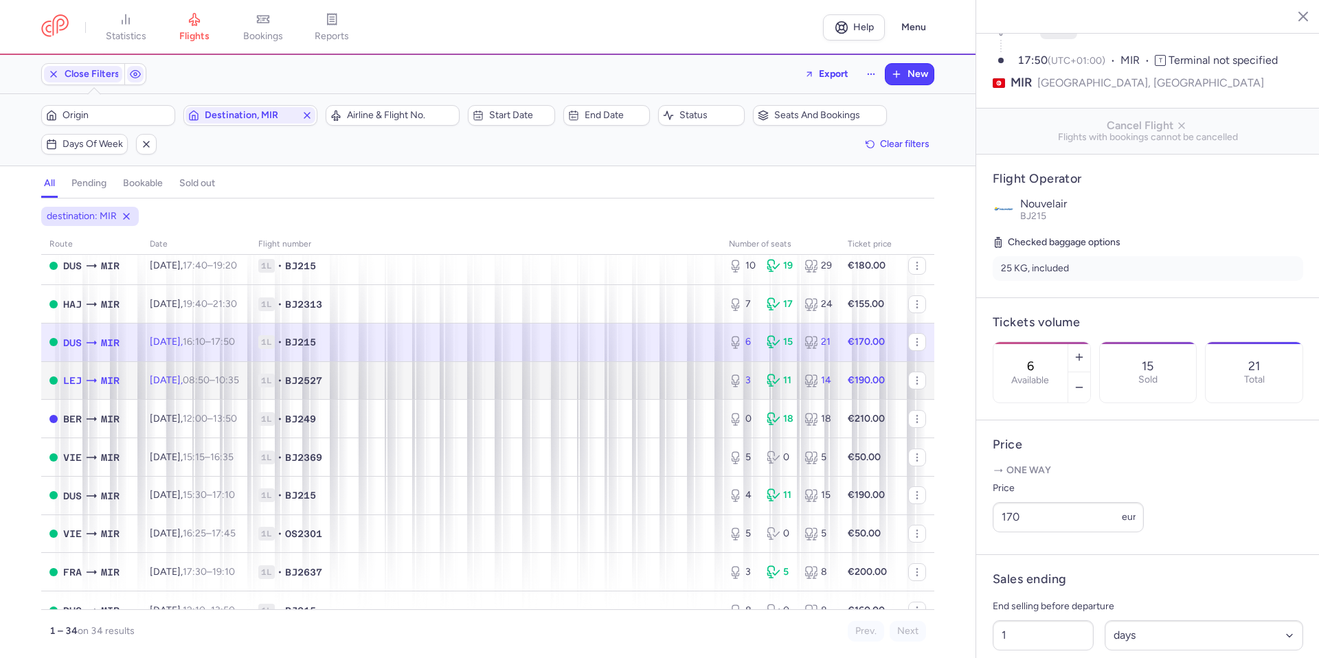
click at [678, 388] on span "1L • BJ2527" at bounding box center [485, 381] width 454 height 14
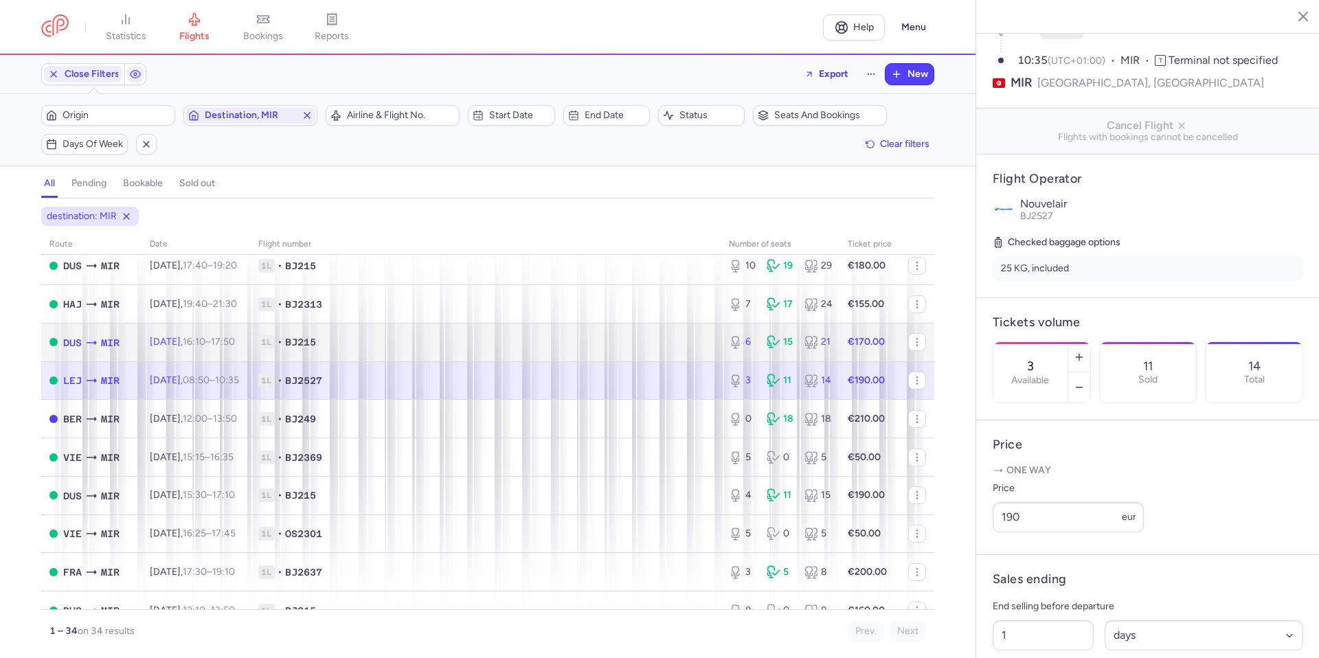
click at [557, 336] on span "1L • BJ215" at bounding box center [485, 342] width 454 height 14
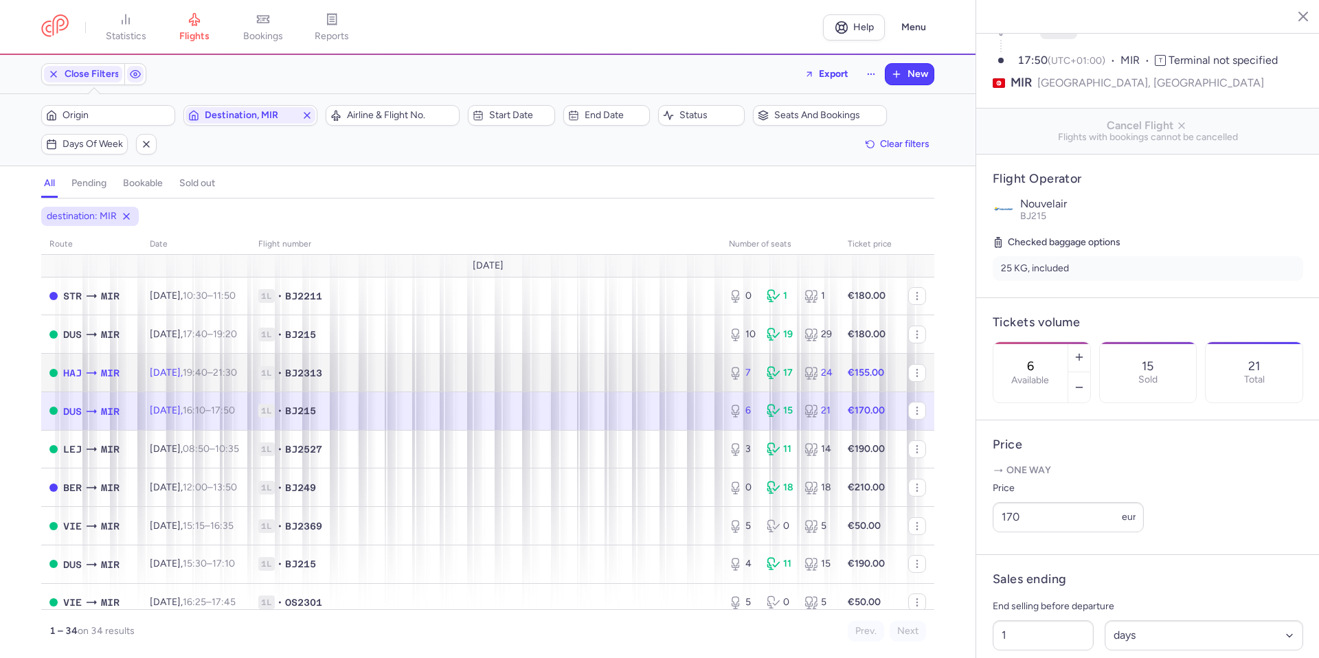
click at [377, 370] on span "1L • BJ2313" at bounding box center [485, 373] width 454 height 14
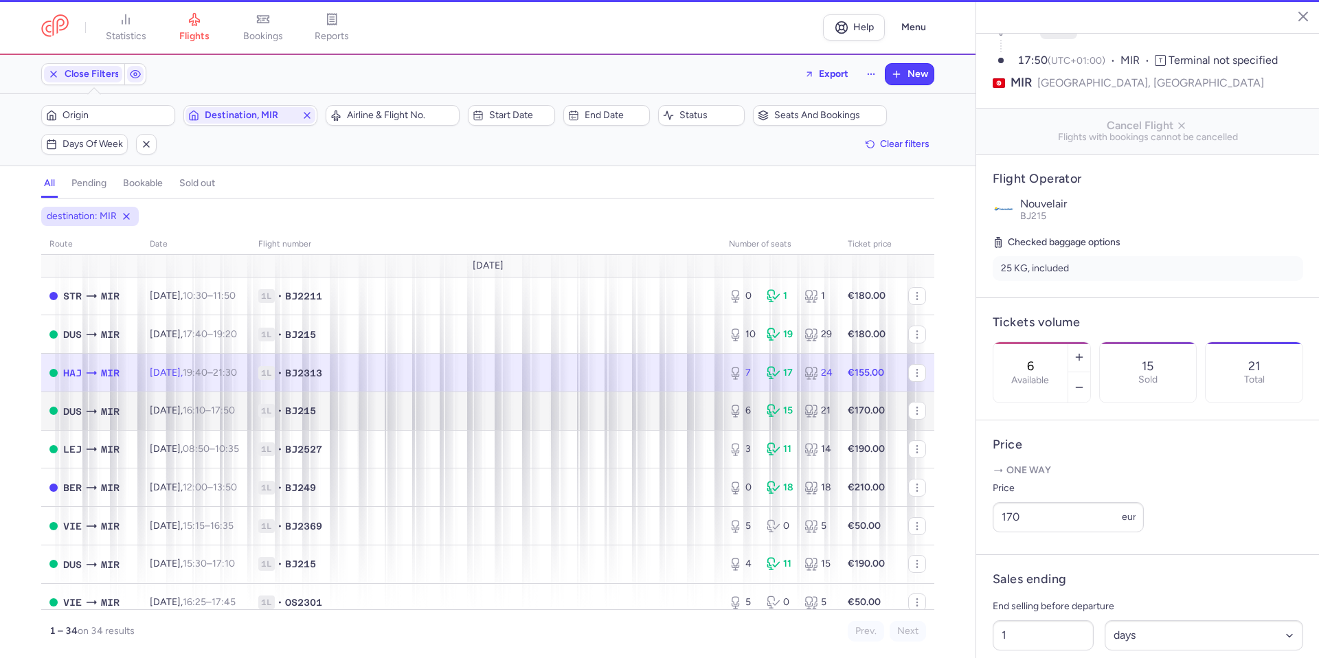
type input "7"
type input "12"
select select "hours"
click at [386, 414] on span "1L • BJ215" at bounding box center [485, 411] width 454 height 14
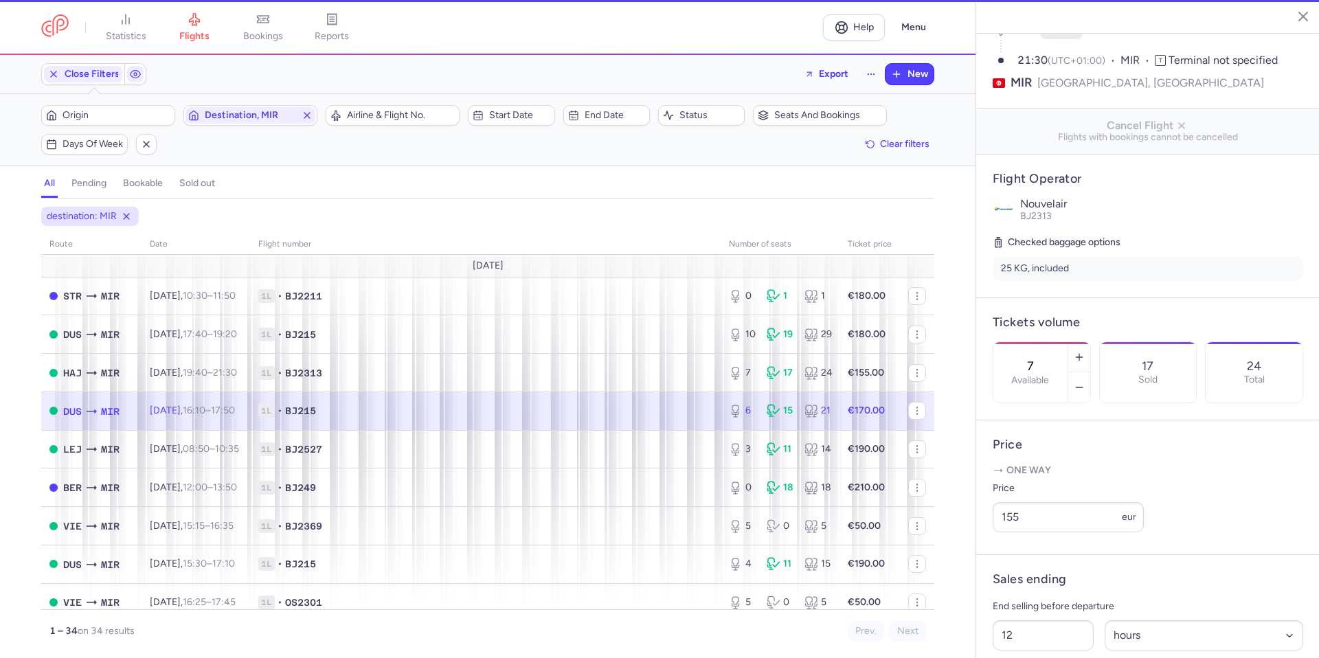
type input "6"
type input "1"
select select "days"
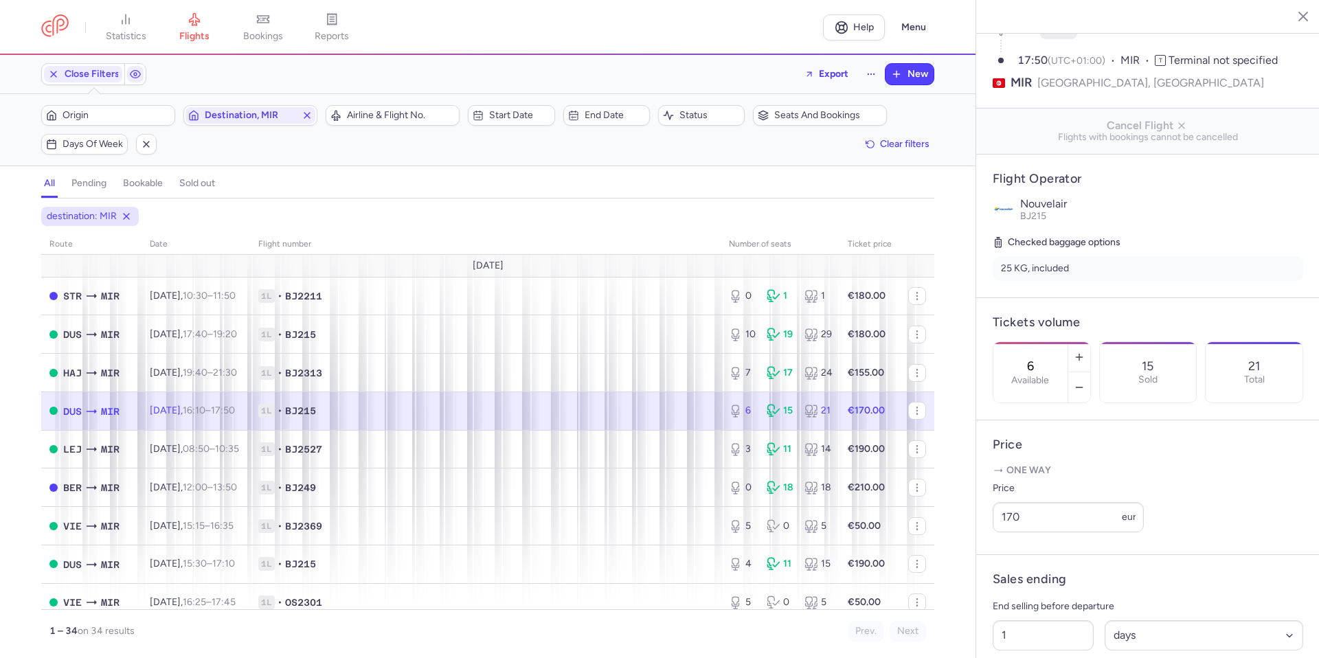
click at [386, 414] on span "1L • BJ215" at bounding box center [485, 411] width 454 height 14
click at [1091, 342] on button "button" at bounding box center [1080, 357] width 22 height 30
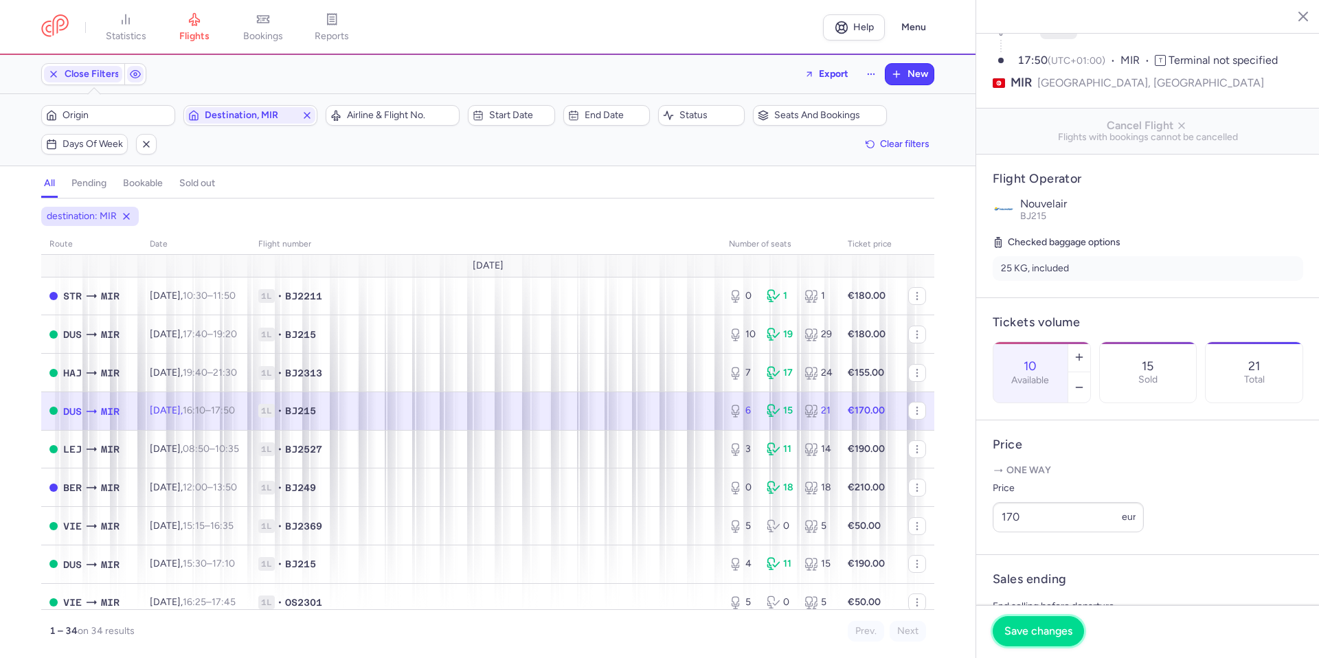
click at [1028, 637] on span "Save changes" at bounding box center [1039, 631] width 68 height 12
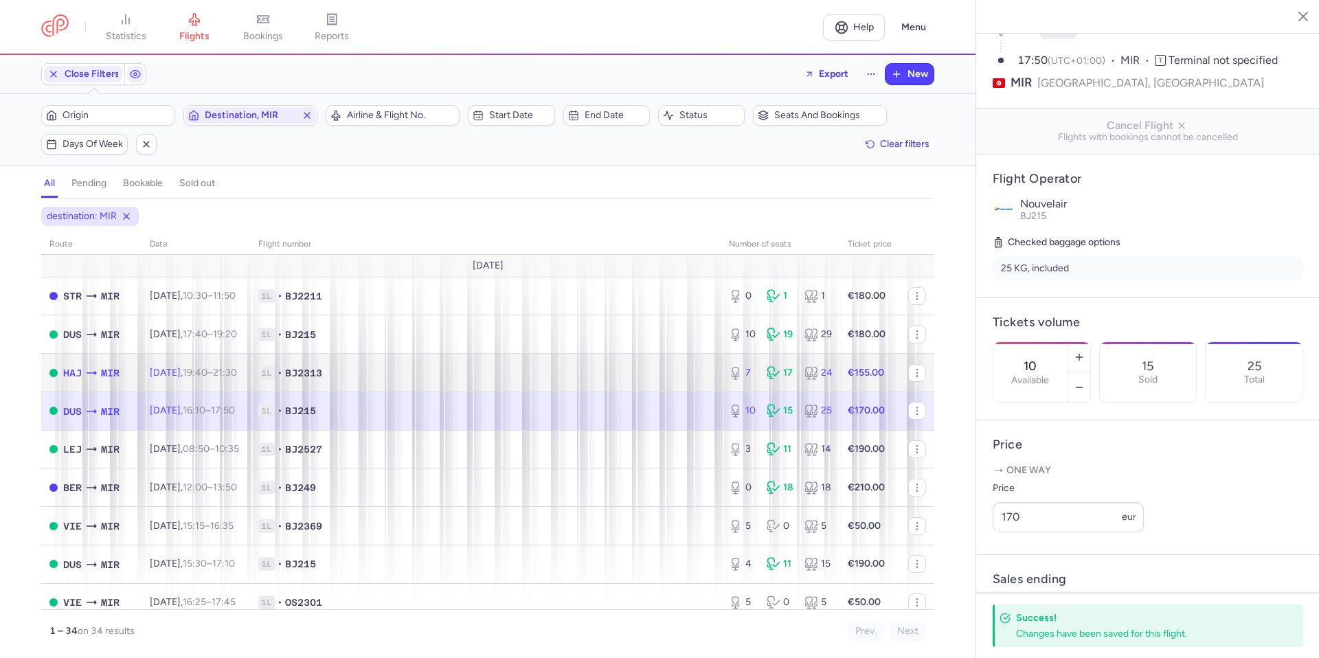
click at [662, 364] on td "1L • BJ2313" at bounding box center [485, 373] width 471 height 38
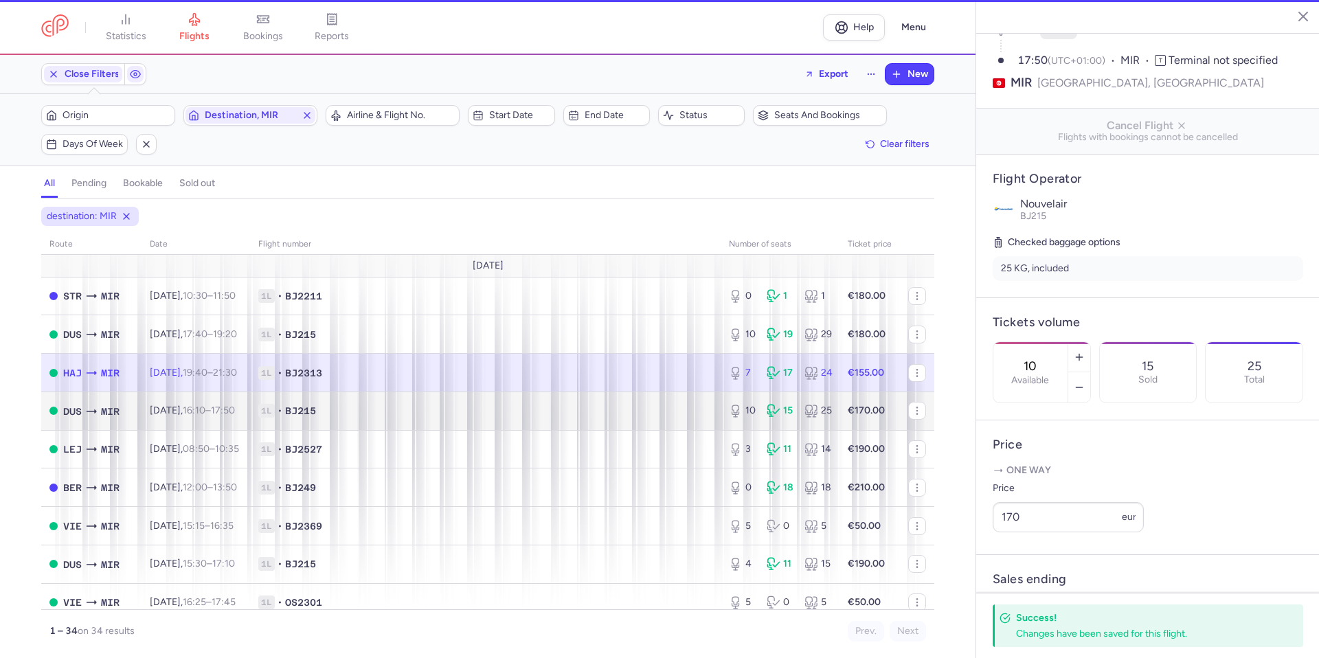
type input "7"
type input "12"
select select "hours"
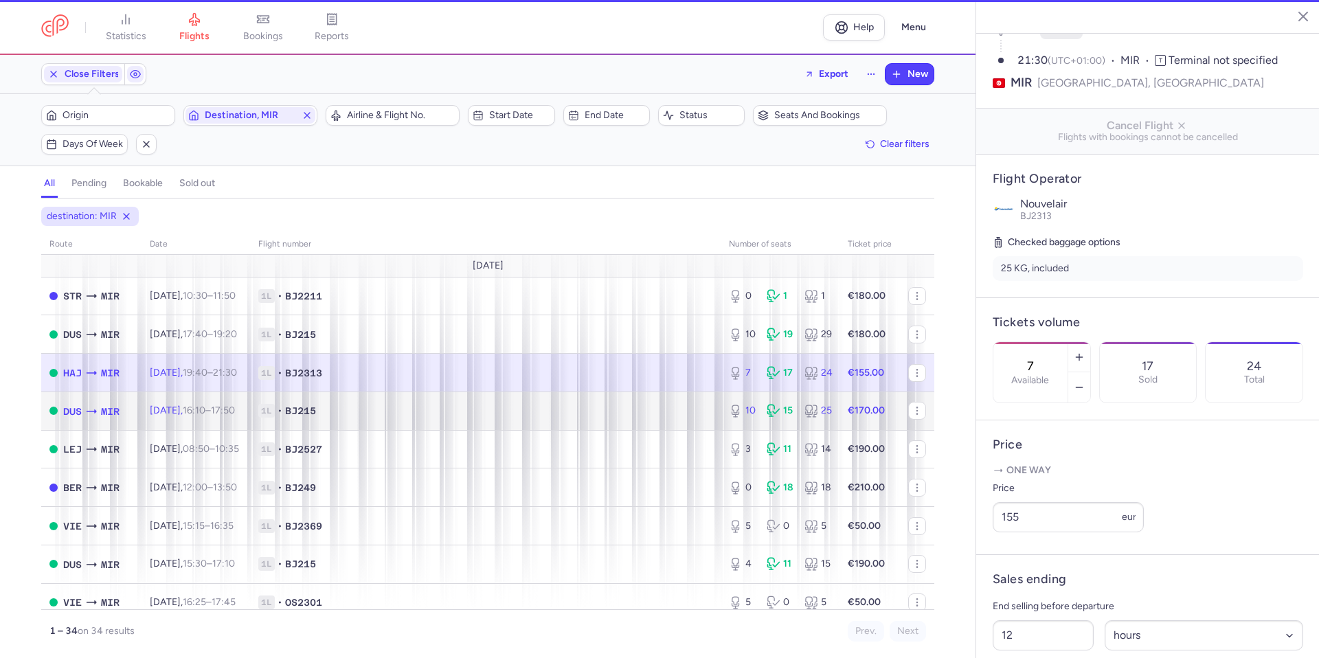
click at [644, 415] on span "1L • BJ215" at bounding box center [485, 411] width 454 height 14
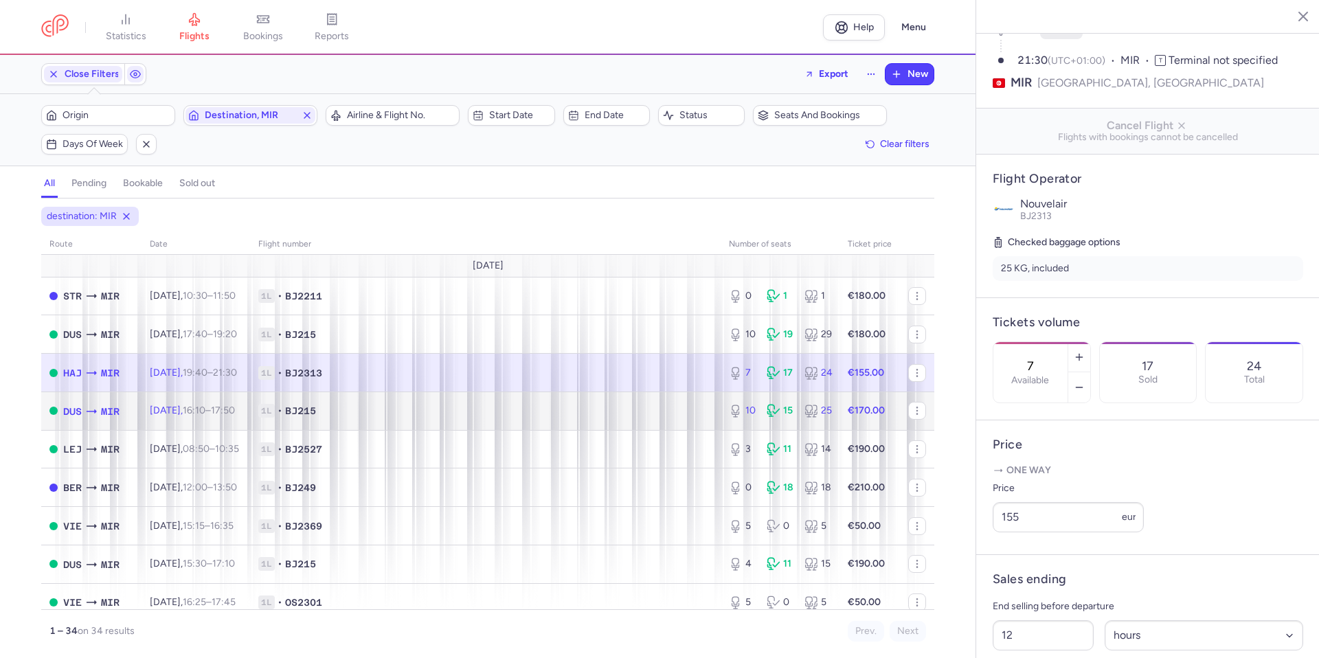
type input "10"
type input "1"
select select "days"
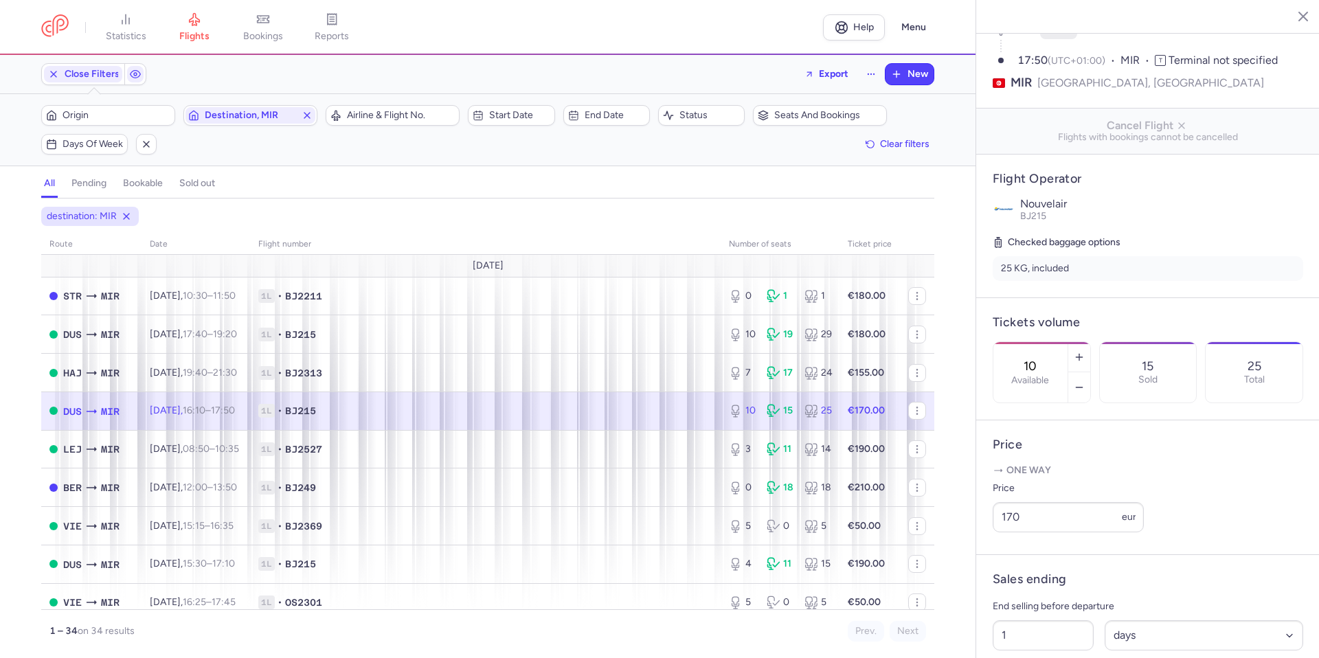
scroll to position [69, 0]
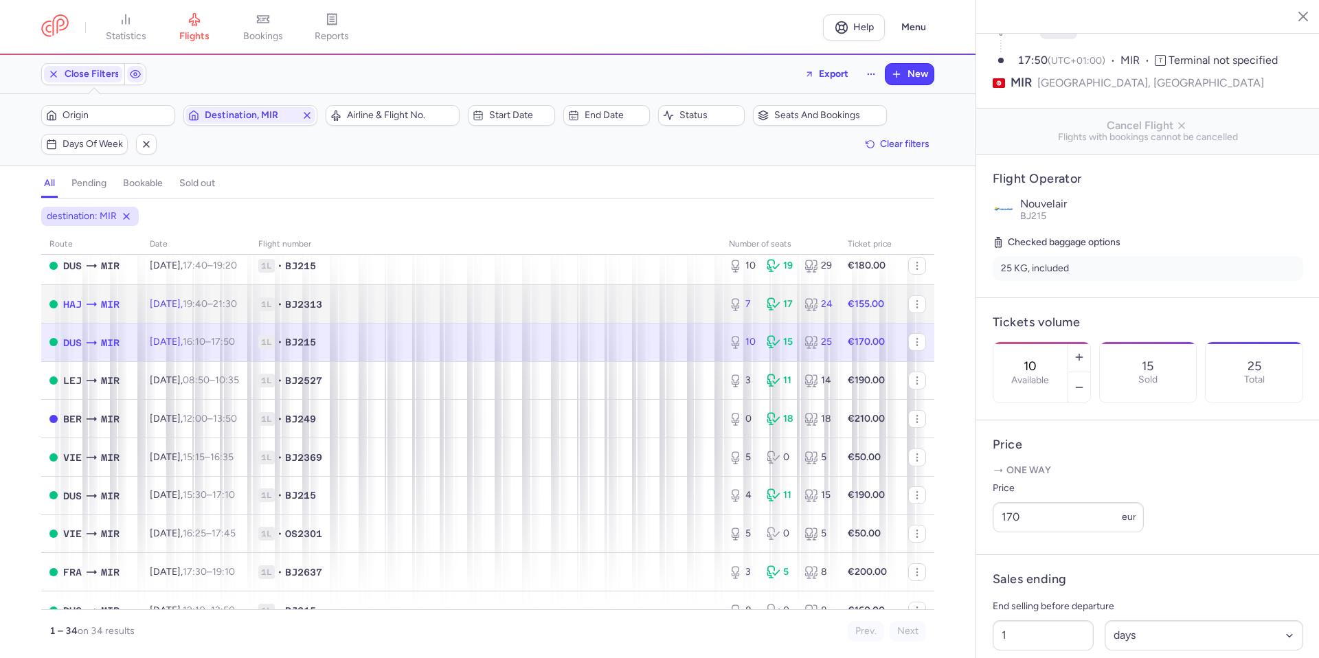
click at [655, 304] on span "1L • BJ2313" at bounding box center [485, 305] width 454 height 14
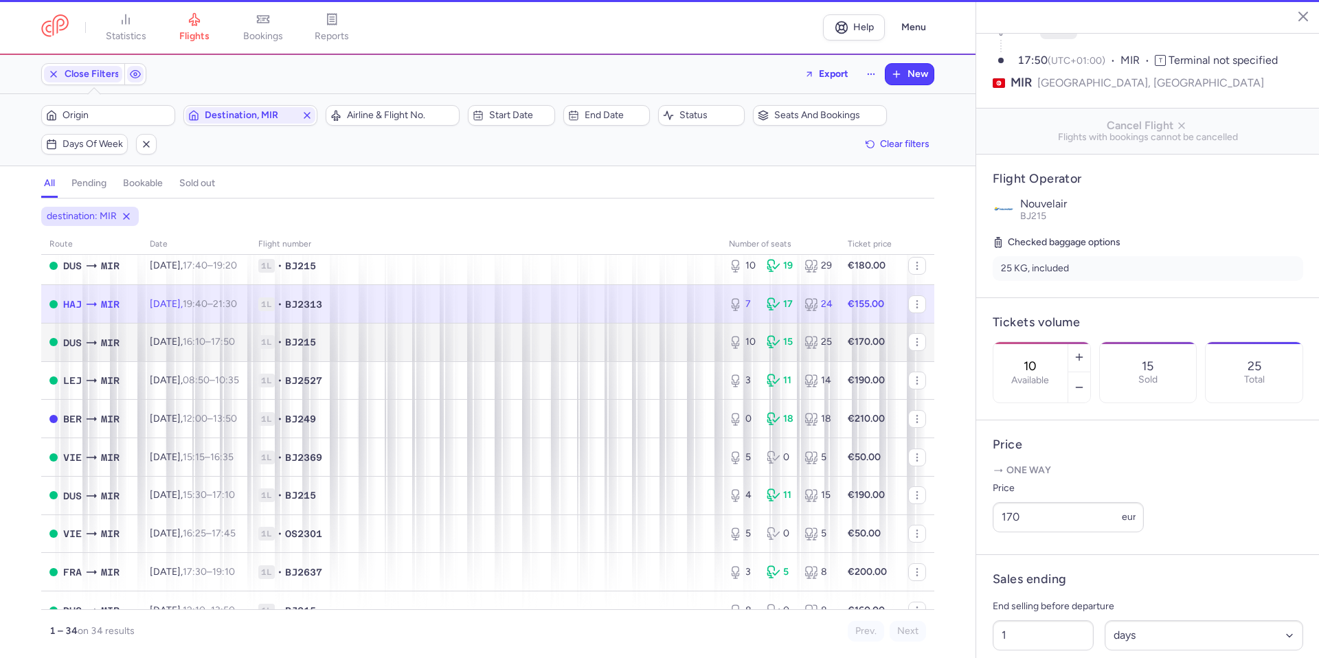
type input "7"
type input "12"
select select "hours"
click at [647, 344] on span "1L • BJ215" at bounding box center [485, 342] width 454 height 14
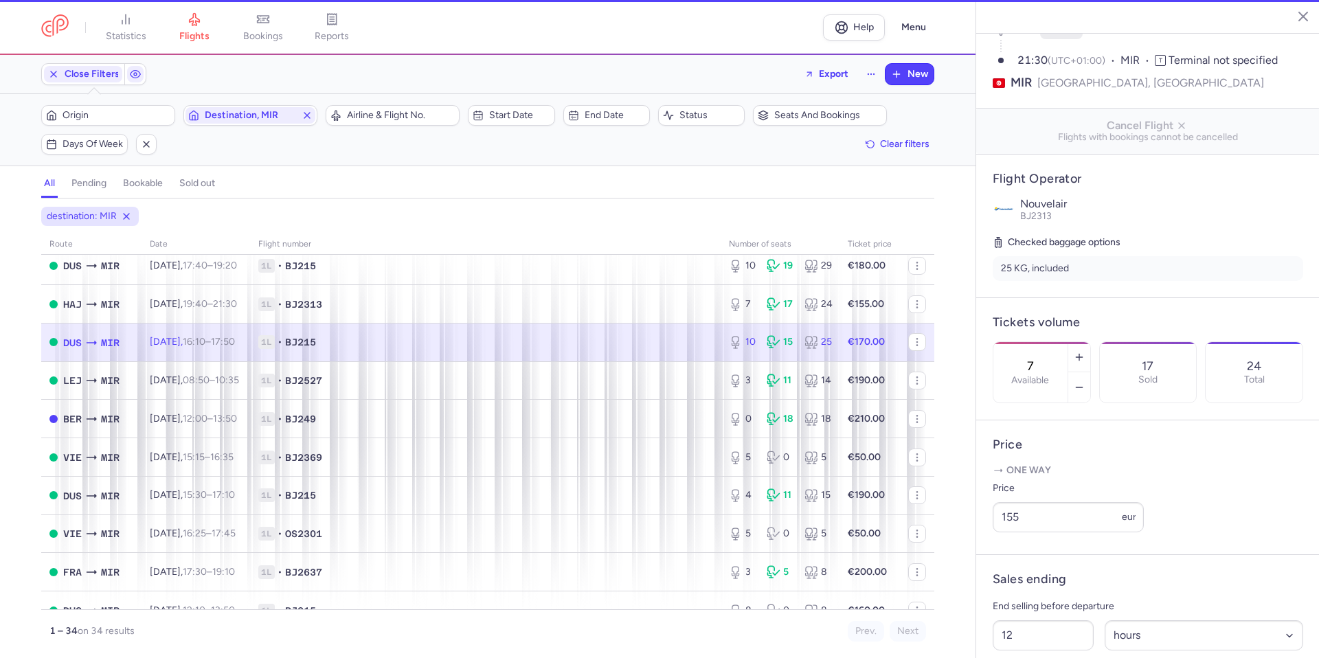
type input "10"
type input "1"
select select "days"
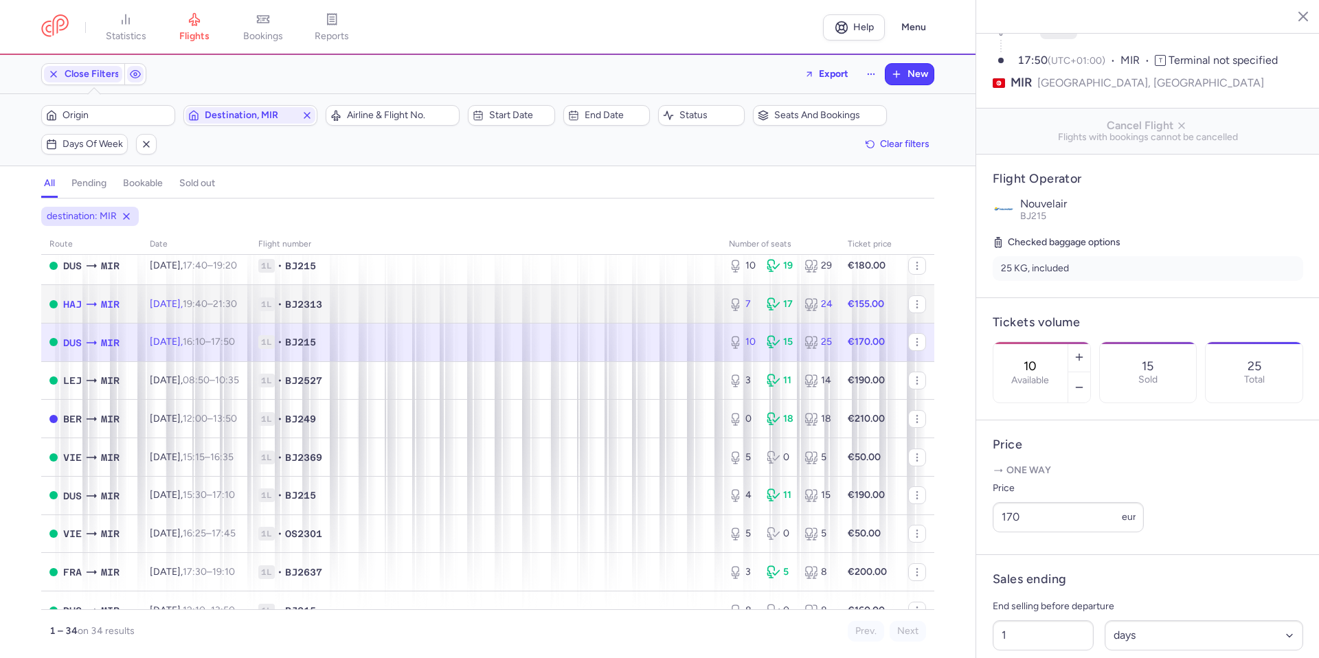
click at [659, 302] on span "1L • BJ2313" at bounding box center [485, 305] width 454 height 14
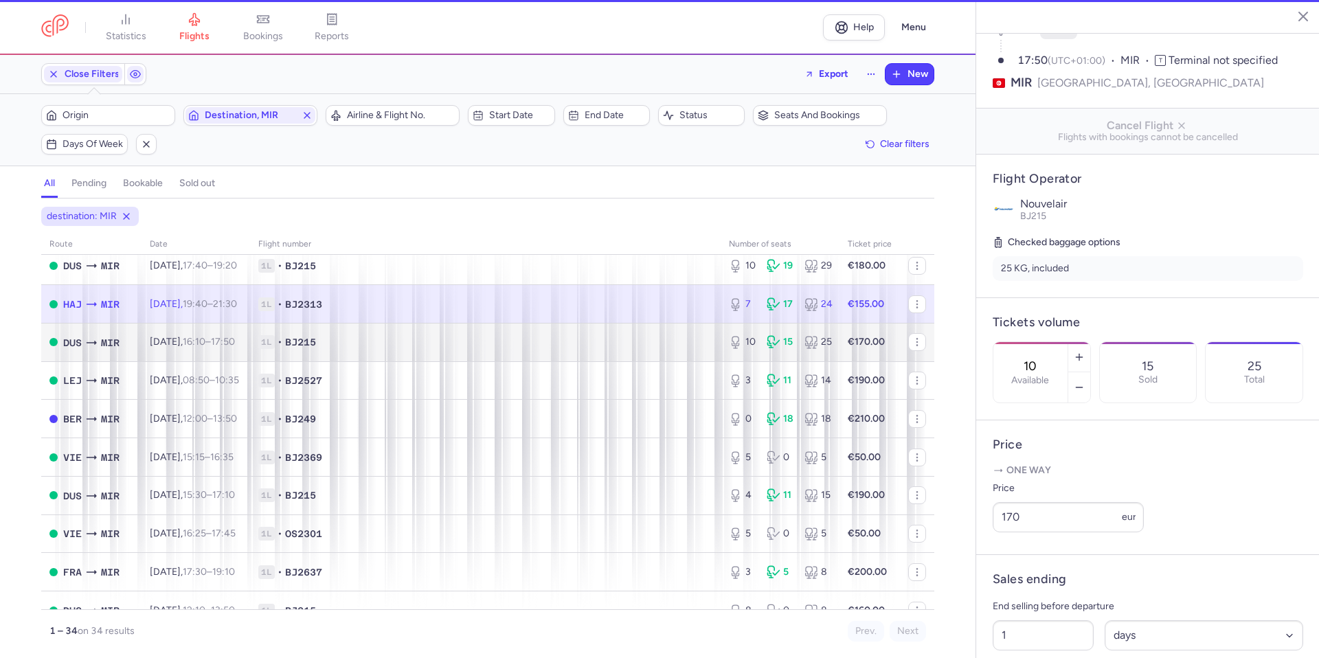
type input "7"
type input "12"
select select "hours"
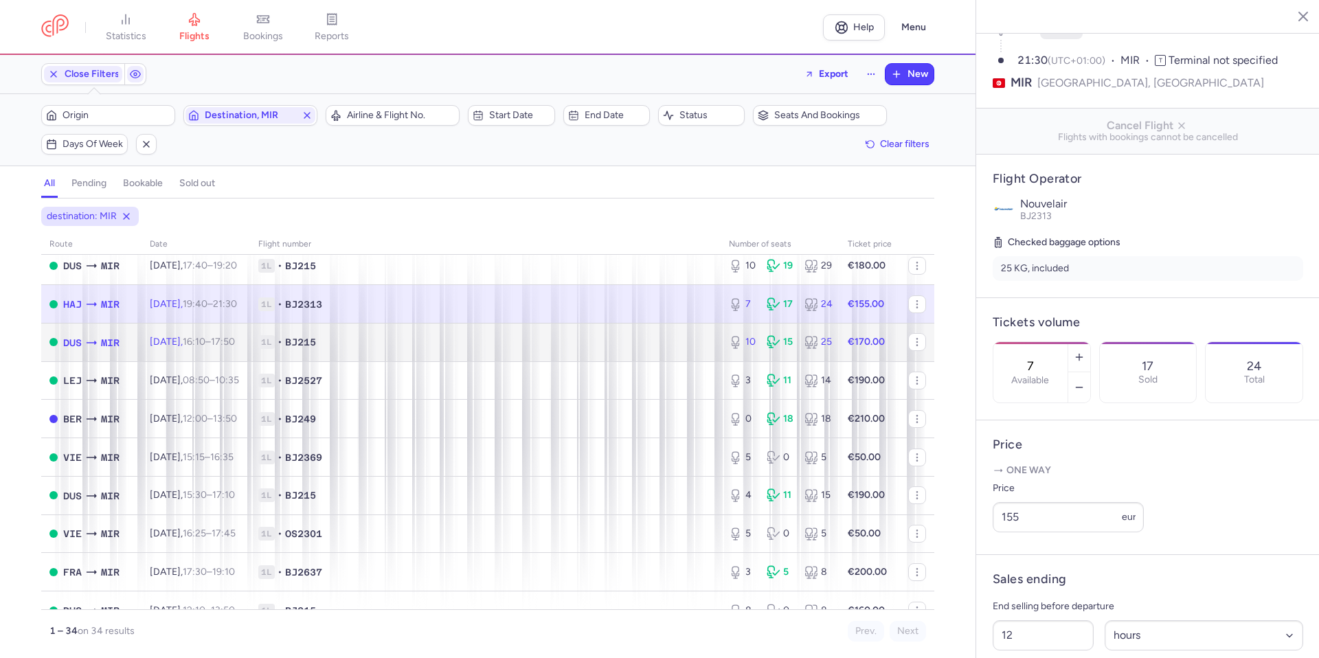
click at [641, 345] on span "1L • BJ215" at bounding box center [485, 342] width 454 height 14
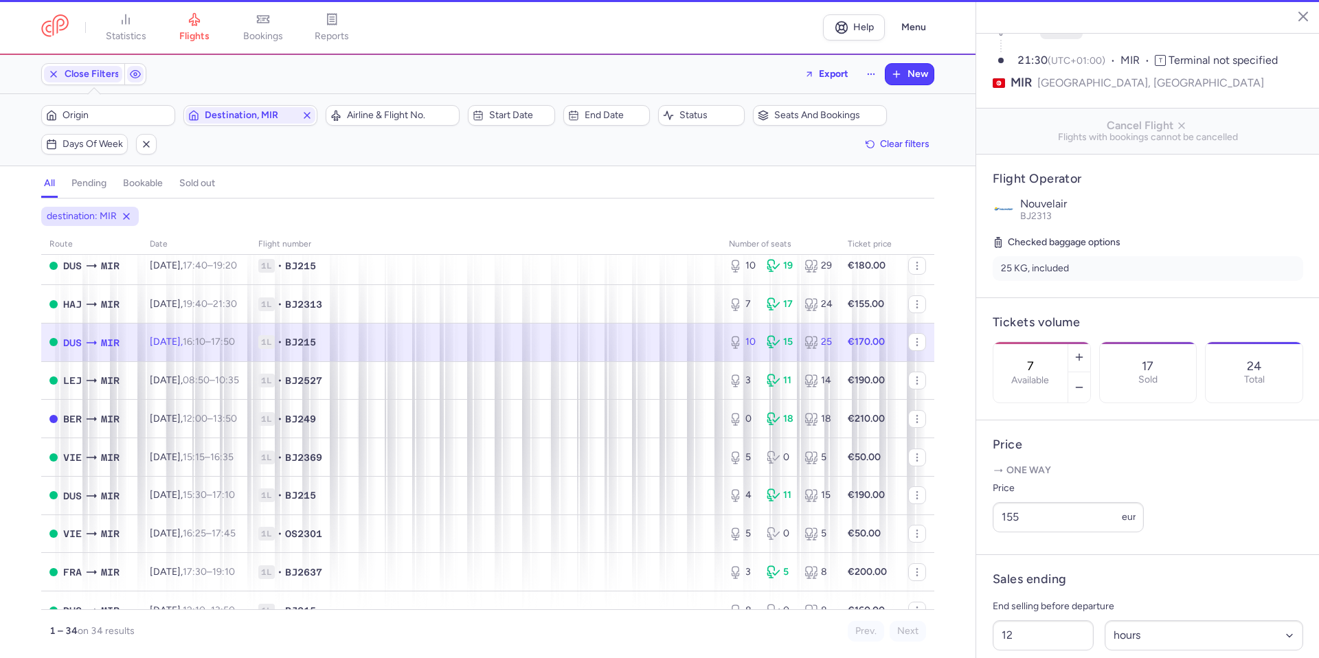
type input "10"
type input "1"
select select "days"
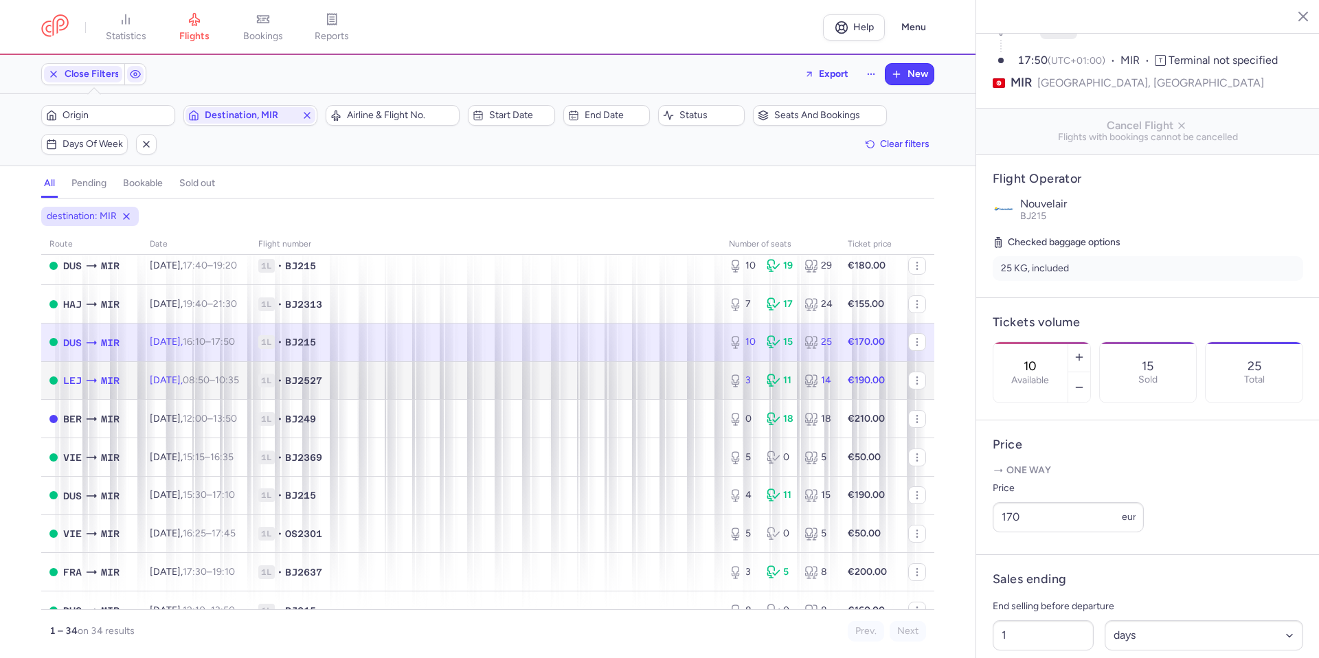
click at [358, 381] on span "1L • BJ2527" at bounding box center [485, 381] width 454 height 14
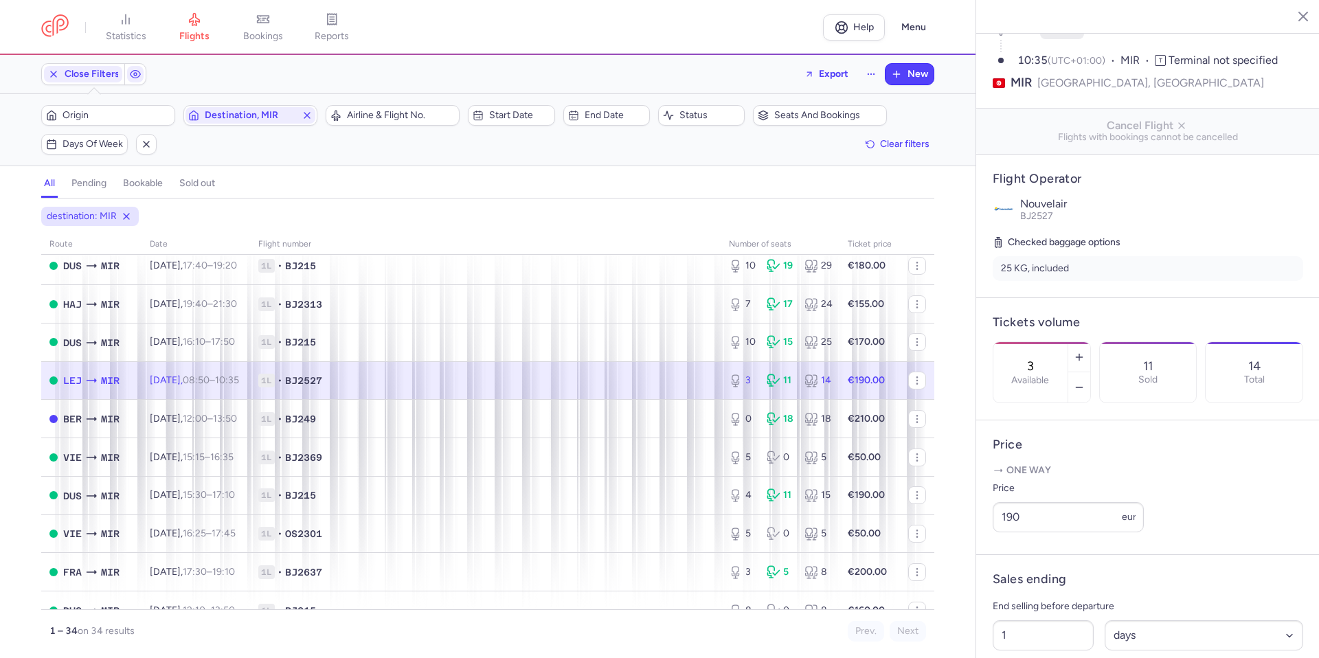
scroll to position [137, 0]
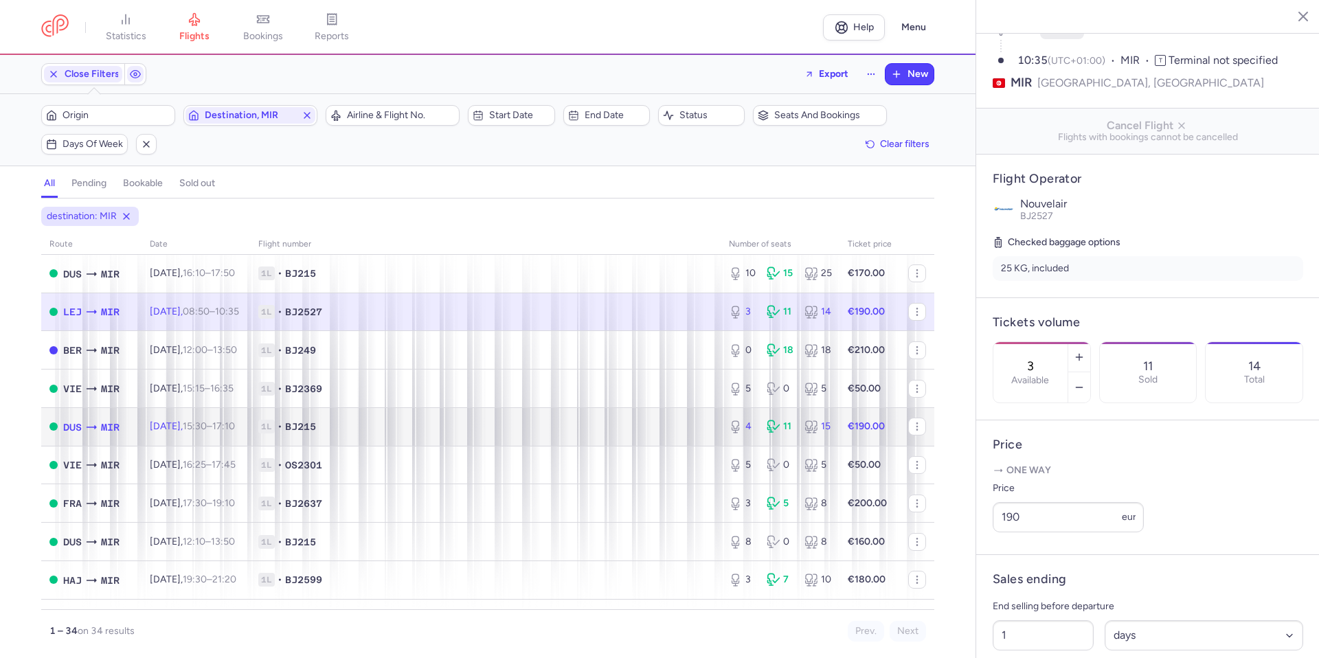
click at [614, 445] on td "1L • BJ215" at bounding box center [485, 427] width 471 height 38
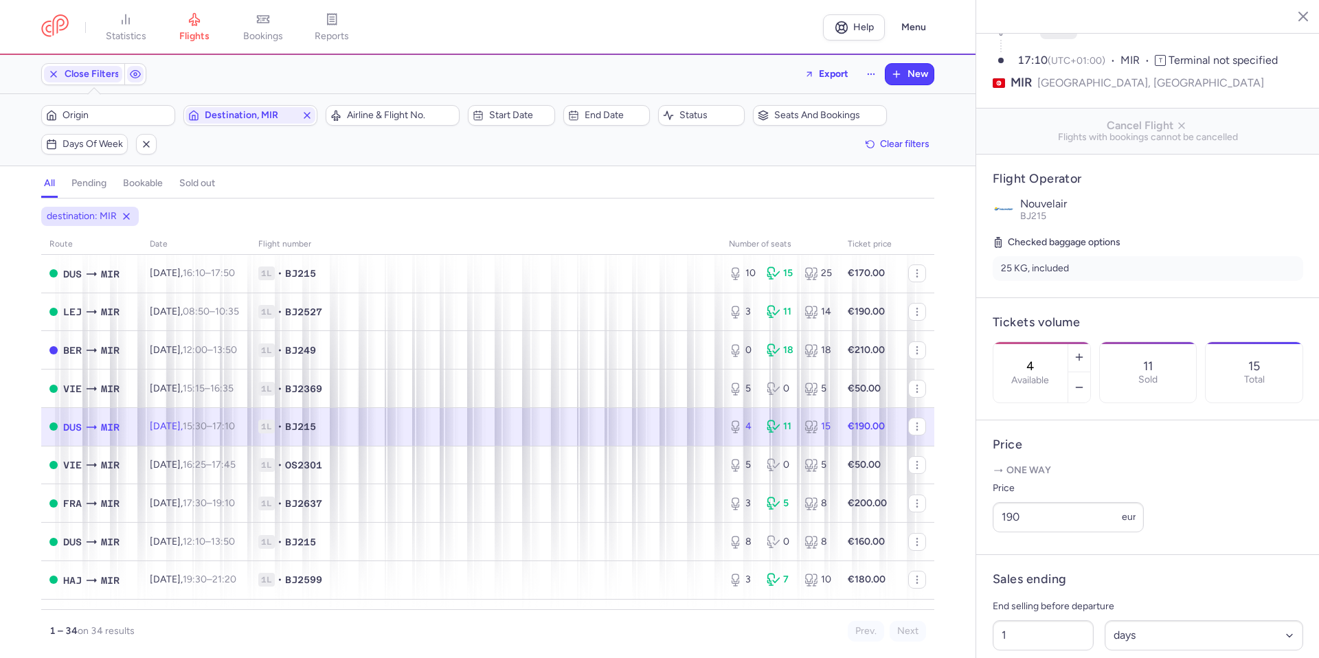
click at [614, 445] on td "1L • BJ215" at bounding box center [485, 427] width 471 height 38
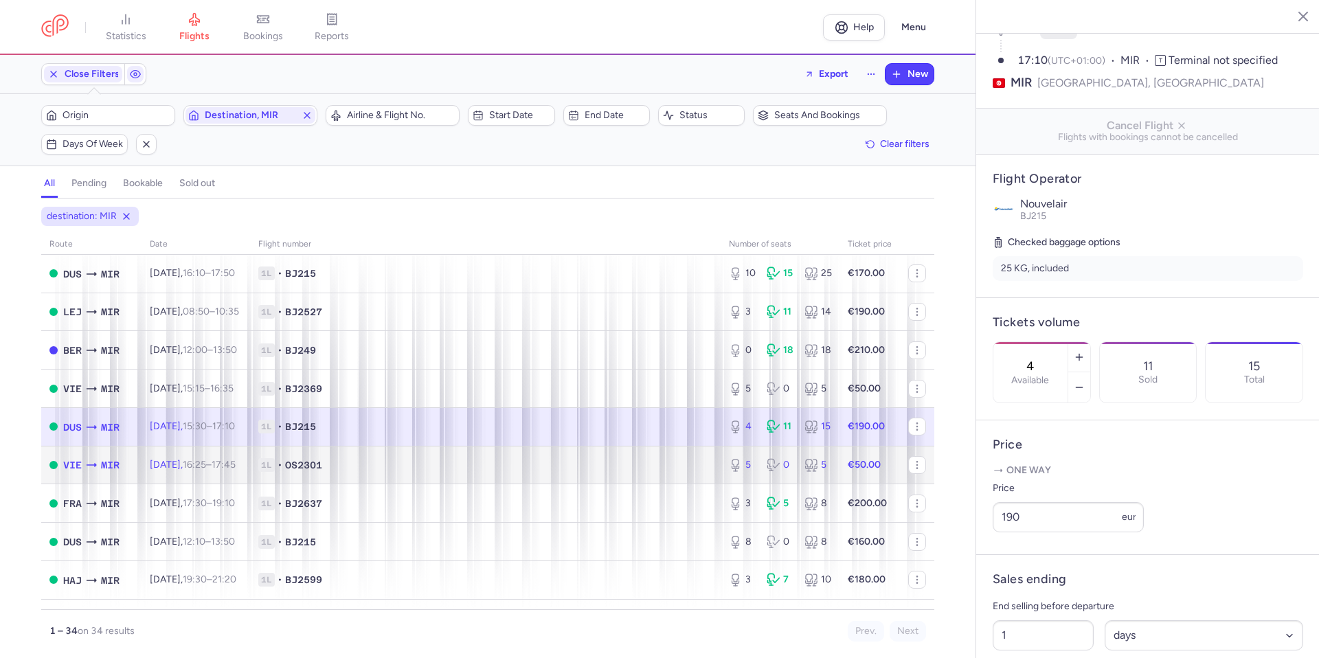
click at [616, 464] on span "1L • OS2301" at bounding box center [485, 465] width 454 height 14
type input "5"
type input "3"
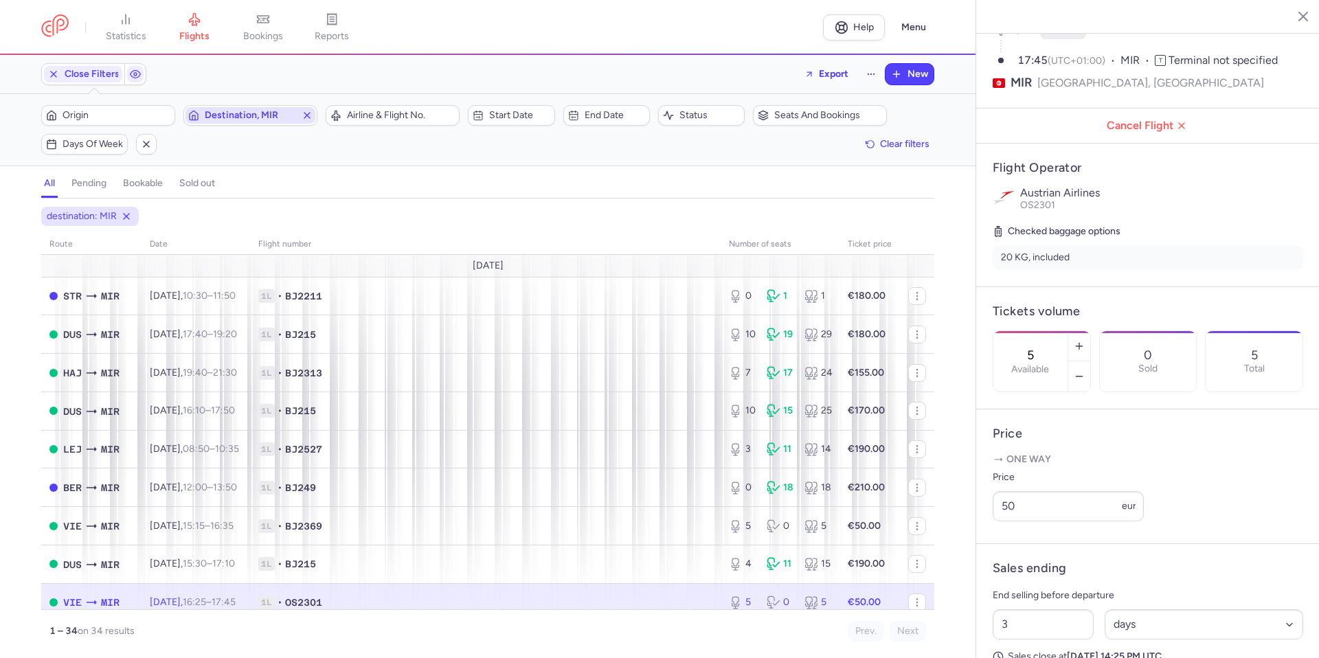
click at [309, 118] on icon "button" at bounding box center [307, 115] width 11 height 11
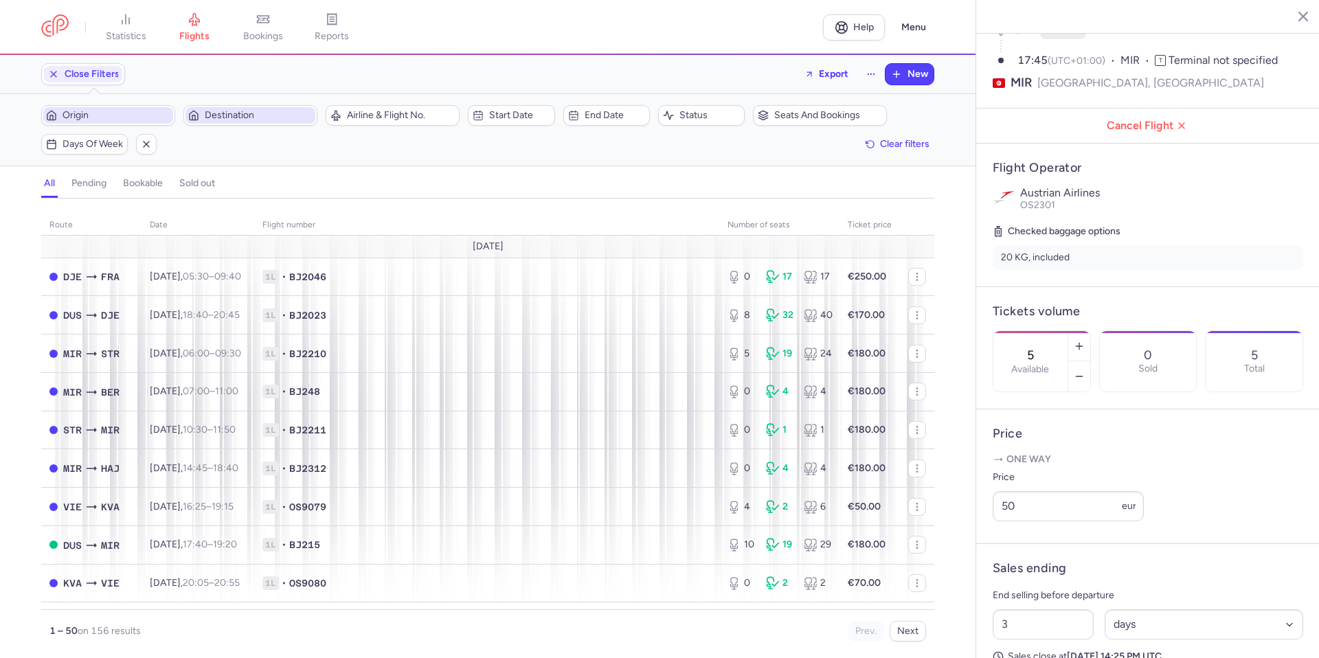
click at [142, 118] on span "Origin" at bounding box center [117, 115] width 108 height 11
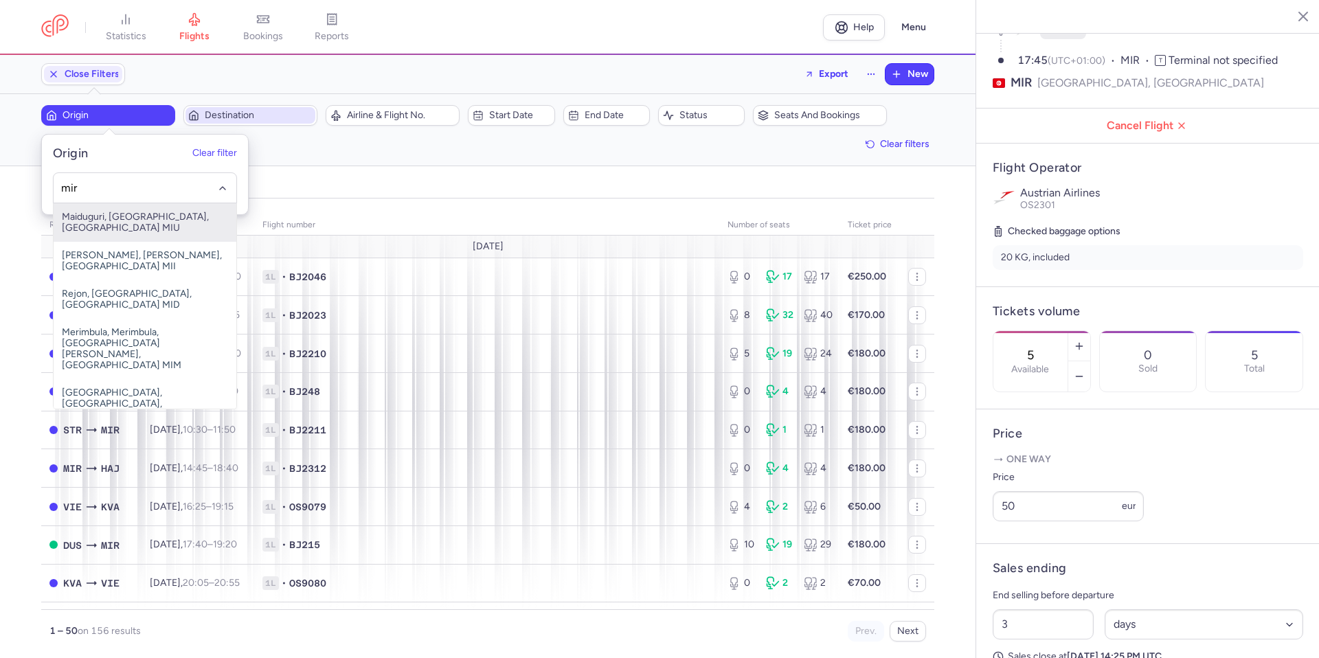
type input "mir"
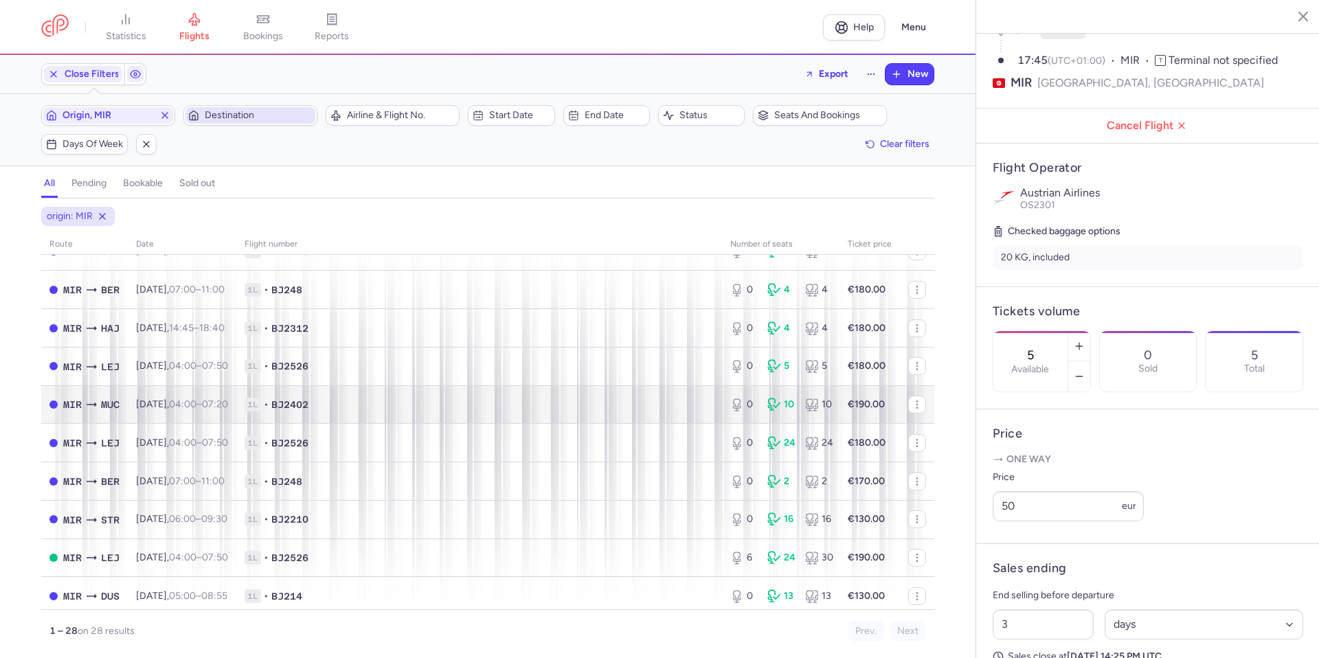
scroll to position [69, 0]
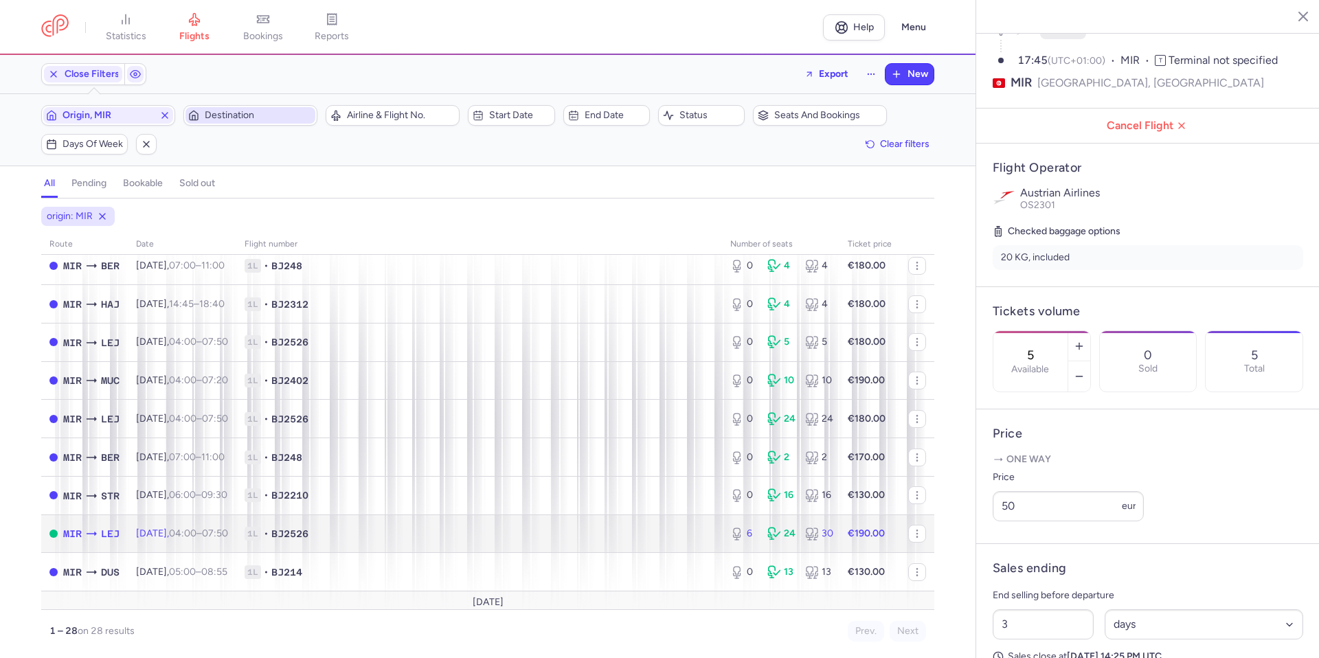
click at [436, 533] on span "1L • BJ2526" at bounding box center [479, 534] width 469 height 14
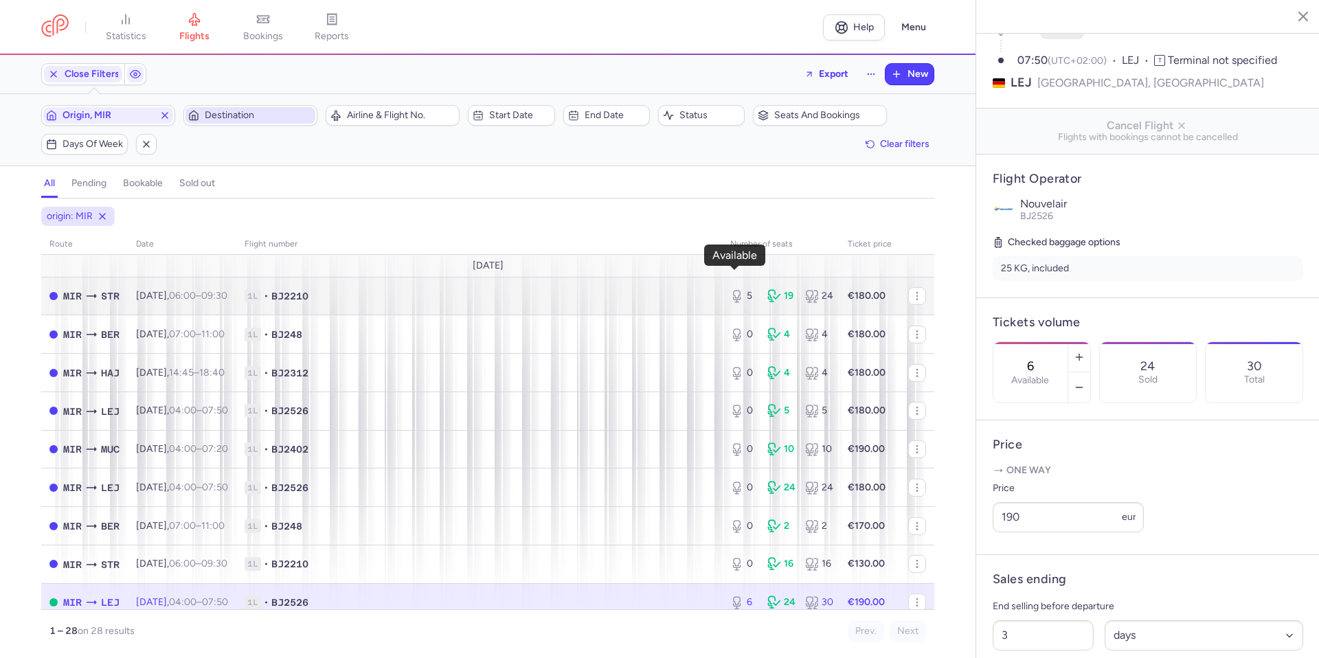
scroll to position [206, 0]
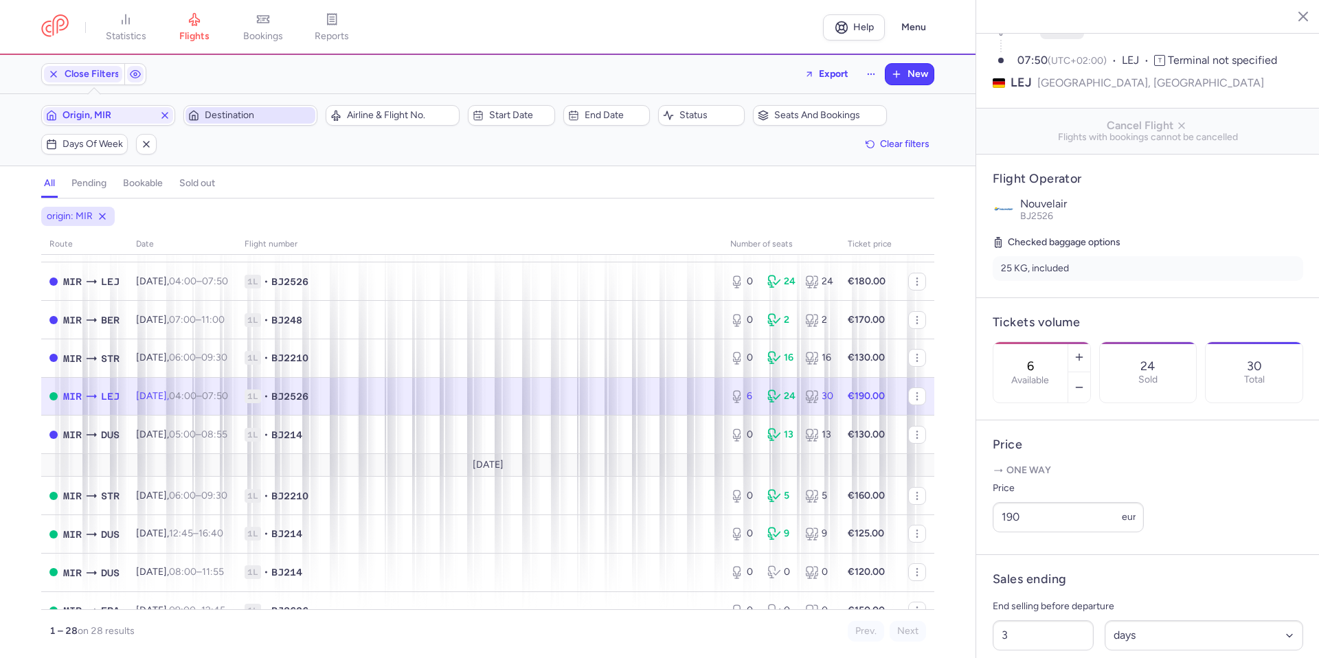
drag, startPoint x: 544, startPoint y: 398, endPoint x: 553, endPoint y: 398, distance: 8.9
click at [544, 398] on span "1L • BJ2526" at bounding box center [479, 397] width 469 height 14
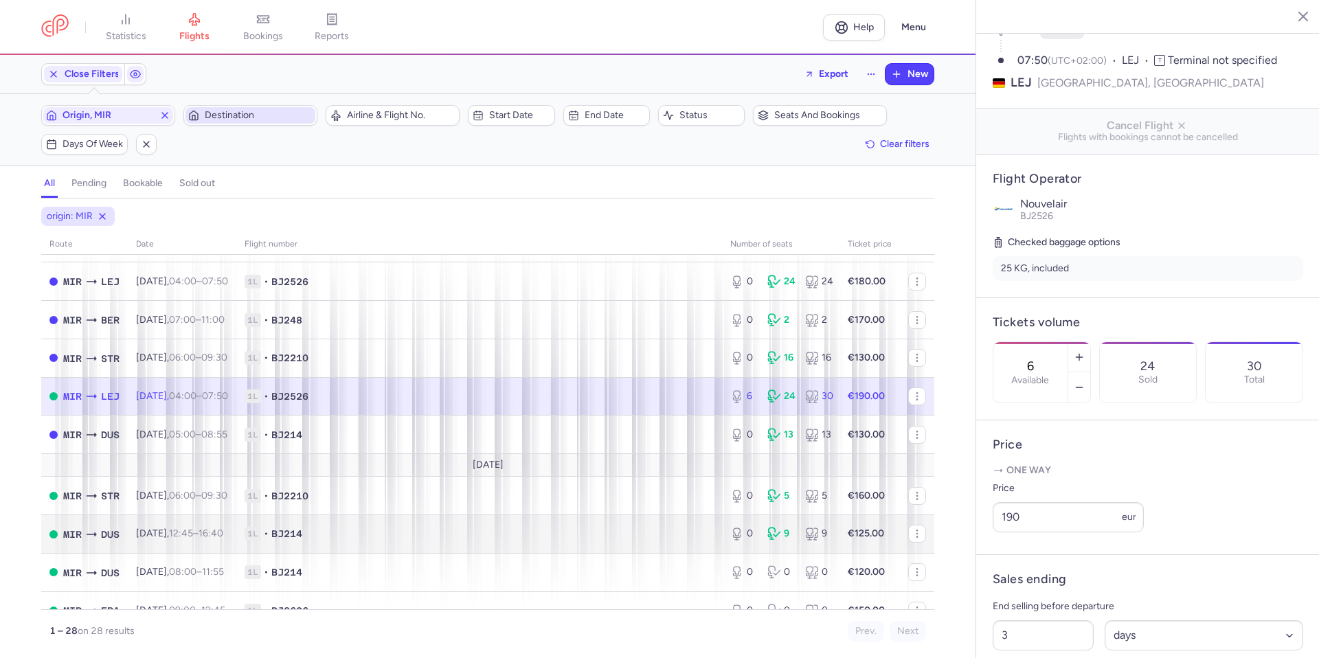
type input "5"
